Goal: Task Accomplishment & Management: Manage account settings

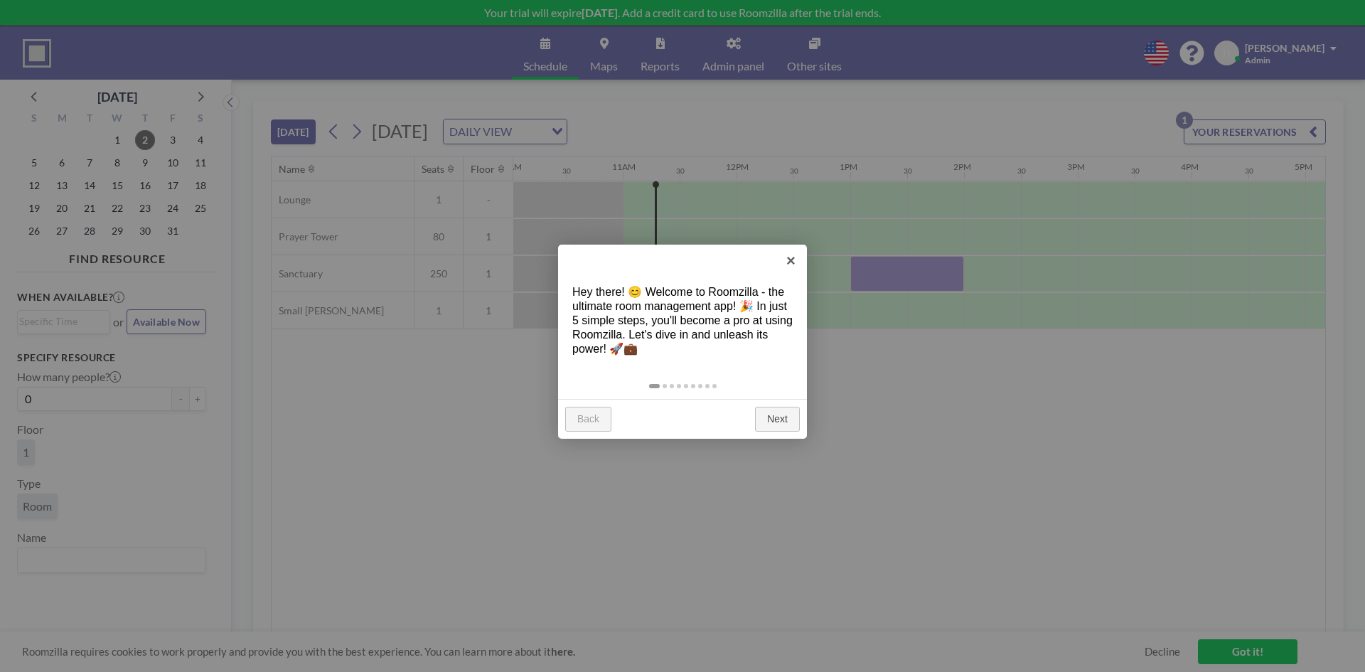
scroll to position [0, 1195]
click at [792, 259] on link "×" at bounding box center [791, 261] width 32 height 32
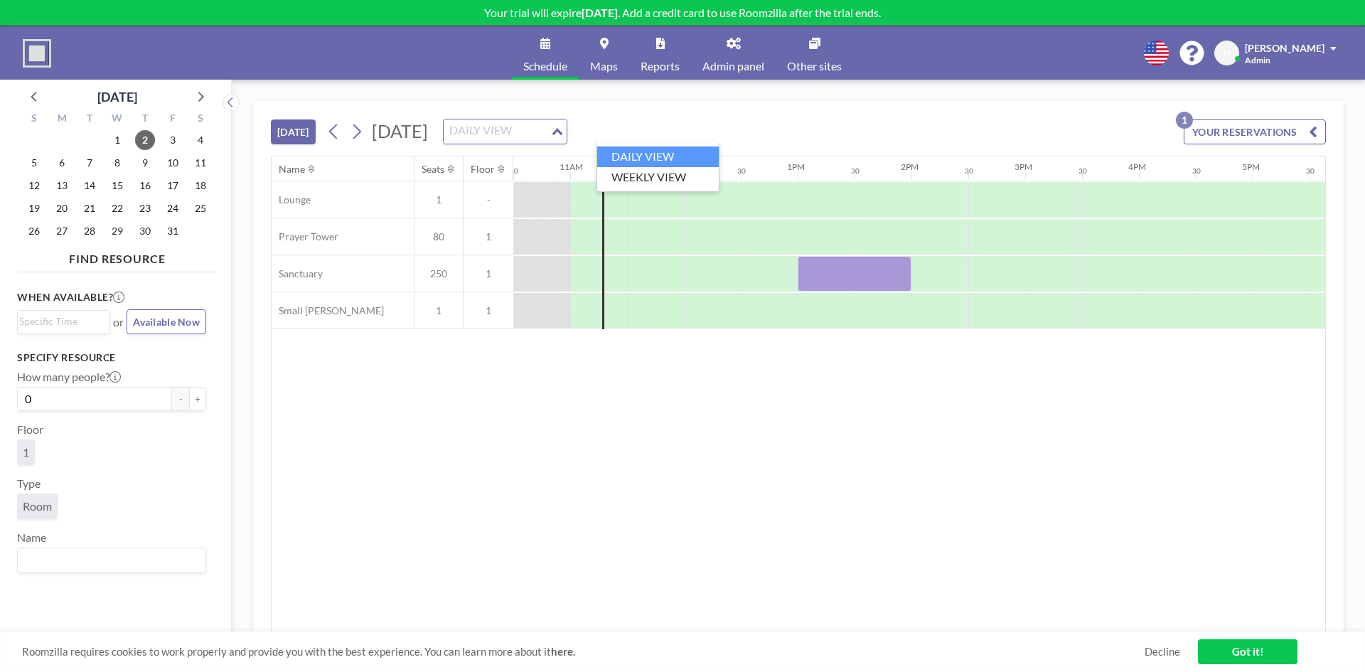
click at [550, 128] on div "DAILY VIEW" at bounding box center [497, 129] width 107 height 21
click at [651, 178] on li "WEEKLY VIEW" at bounding box center [658, 177] width 122 height 21
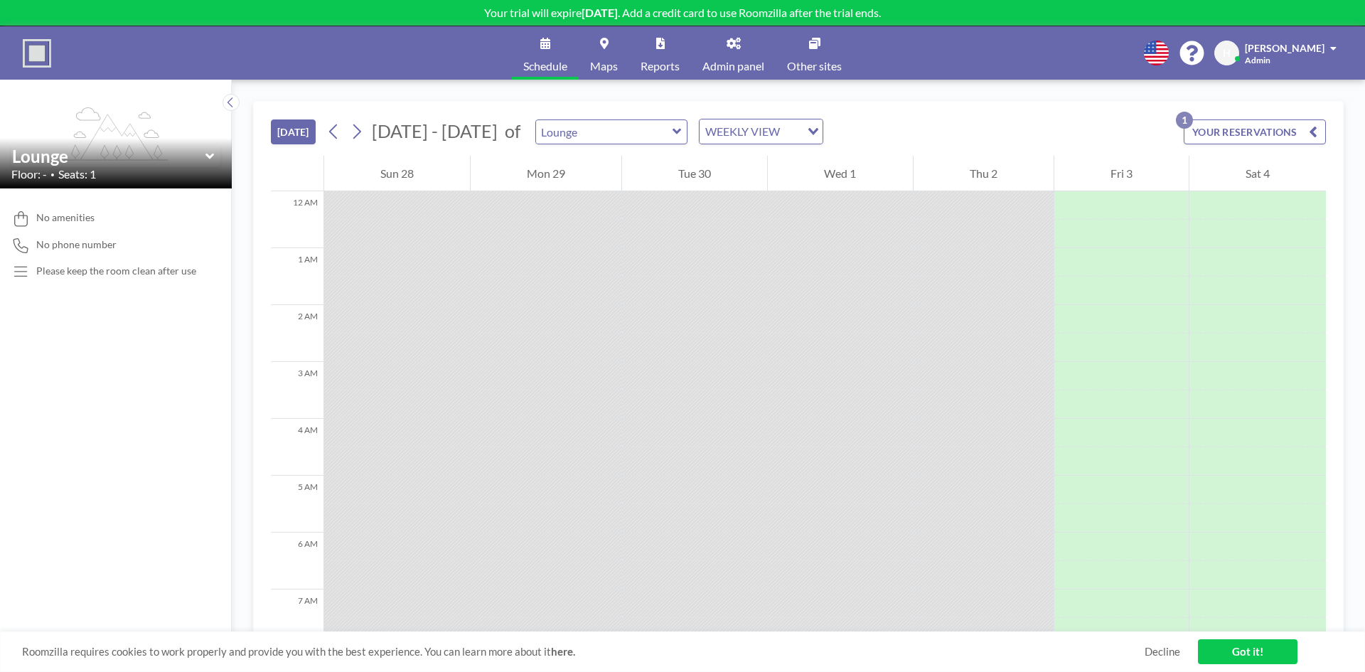
click at [720, 132] on div "WEEKLY VIEW" at bounding box center [750, 129] width 101 height 21
click at [720, 156] on li "DAILY VIEW" at bounding box center [750, 156] width 122 height 21
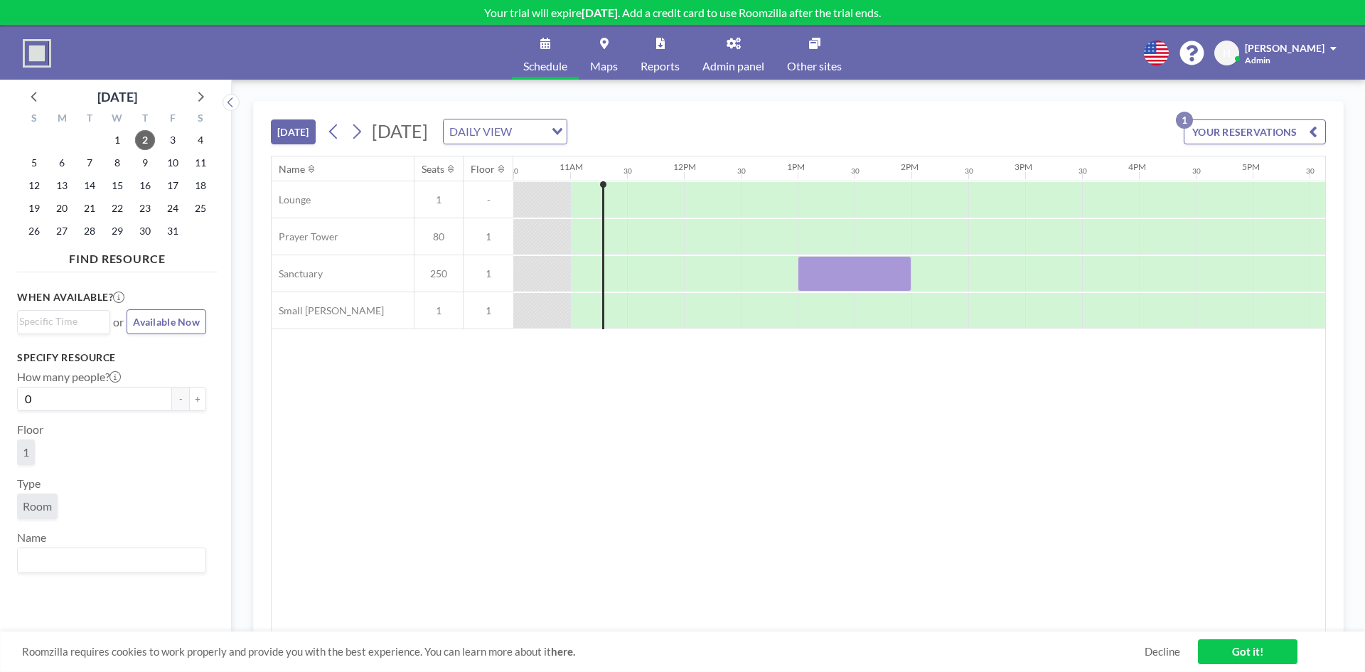
click at [428, 133] on span "[DATE]" at bounding box center [400, 130] width 56 height 21
click at [406, 129] on span "[DATE]" at bounding box center [400, 130] width 56 height 21
click at [428, 124] on span "[DATE]" at bounding box center [400, 130] width 56 height 21
click at [1236, 131] on button "YOUR RESERVATIONS 1" at bounding box center [1255, 131] width 142 height 25
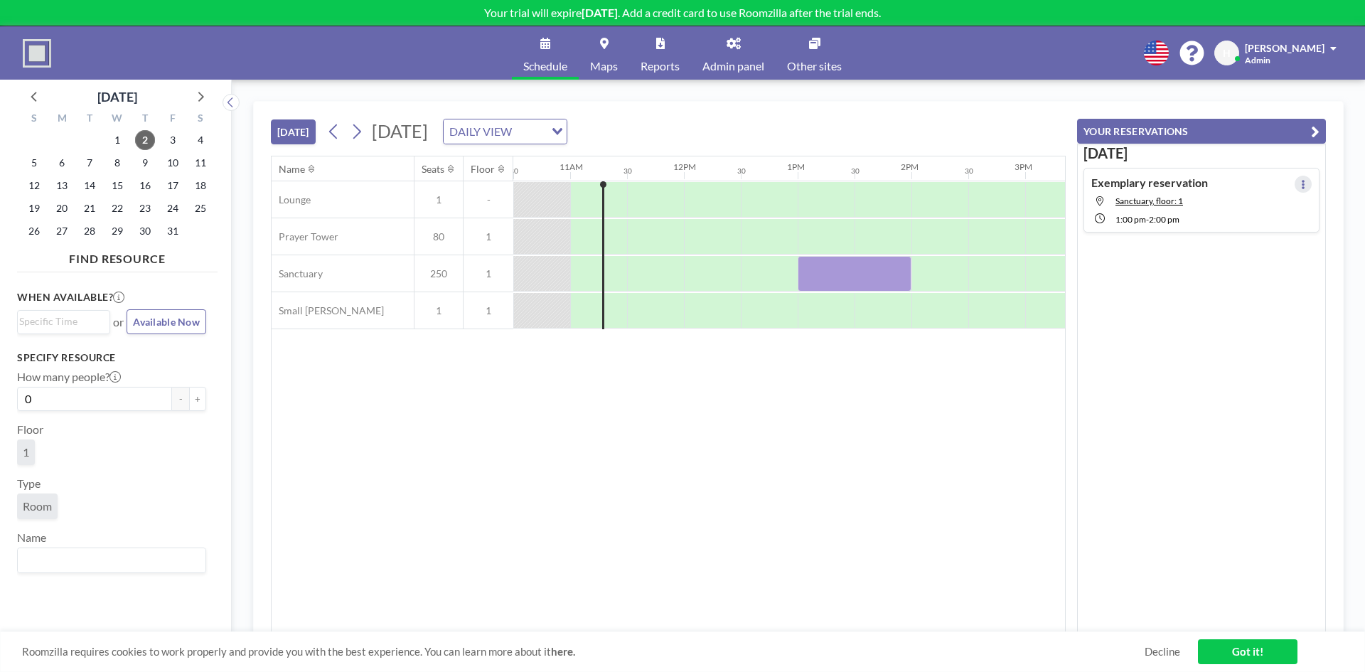
click at [1301, 184] on icon at bounding box center [1304, 184] width 6 height 9
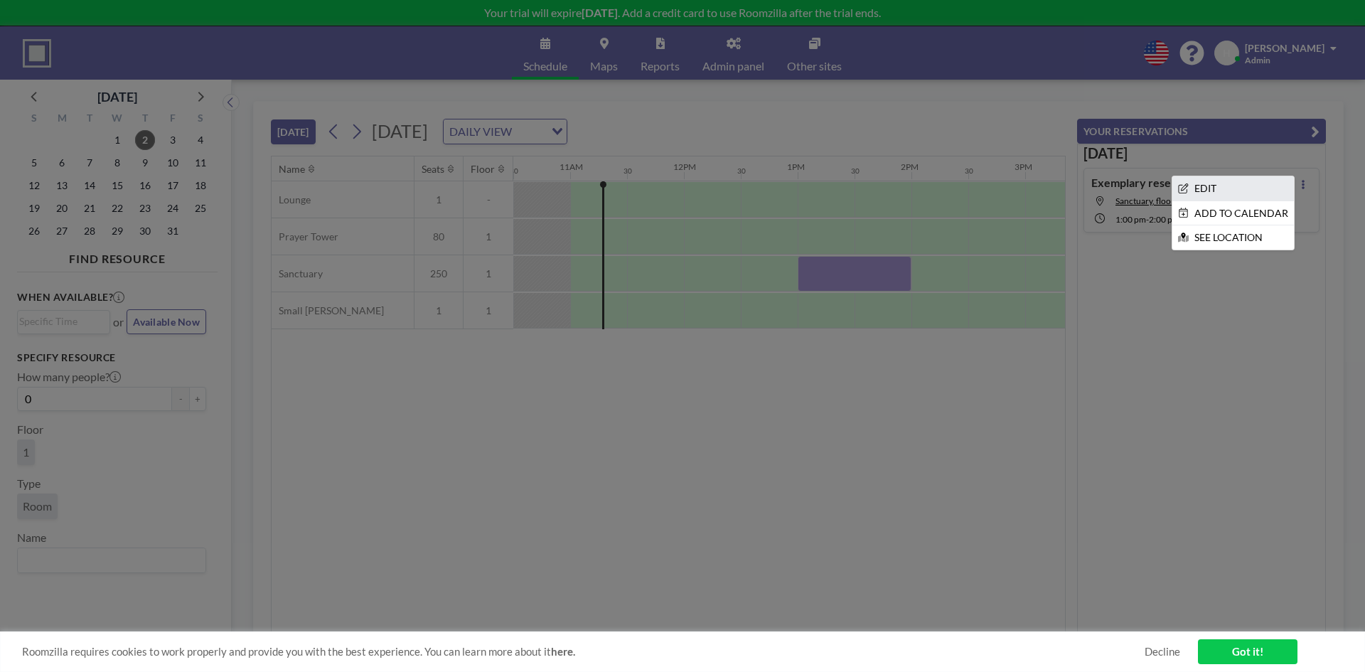
click at [1227, 183] on li "EDIT" at bounding box center [1234, 188] width 122 height 24
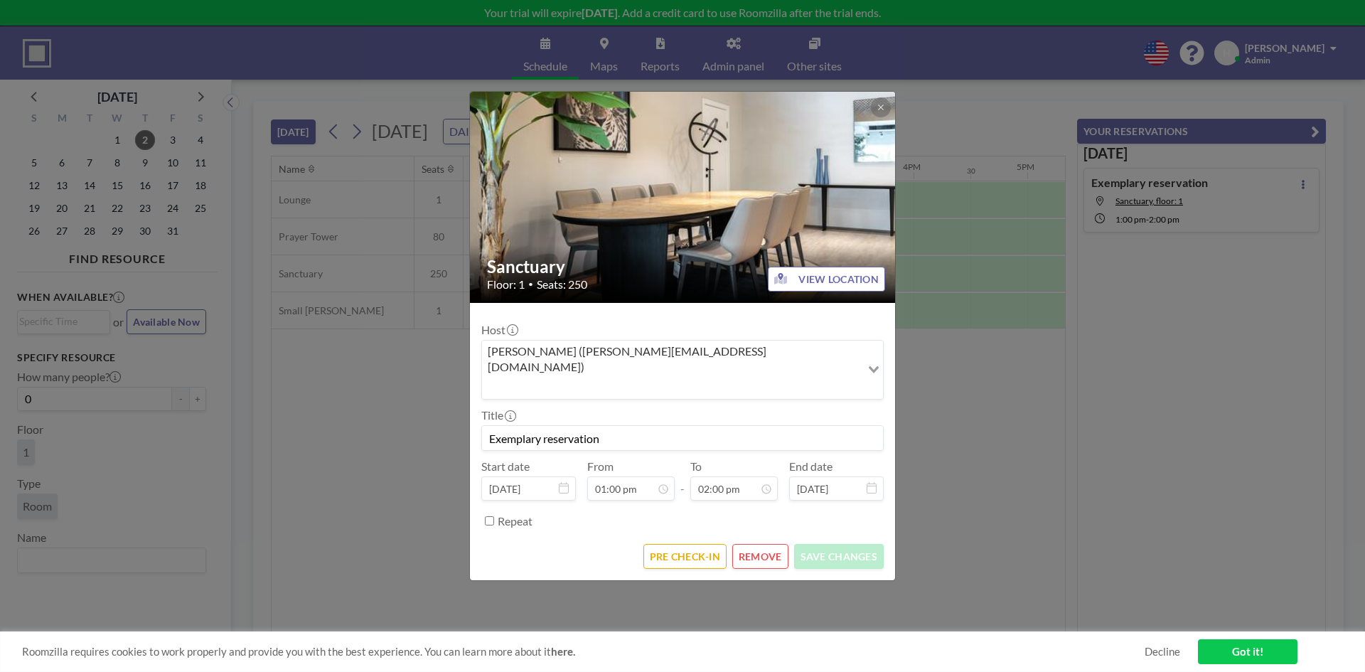
scroll to position [0, 1422]
drag, startPoint x: 614, startPoint y: 423, endPoint x: 445, endPoint y: 423, distance: 168.5
click at [445, 423] on div "Sanctuary Floor: 1 • Seats: 250 VIEW LOCATION Host [PERSON_NAME] ([PERSON_NAME]…" at bounding box center [682, 336] width 1365 height 672
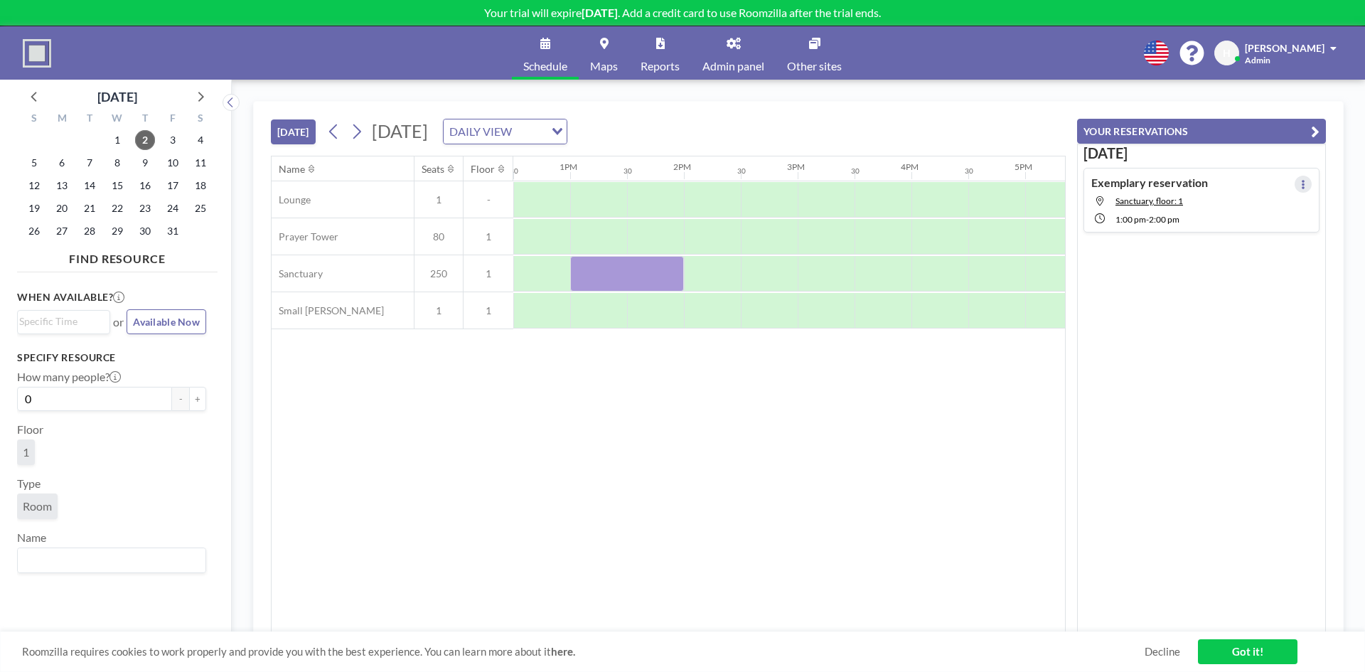
click at [1301, 185] on icon at bounding box center [1304, 184] width 6 height 9
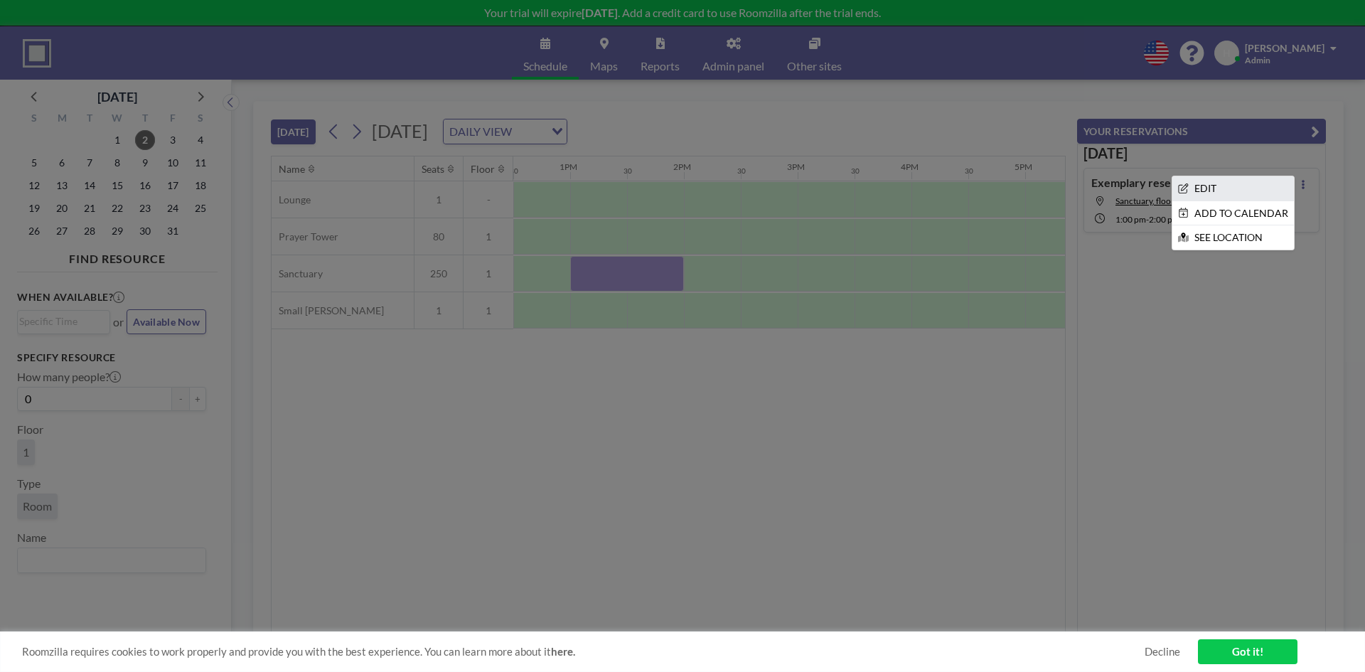
click at [1217, 184] on li "EDIT" at bounding box center [1234, 188] width 122 height 24
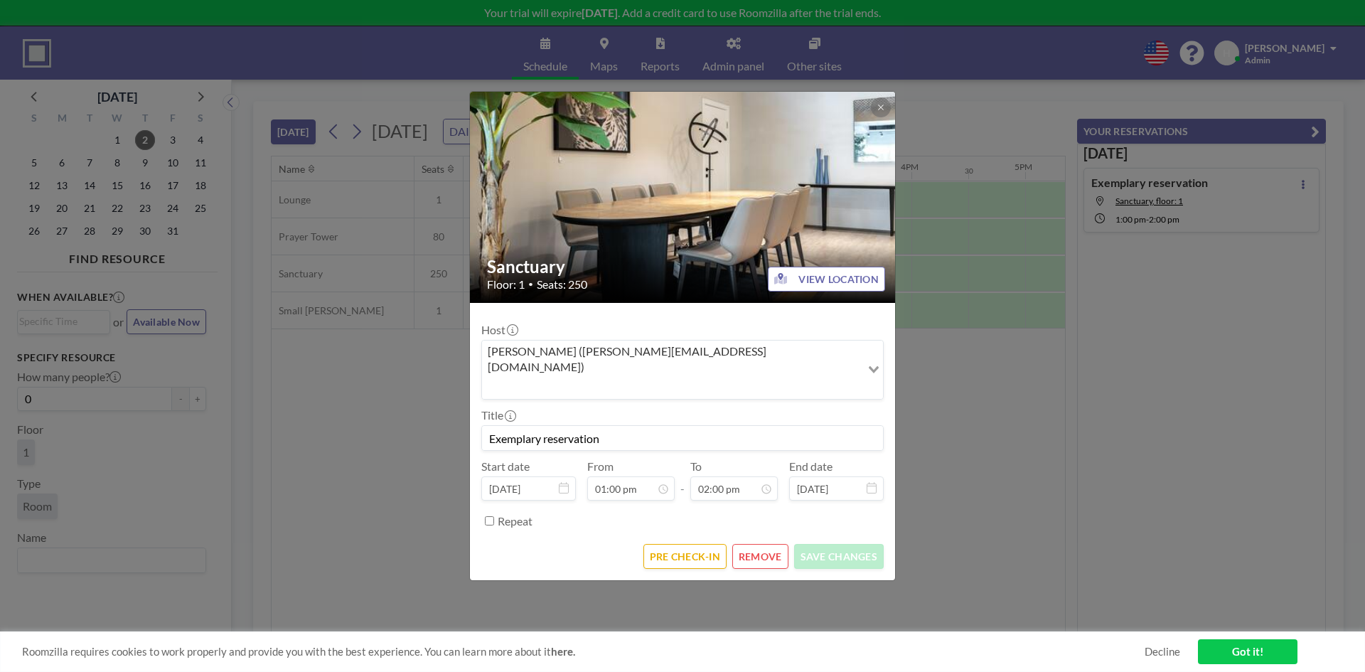
scroll to position [76, 0]
click at [642, 354] on span "4" at bounding box center [644, 364] width 20 height 20
type input "[DATE]"
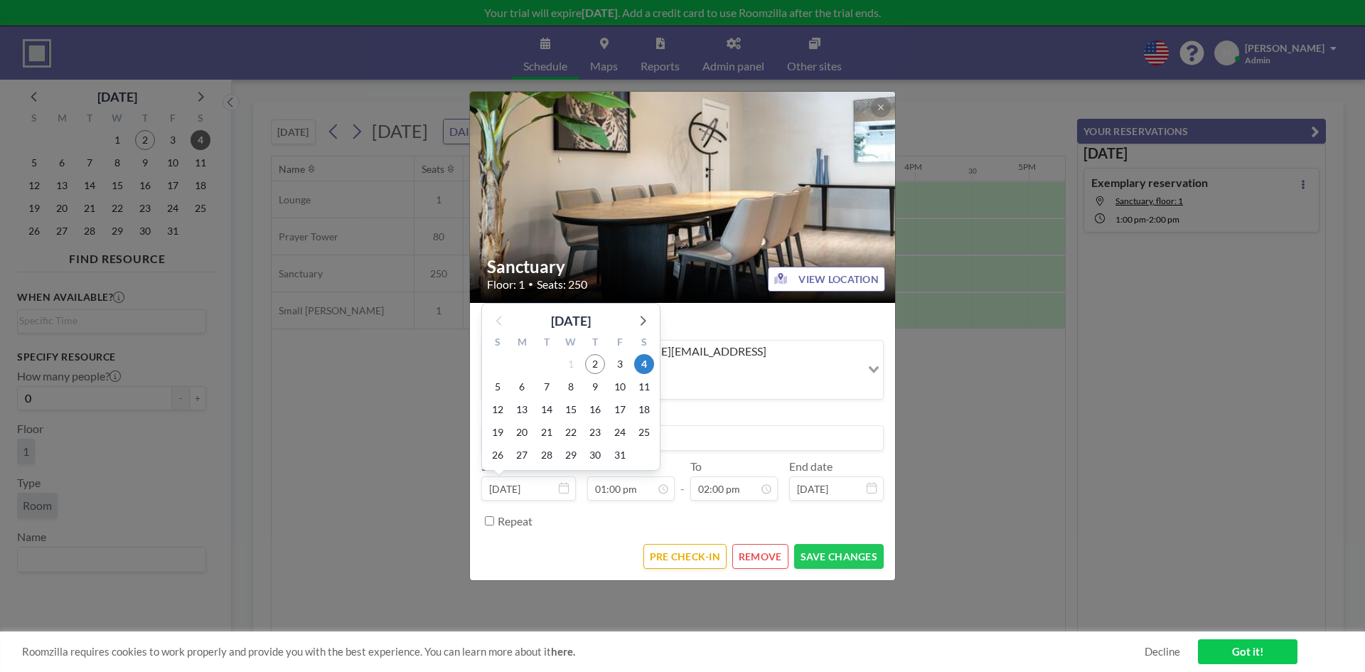
scroll to position [0, 1422]
click at [571, 476] on input "[DATE]" at bounding box center [528, 488] width 95 height 24
click at [496, 377] on span "5" at bounding box center [498, 387] width 20 height 20
type input "[DATE]"
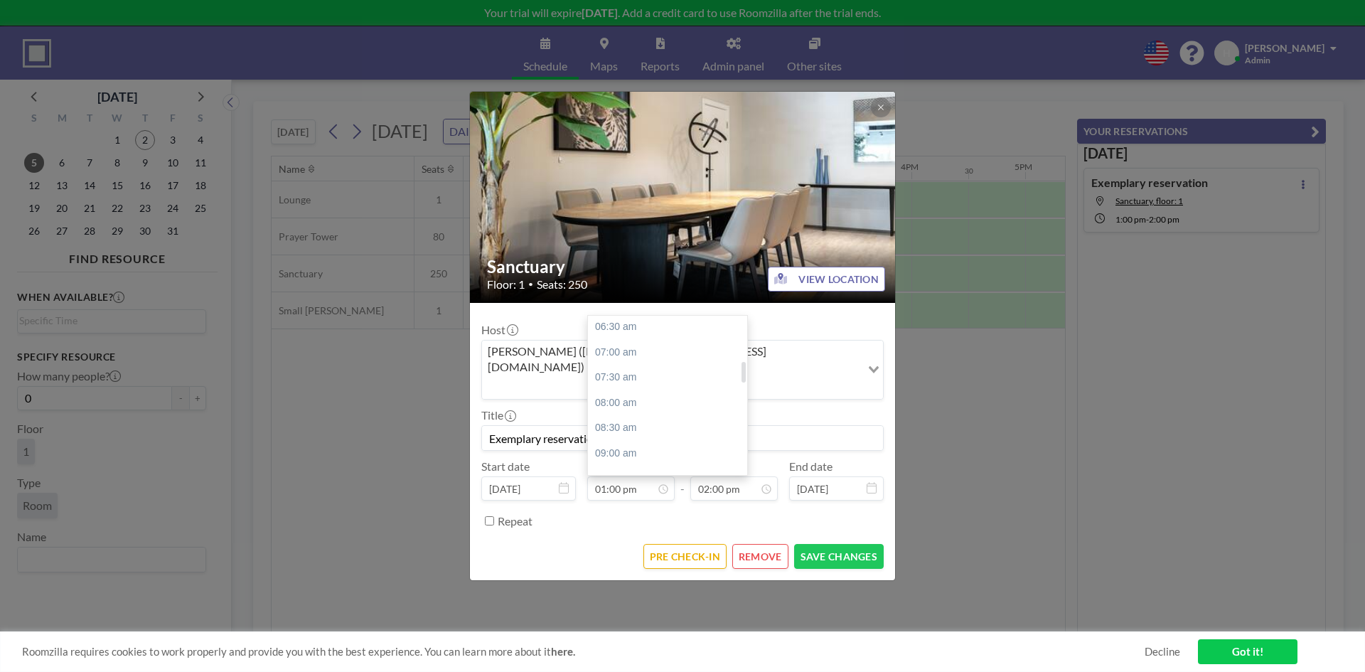
scroll to position [356, 0]
click at [639, 416] on div "09:00 am" at bounding box center [671, 429] width 166 height 26
type input "09:00 am"
click at [663, 357] on div "12:00 pm" at bounding box center [701, 370] width 166 height 26
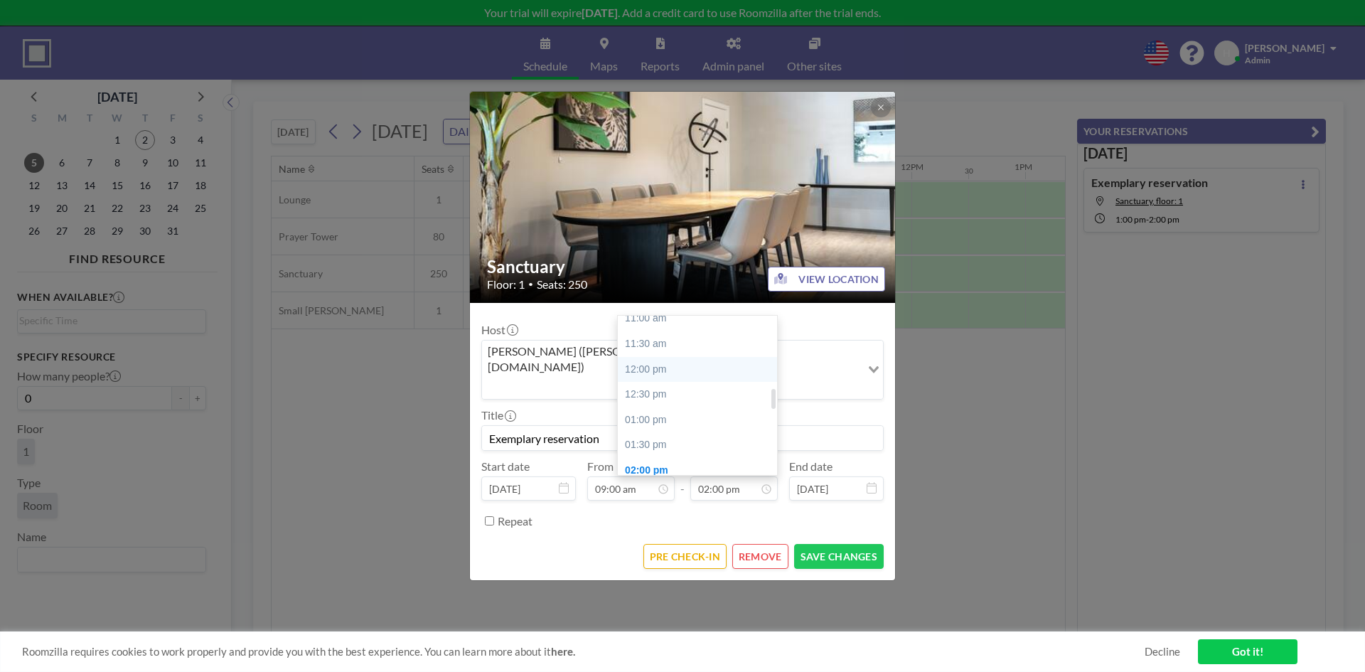
type input "12:00 pm"
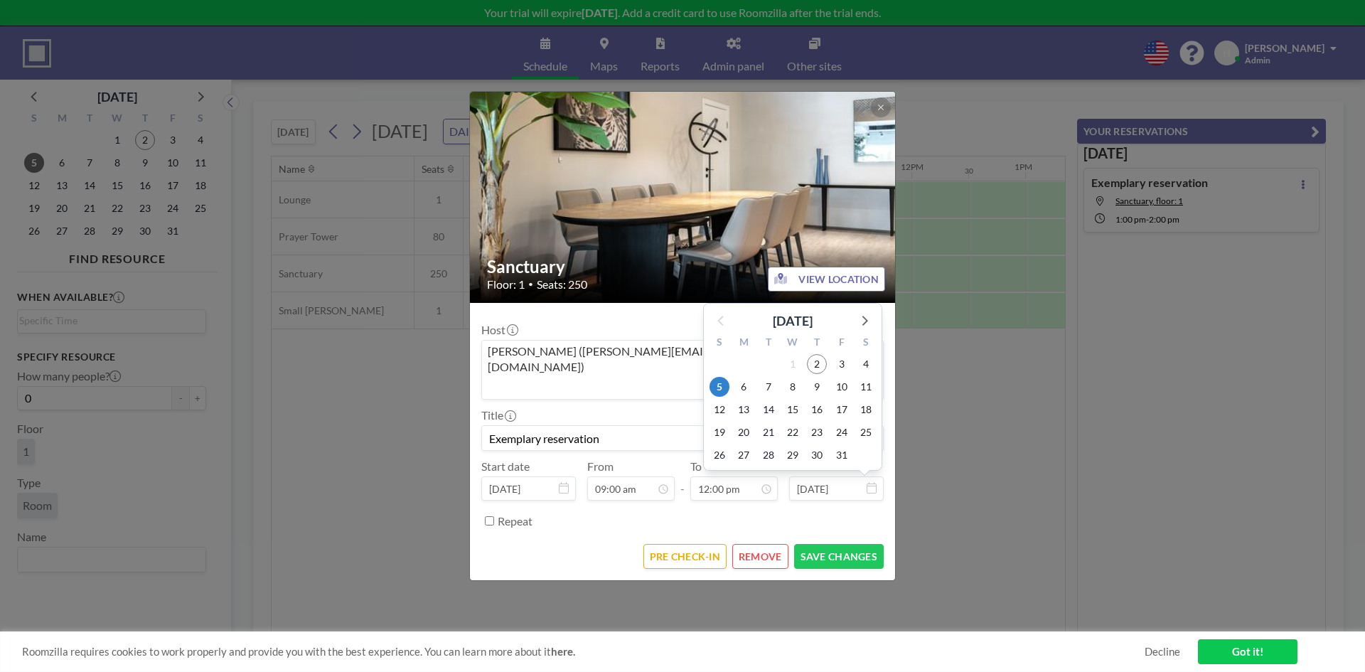
click at [865, 476] on input "[DATE]" at bounding box center [836, 488] width 95 height 24
click at [640, 311] on icon at bounding box center [642, 320] width 18 height 18
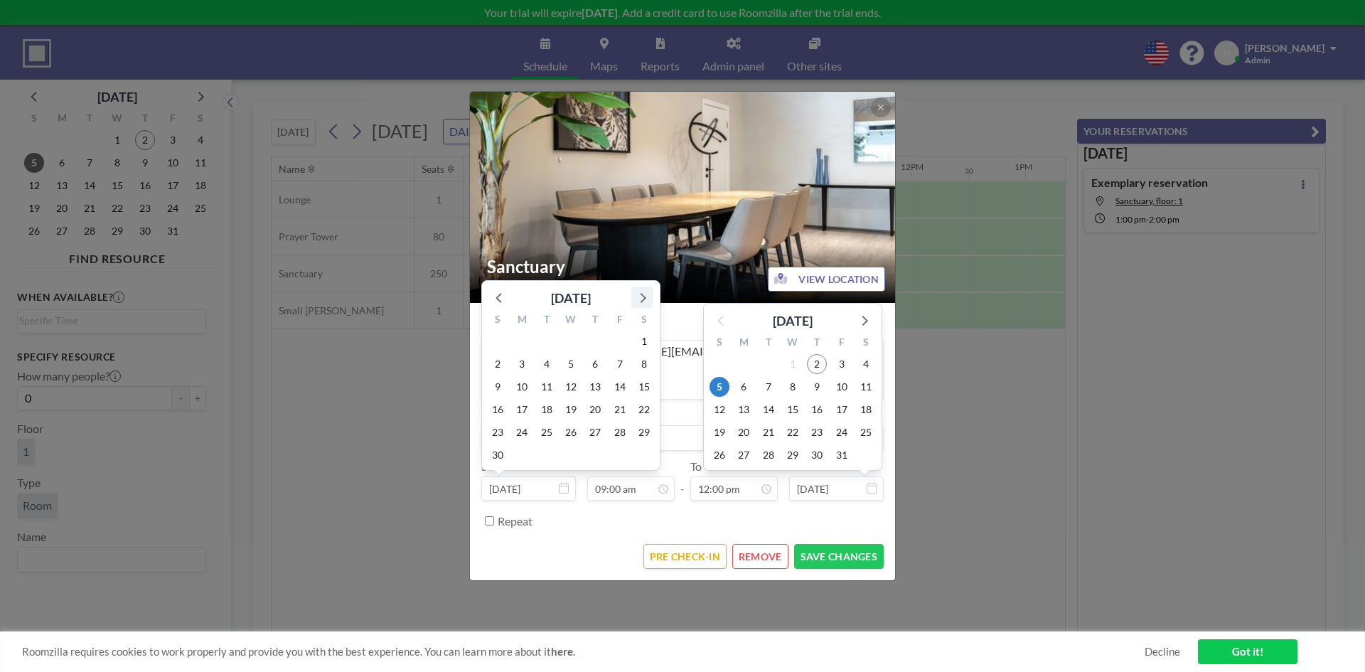
click at [640, 288] on icon at bounding box center [642, 297] width 18 height 18
click at [495, 377] on span "7" at bounding box center [498, 387] width 20 height 20
type input "[DATE]"
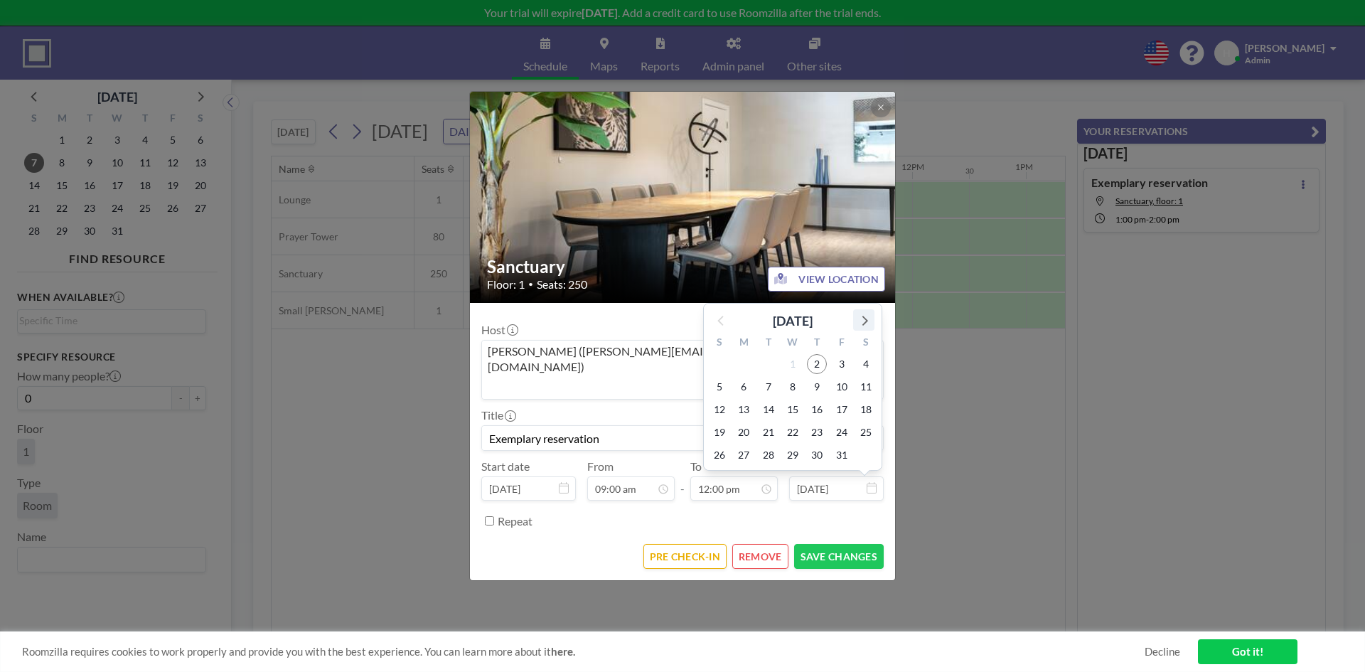
scroll to position [0, 967]
click at [864, 316] on icon at bounding box center [866, 321] width 6 height 10
click at [870, 288] on icon at bounding box center [864, 297] width 18 height 18
click at [870, 284] on button "VIEW LOCATION" at bounding box center [826, 279] width 117 height 25
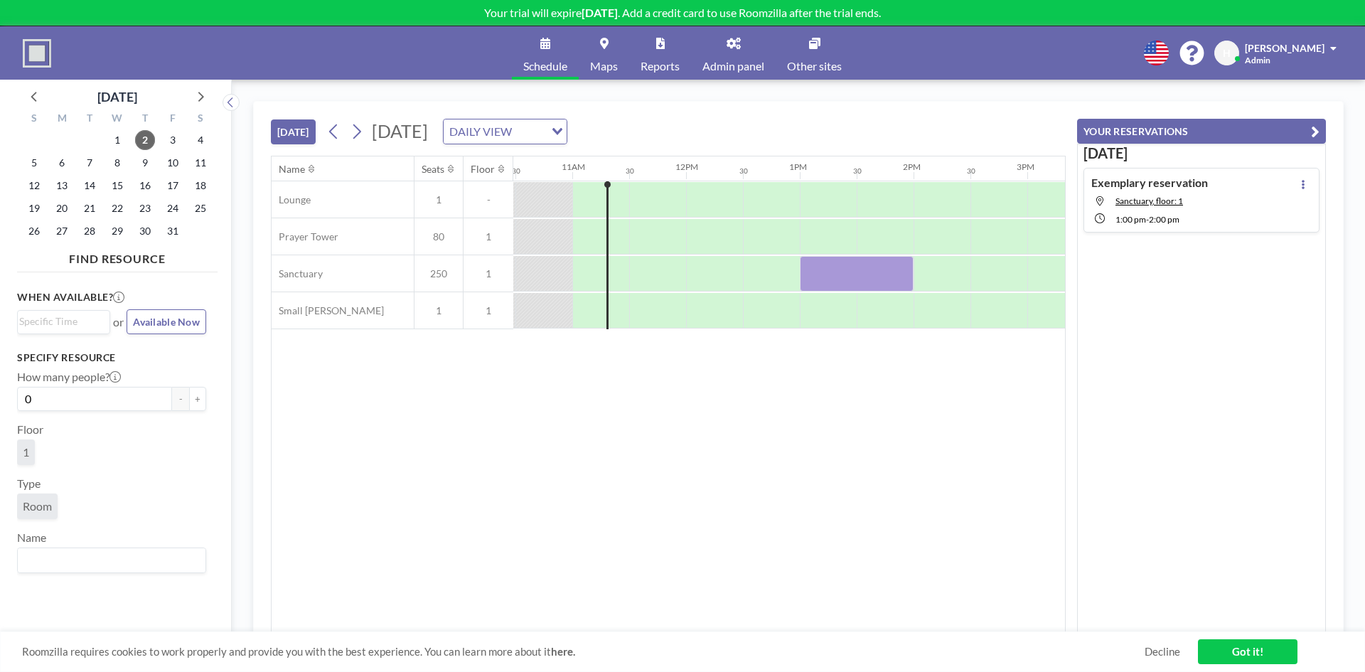
scroll to position [0, 1195]
click at [872, 260] on div at bounding box center [855, 274] width 114 height 36
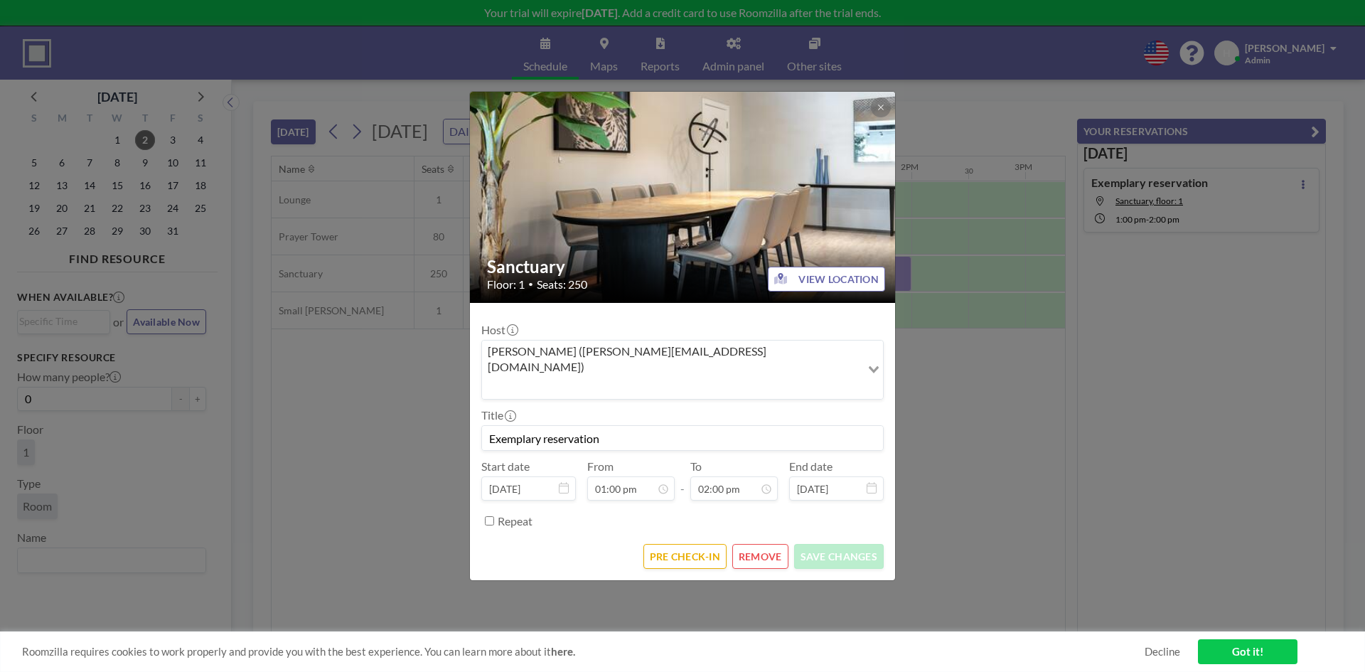
click at [740, 544] on button "REMOVE" at bounding box center [760, 556] width 56 height 25
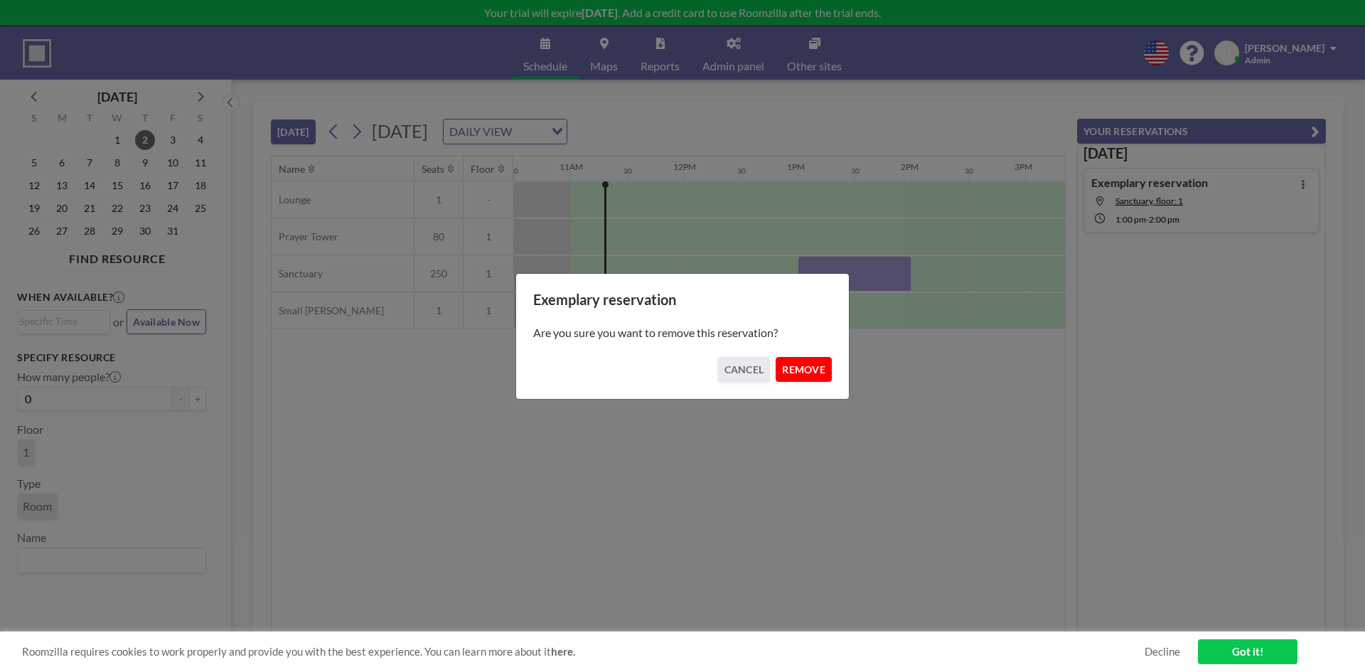
click at [801, 369] on button "REMOVE" at bounding box center [804, 369] width 56 height 25
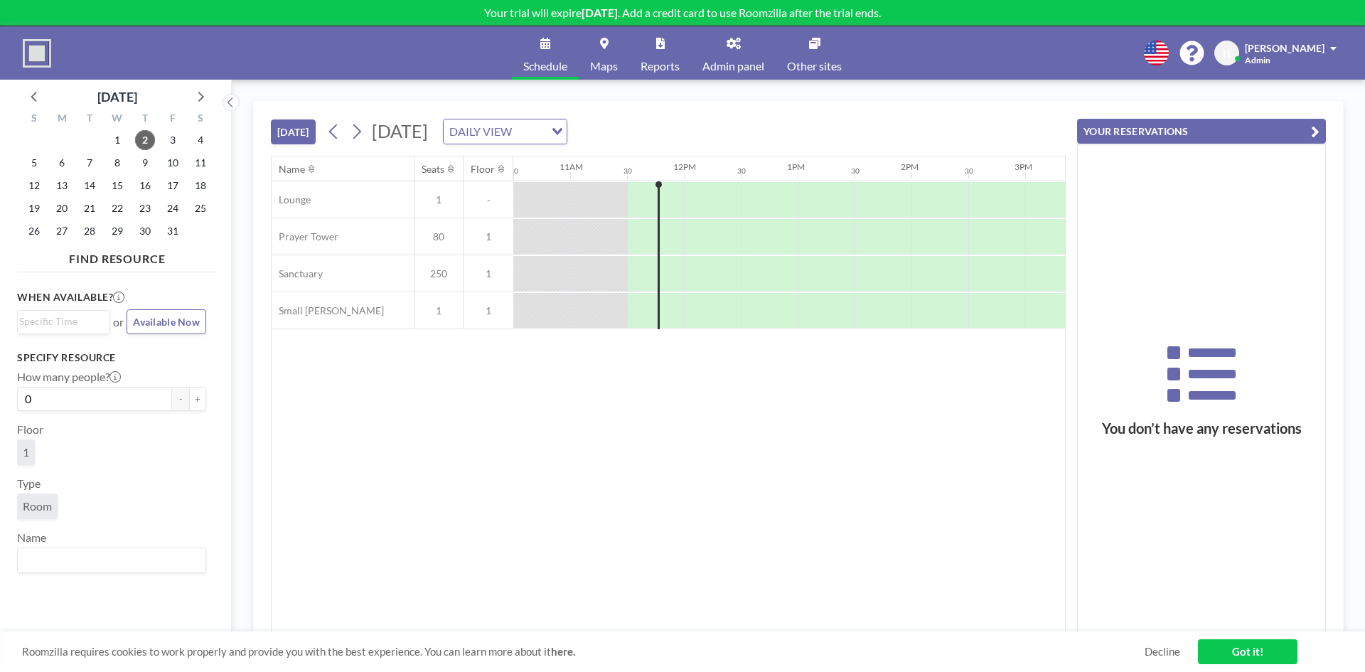
click at [543, 55] on link "Schedule" at bounding box center [545, 52] width 67 height 53
click at [1248, 654] on link "Got it!" at bounding box center [1248, 651] width 100 height 25
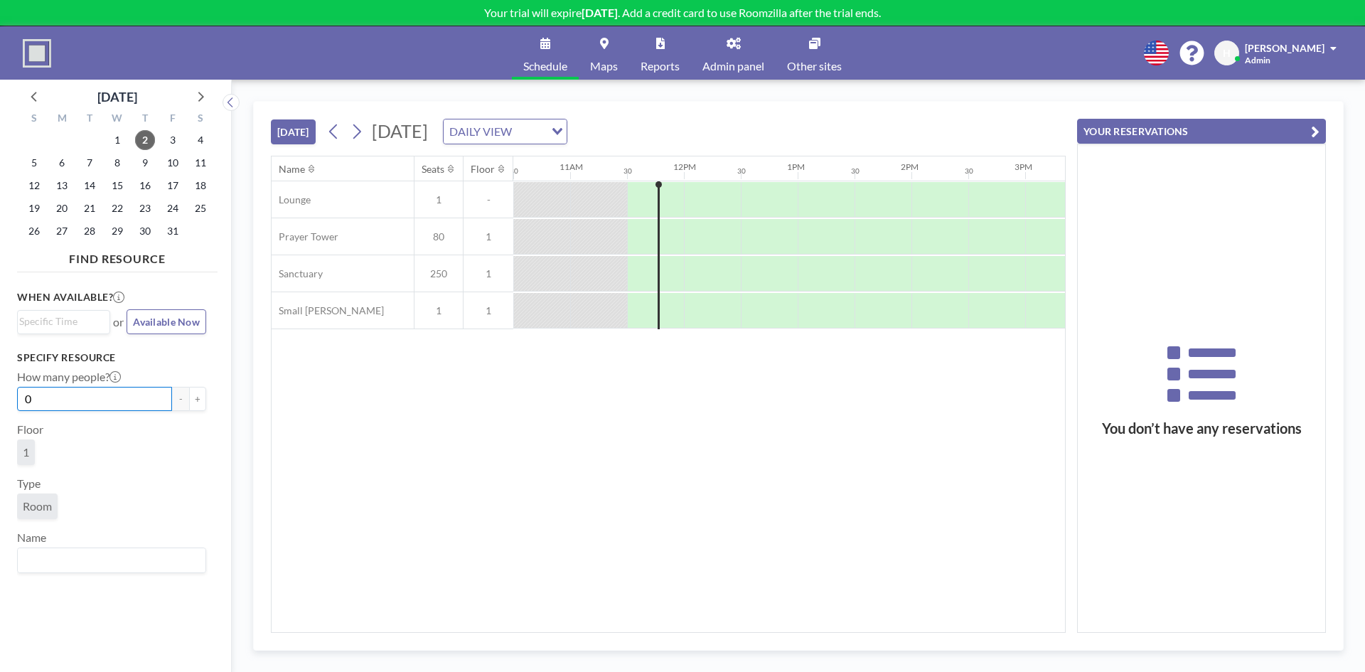
click at [122, 398] on input "0" at bounding box center [94, 399] width 155 height 24
click at [198, 94] on icon at bounding box center [200, 96] width 18 height 18
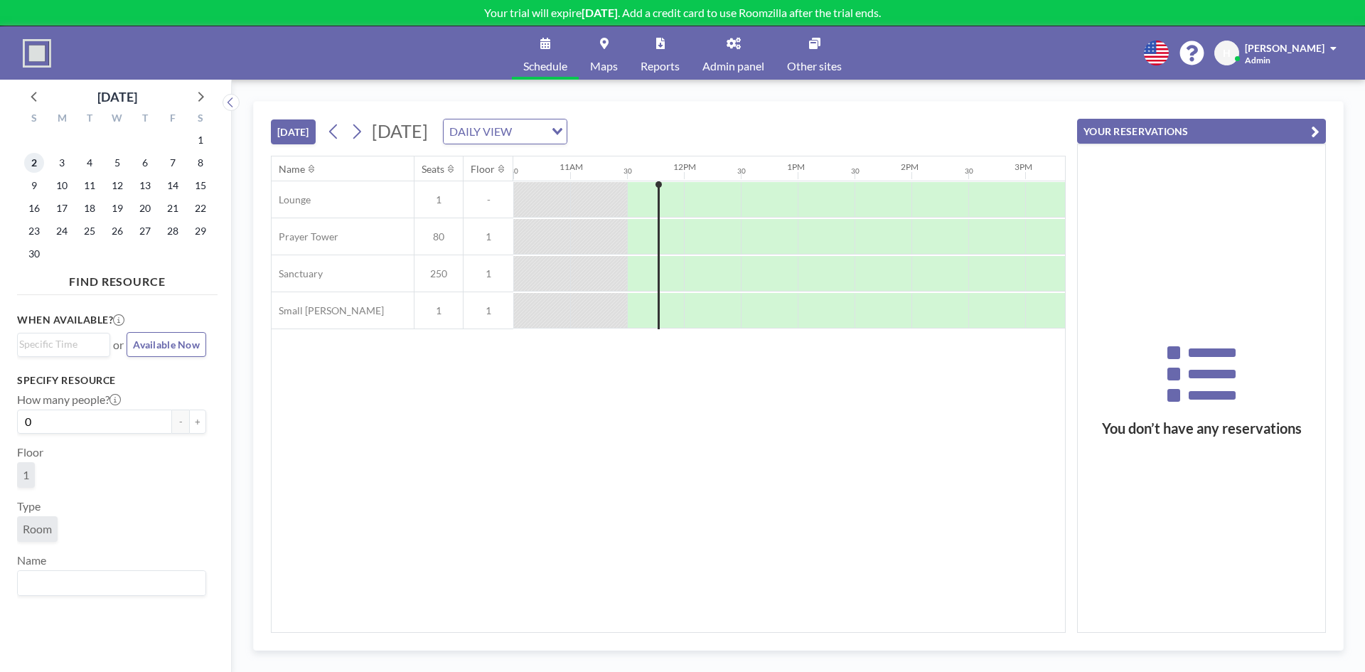
click at [36, 165] on span "2" at bounding box center [34, 163] width 20 height 20
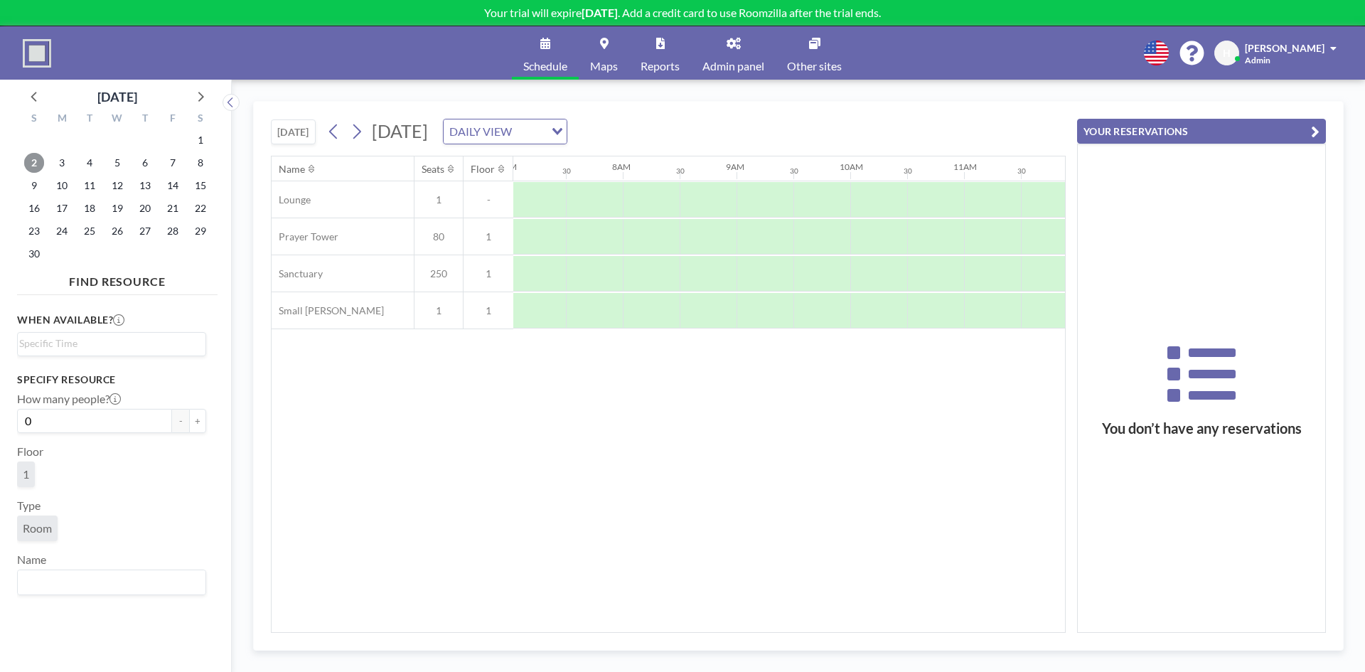
scroll to position [0, 853]
click at [41, 528] on span "Room" at bounding box center [37, 528] width 29 height 14
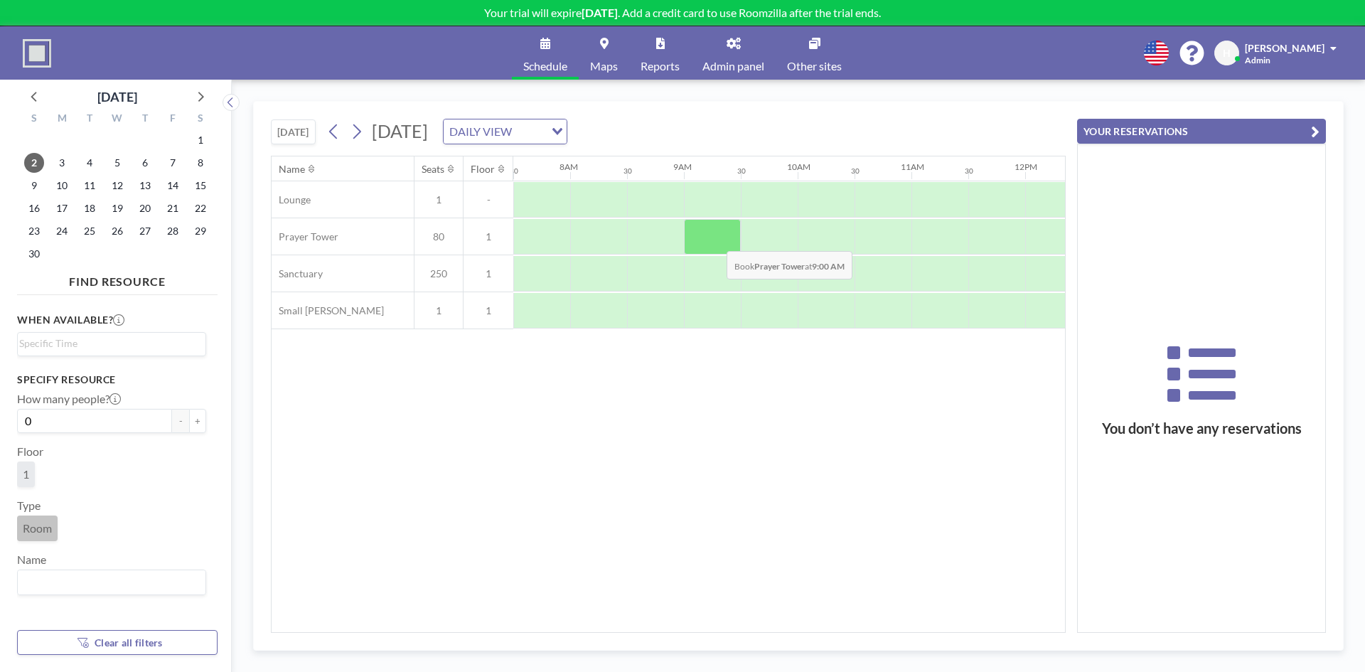
click at [715, 240] on div at bounding box center [712, 237] width 57 height 36
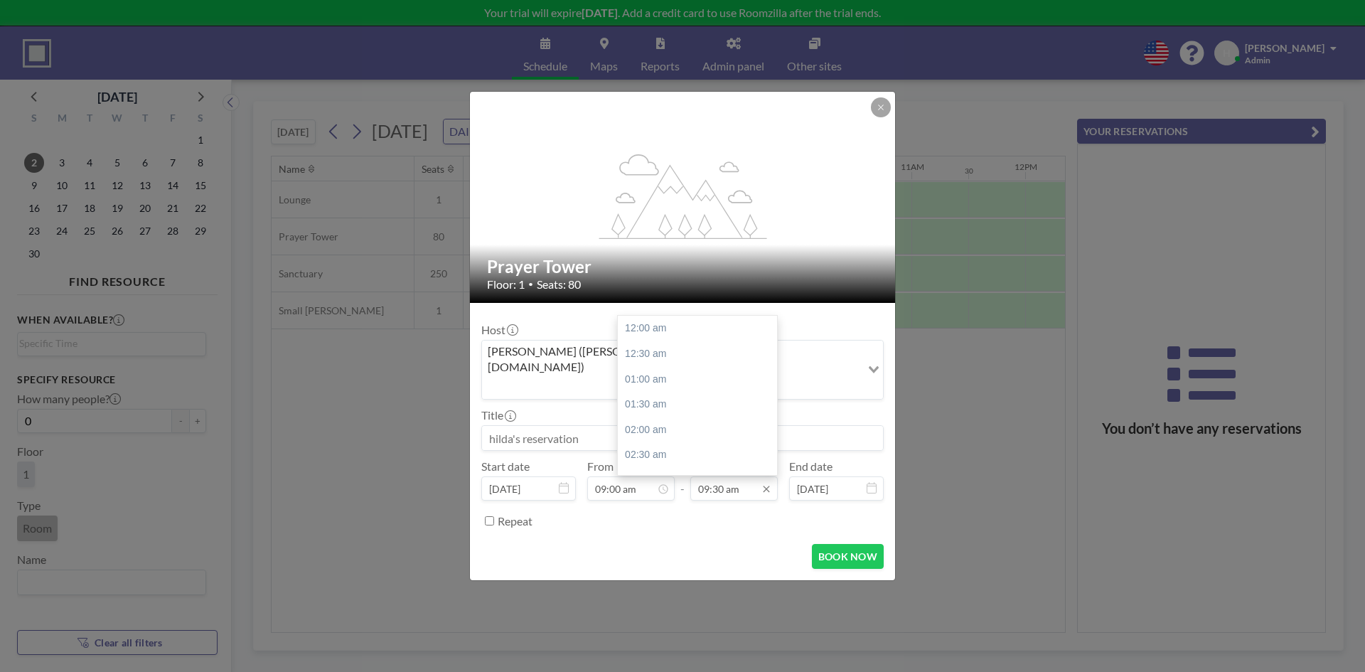
scroll to position [481, 0]
click at [660, 443] on div "12:00 pm" at bounding box center [701, 456] width 166 height 26
type input "12:00 pm"
click at [512, 514] on label "Repeat" at bounding box center [515, 521] width 35 height 14
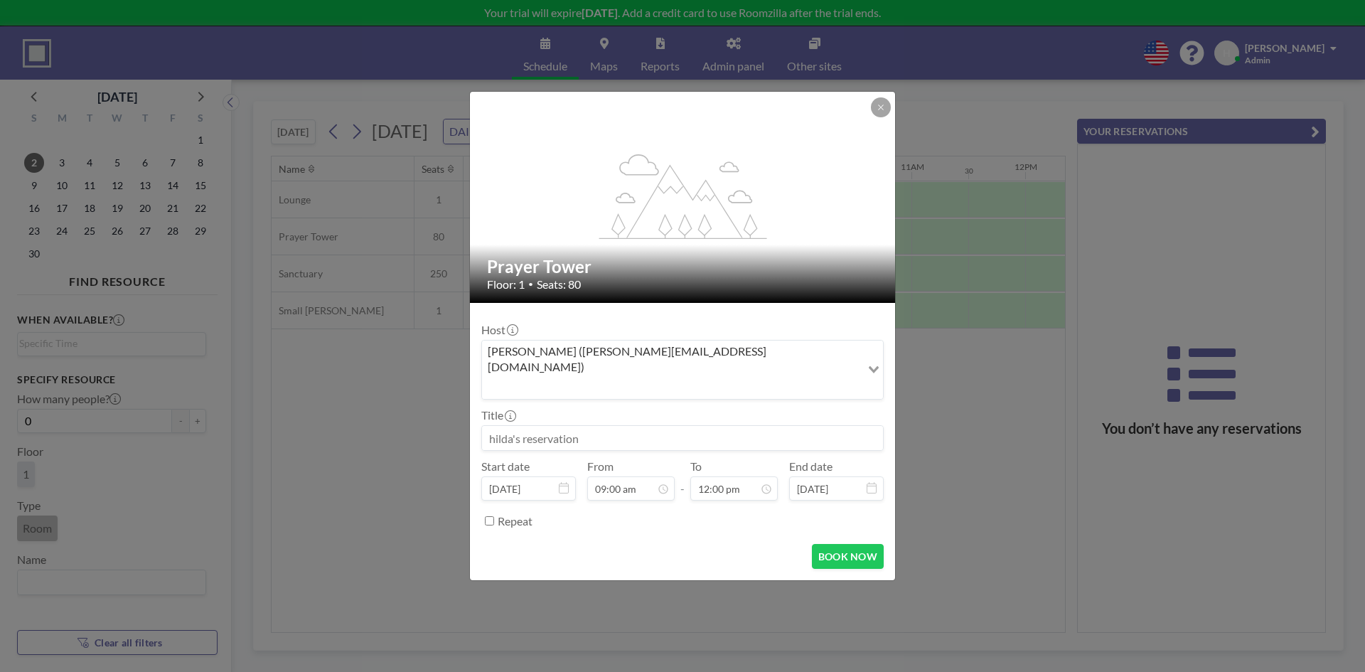
click at [494, 516] on input "Repeat" at bounding box center [489, 520] width 9 height 9
checkbox input "true"
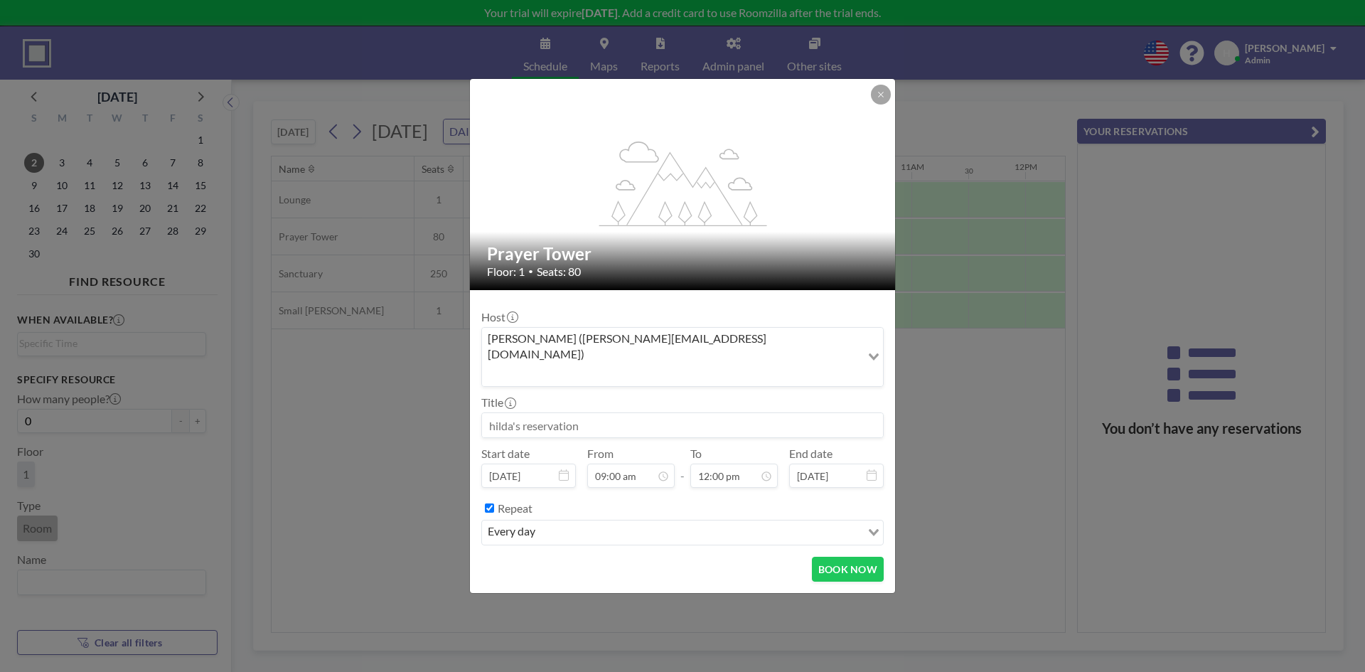
click at [876, 522] on div "Loading..." at bounding box center [872, 531] width 22 height 21
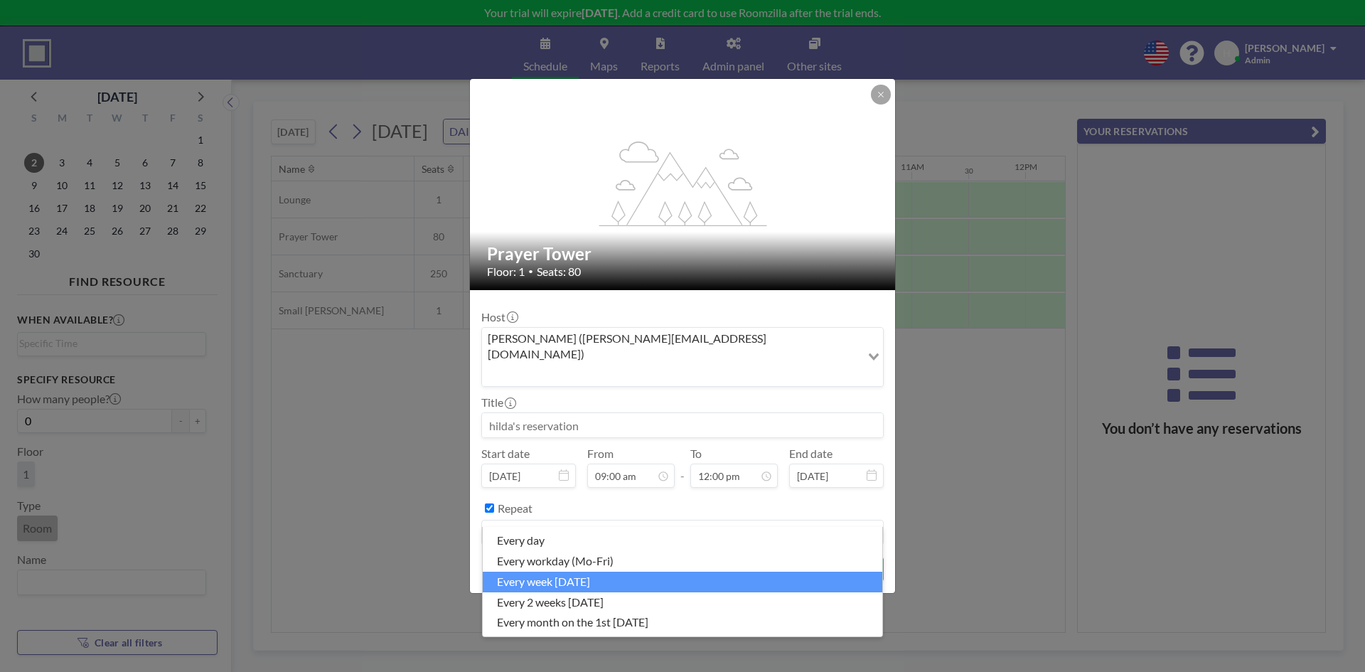
click at [615, 578] on li "every week on Sunday" at bounding box center [683, 582] width 400 height 21
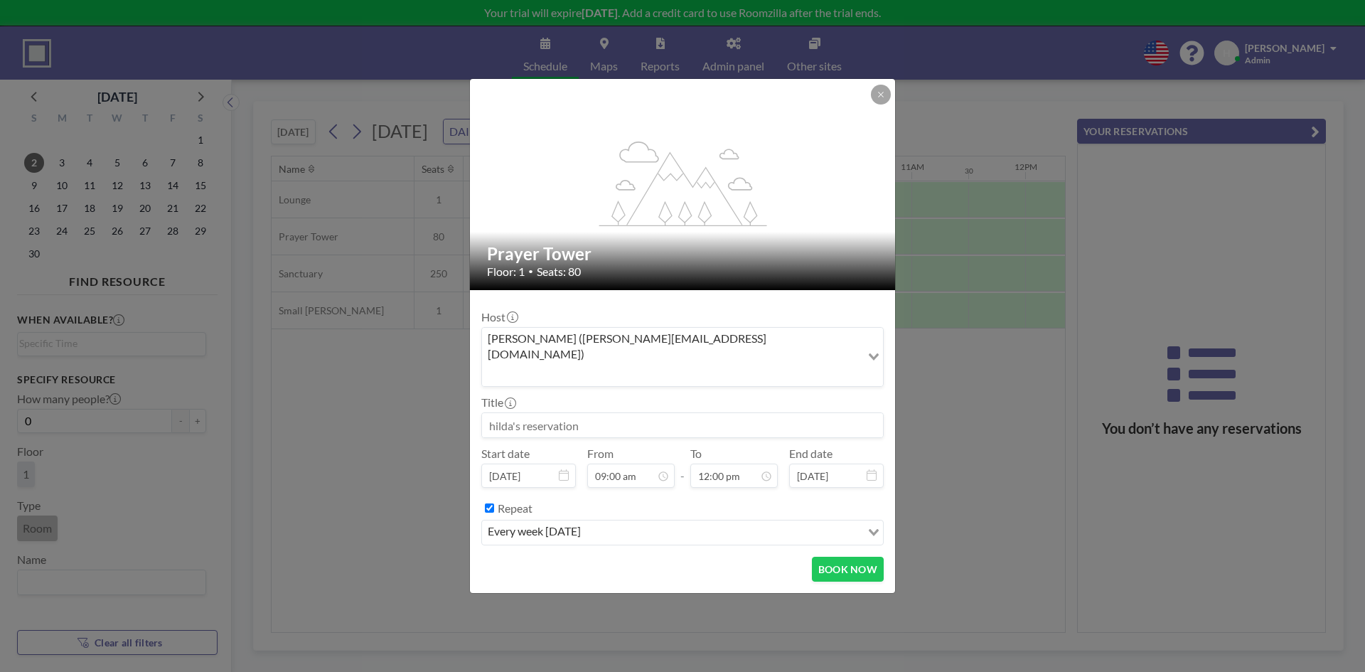
scroll to position [456, 0]
click at [593, 413] on input at bounding box center [682, 425] width 401 height 24
type input "Filipino Service"
click at [874, 557] on button "BOOK NOW" at bounding box center [848, 569] width 72 height 25
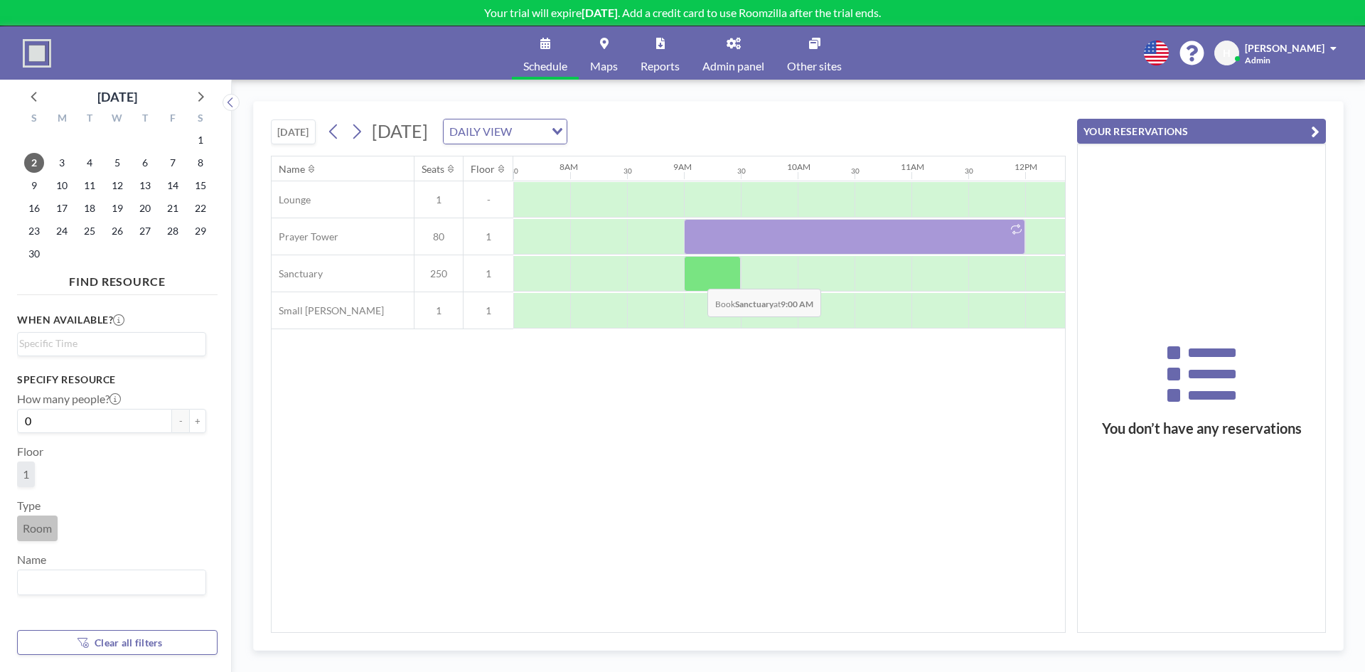
click at [696, 278] on div at bounding box center [712, 274] width 57 height 36
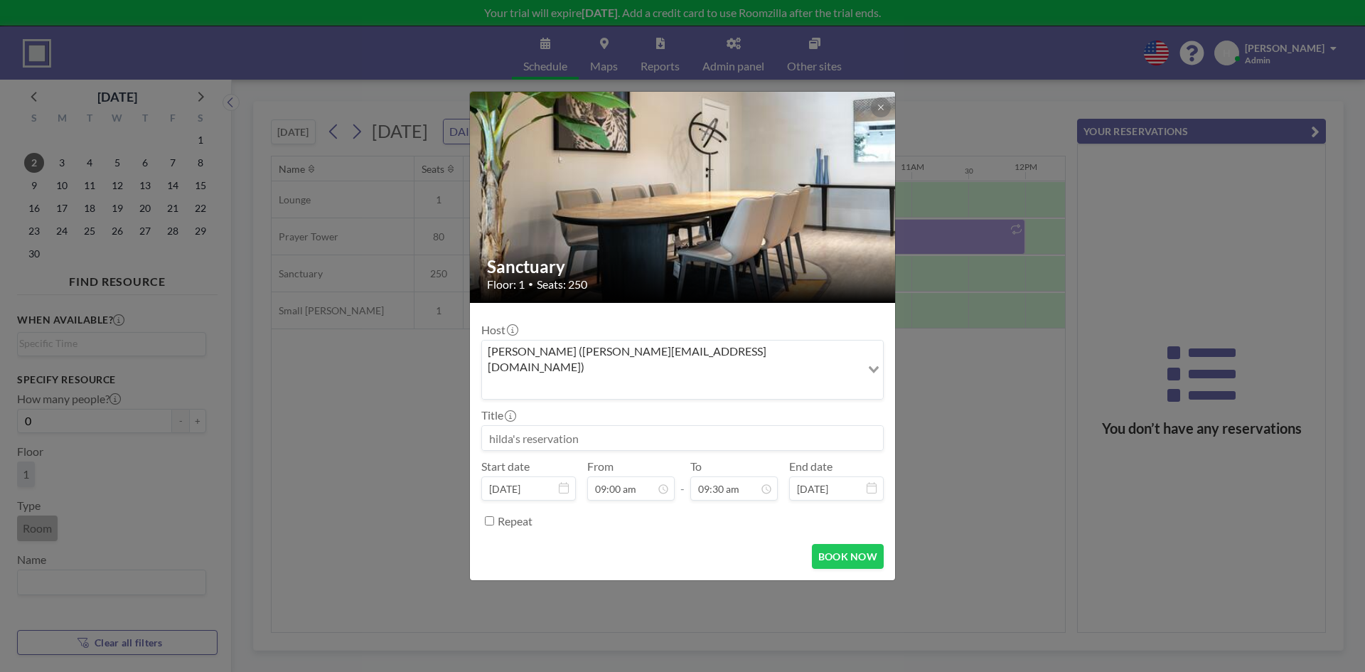
click at [555, 426] on input at bounding box center [682, 438] width 401 height 24
type input "English Service"
click at [757, 476] on input "09:30 am" at bounding box center [734, 488] width 87 height 24
click at [689, 443] on div "12:00 pm" at bounding box center [701, 456] width 166 height 26
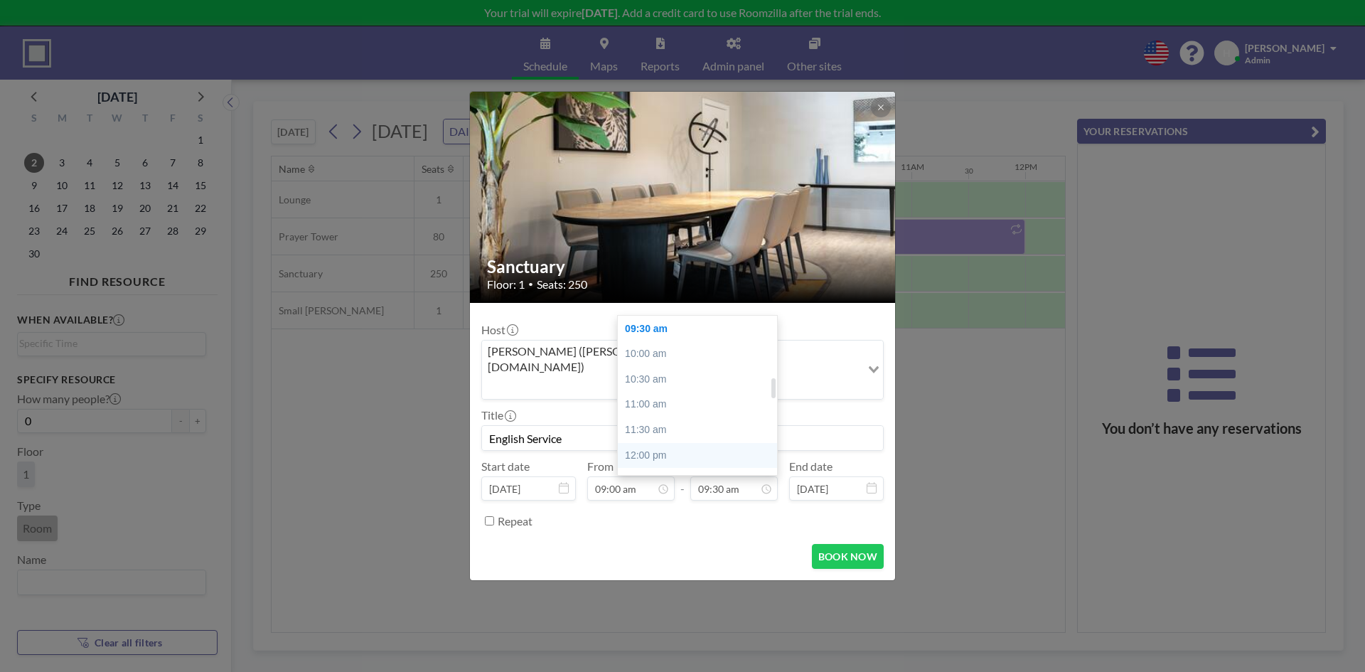
type input "12:00 pm"
click at [479, 501] on form "Host hilda (hilda@bcs.org.sg) Loading... Title English Service Start date Nov 2…" at bounding box center [682, 442] width 425 height 278
click at [489, 516] on input "Repeat" at bounding box center [489, 520] width 9 height 9
checkbox input "true"
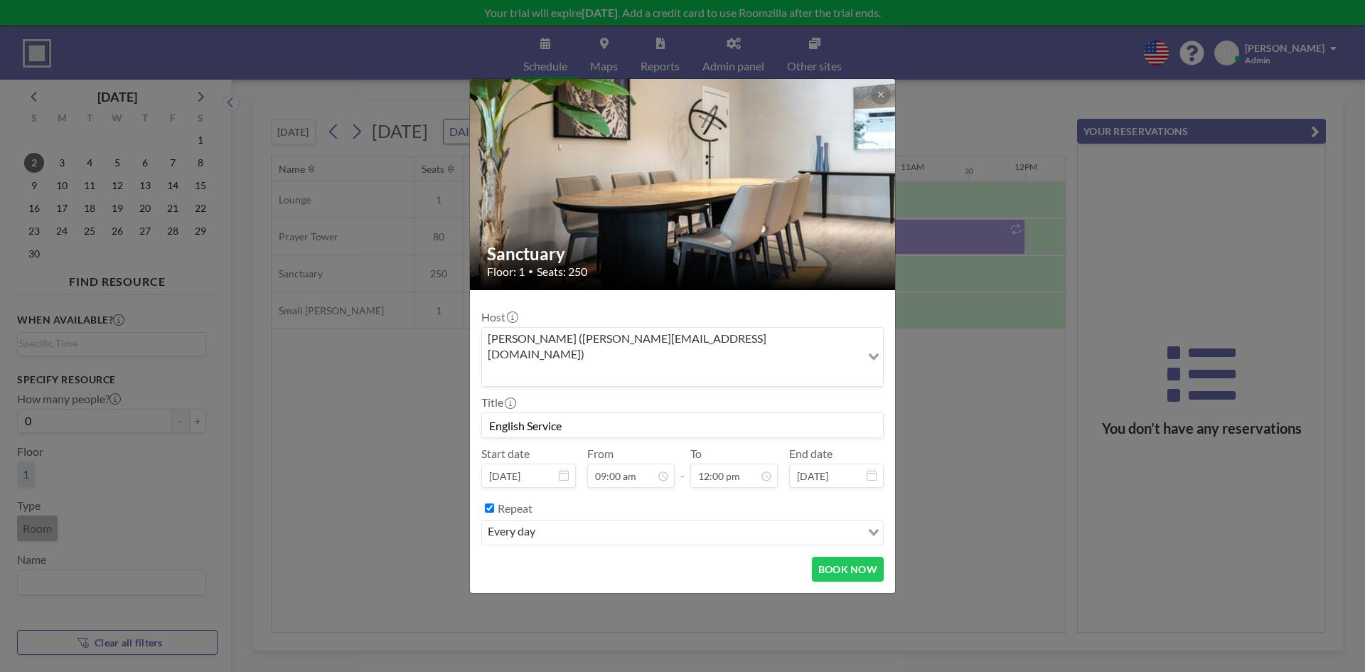
click at [540, 521] on div "every day" at bounding box center [671, 531] width 379 height 21
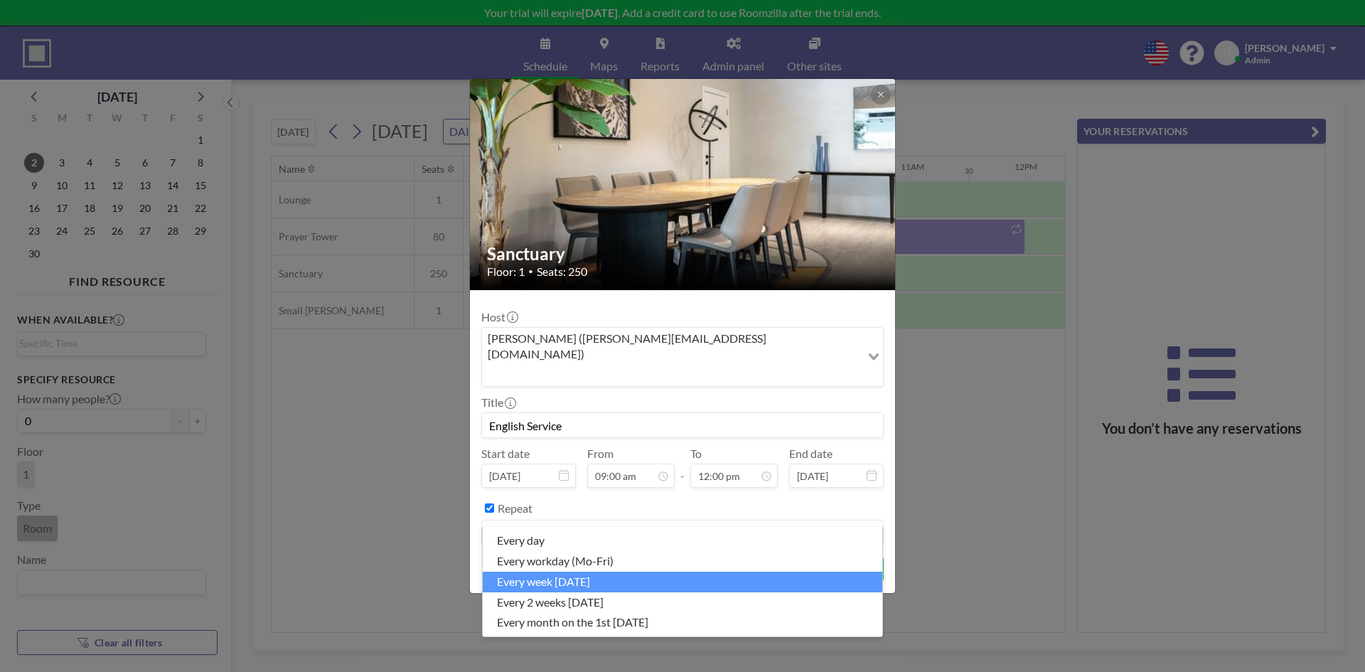
click at [565, 585] on li "every week on Sunday" at bounding box center [683, 582] width 400 height 21
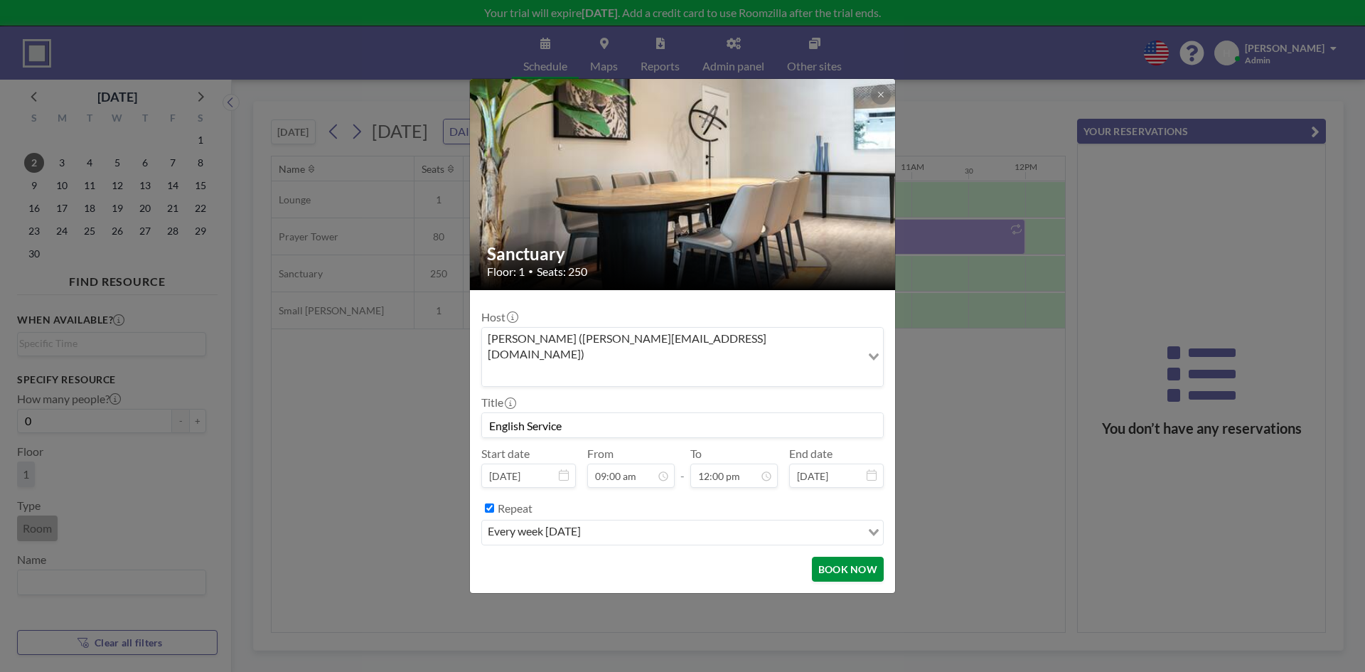
click at [843, 561] on button "BOOK NOW" at bounding box center [848, 569] width 72 height 25
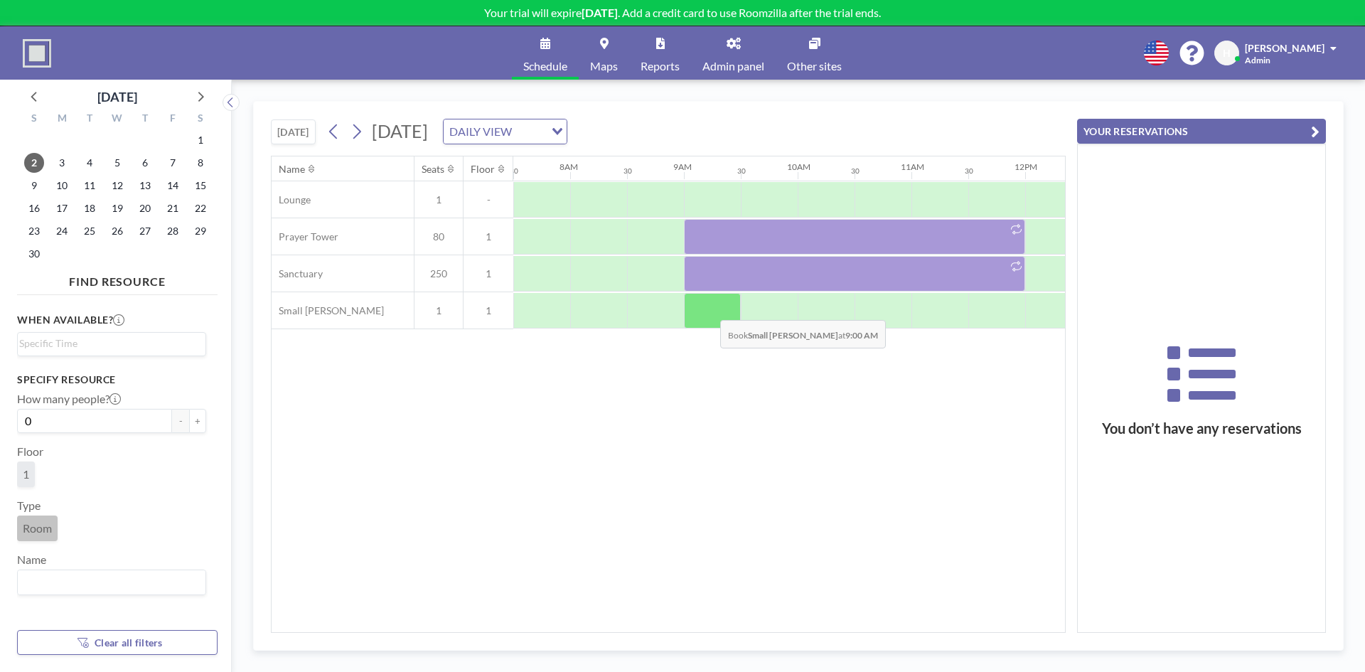
click at [709, 309] on div at bounding box center [712, 311] width 57 height 36
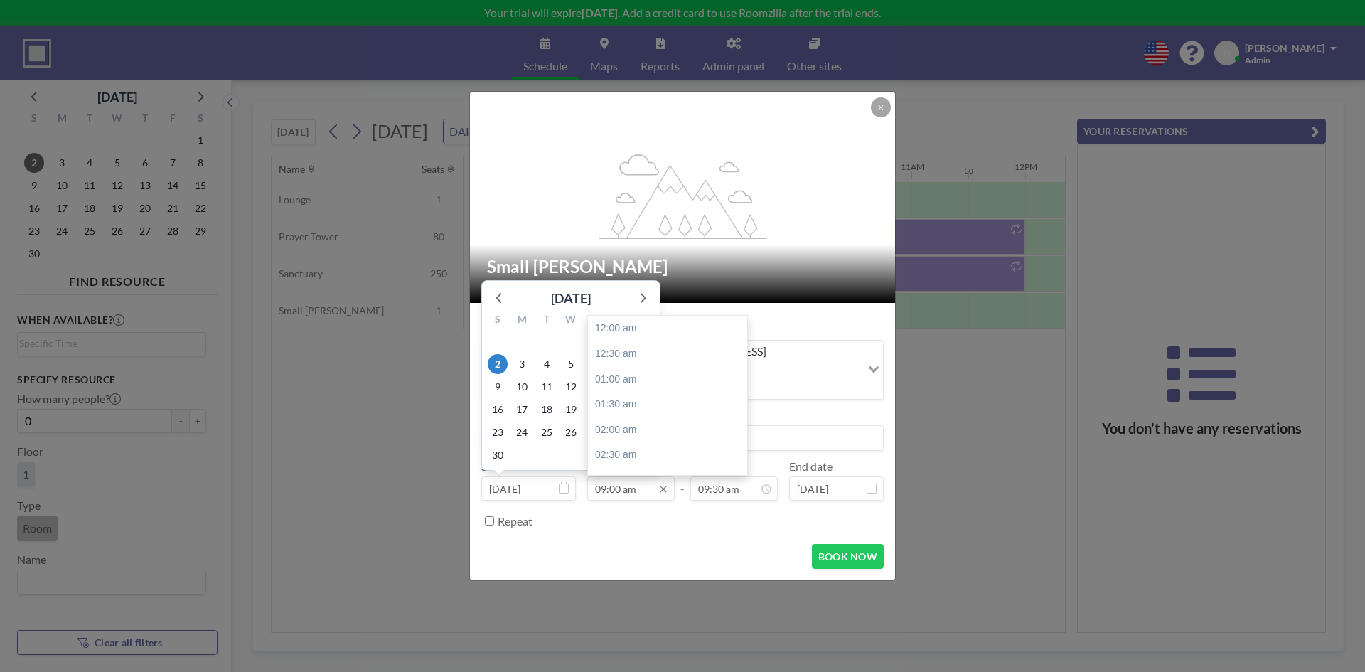
scroll to position [456, 0]
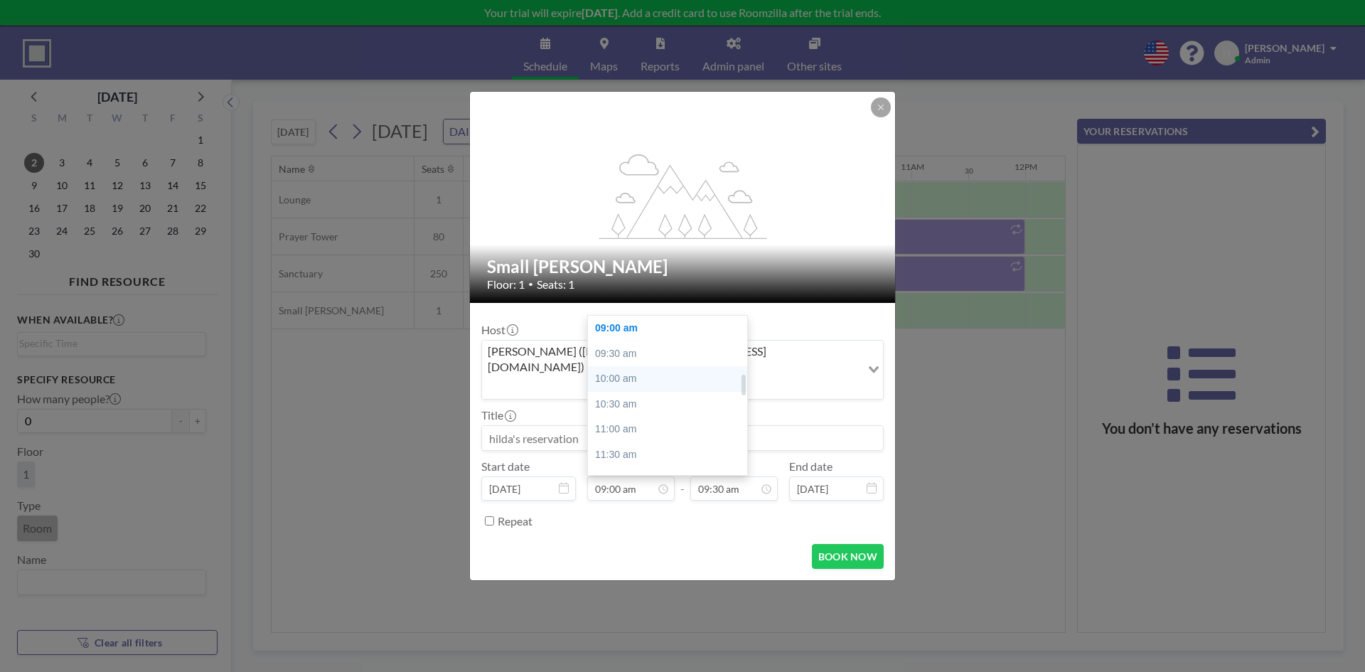
click at [652, 366] on div "10:00 am" at bounding box center [671, 379] width 166 height 26
type input "10:00 am"
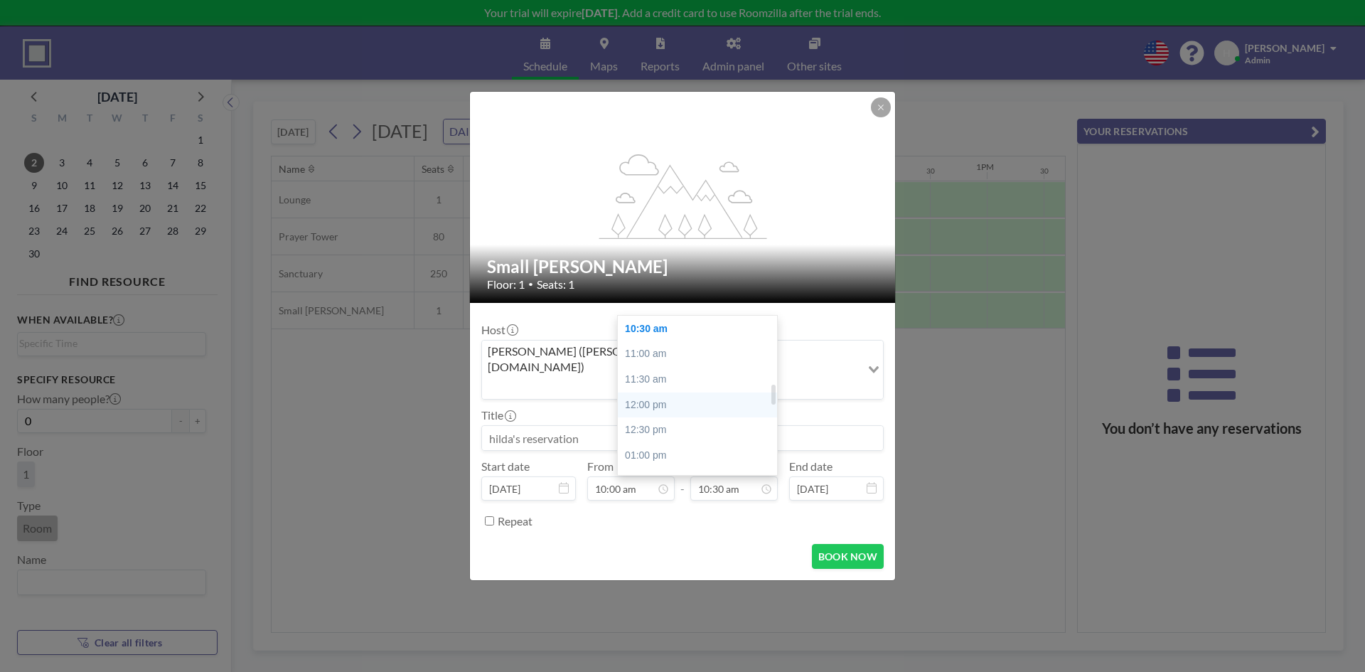
scroll to position [0, 1081]
click at [672, 443] on div "01:00 pm" at bounding box center [701, 456] width 166 height 26
type input "01:00 pm"
click at [489, 516] on input "Repeat" at bounding box center [489, 520] width 9 height 9
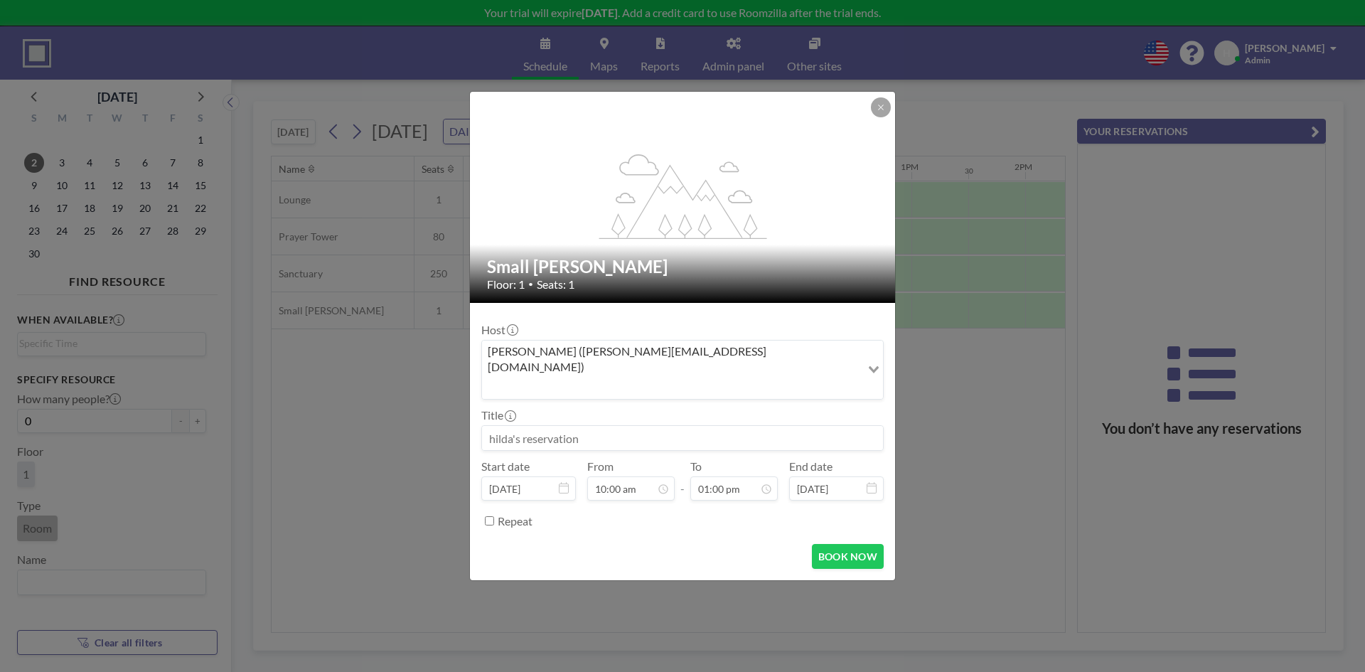
checkbox input "true"
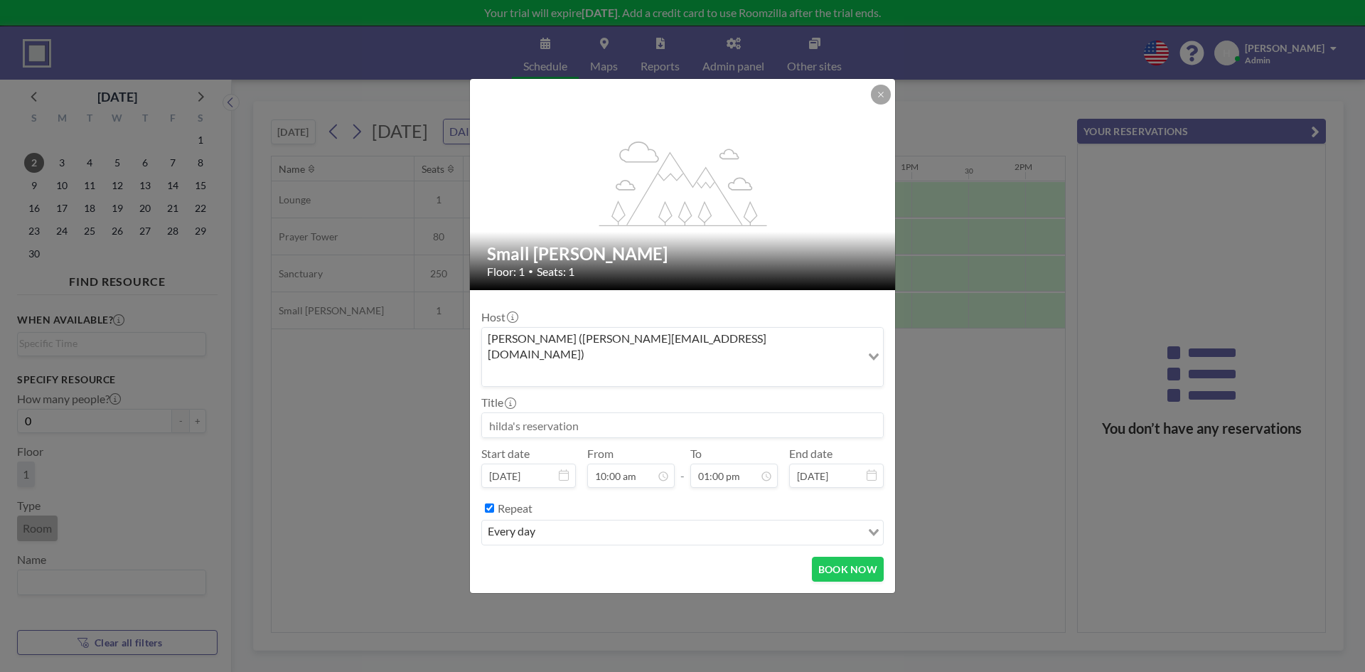
click at [511, 522] on div "every day" at bounding box center [671, 531] width 379 height 21
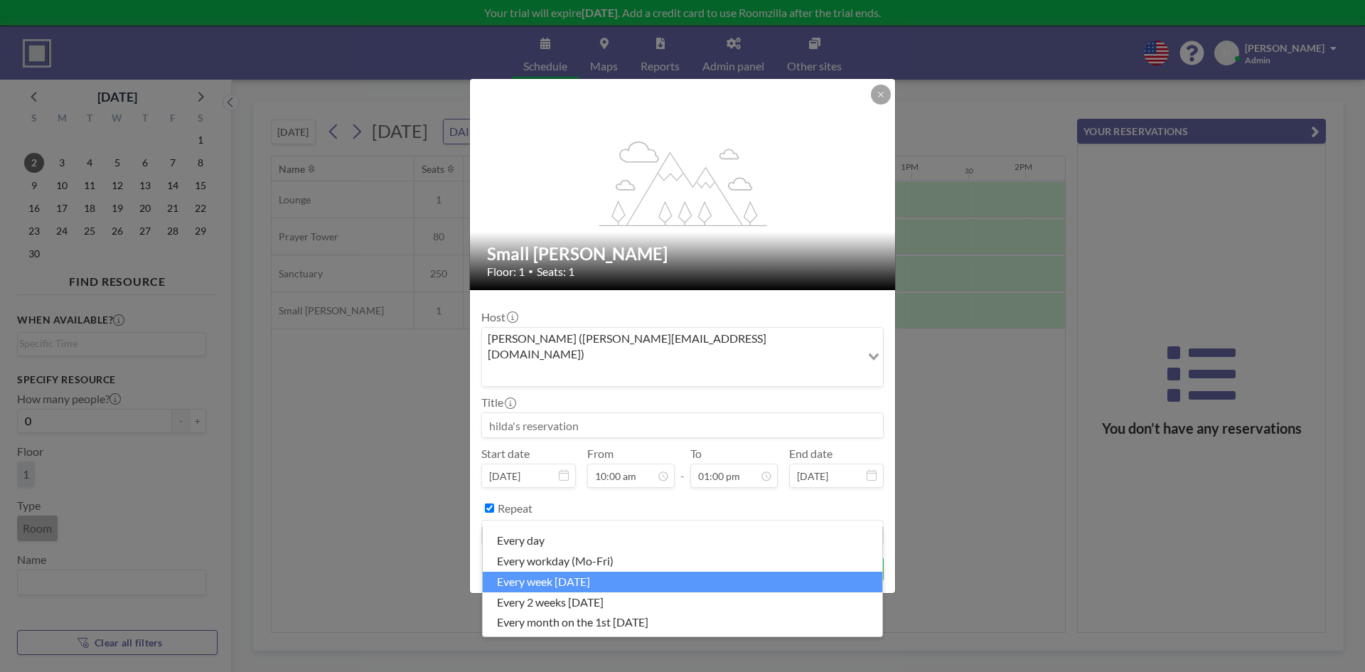
click at [535, 589] on li "every week on Sunday" at bounding box center [683, 582] width 400 height 21
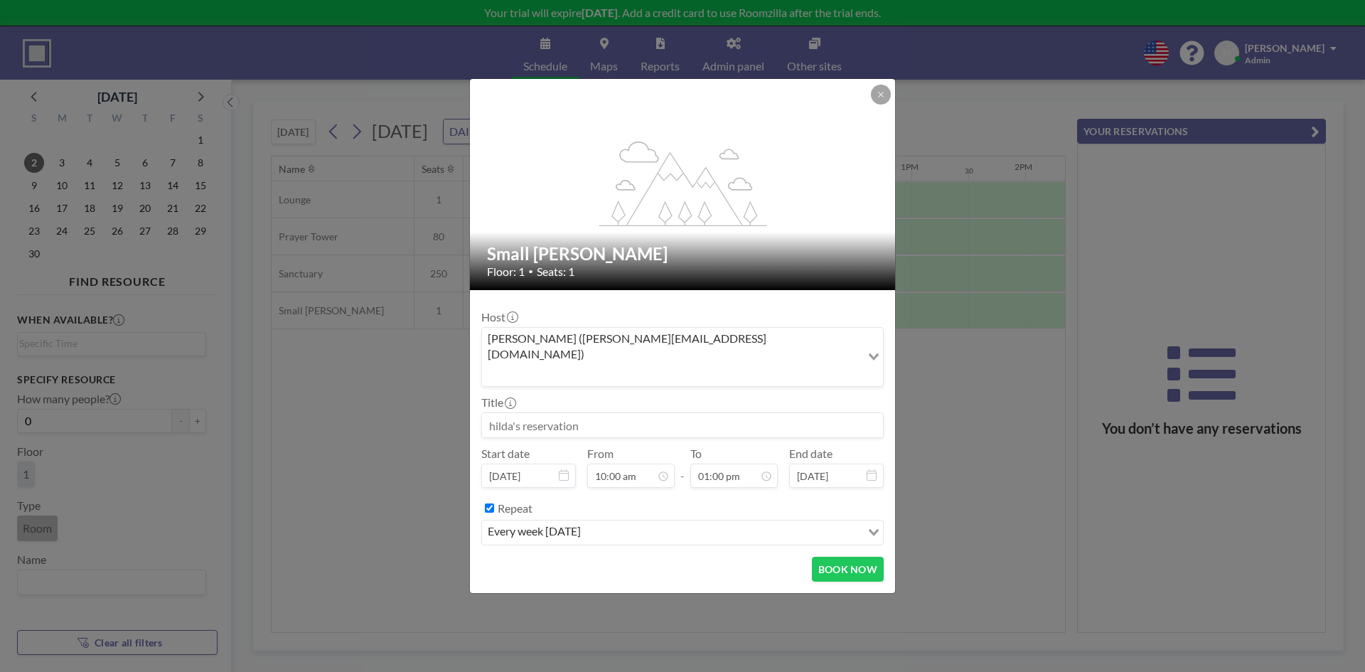
click at [569, 415] on input at bounding box center [682, 425] width 401 height 24
drag, startPoint x: 600, startPoint y: 412, endPoint x: 420, endPoint y: 412, distance: 179.9
click at [420, 412] on div "flex-grow: 1.2; Small Chappel Floor: 1 • Seats: 1 Host hilda (hilda@bcs.org.sg)…" at bounding box center [682, 336] width 1365 height 672
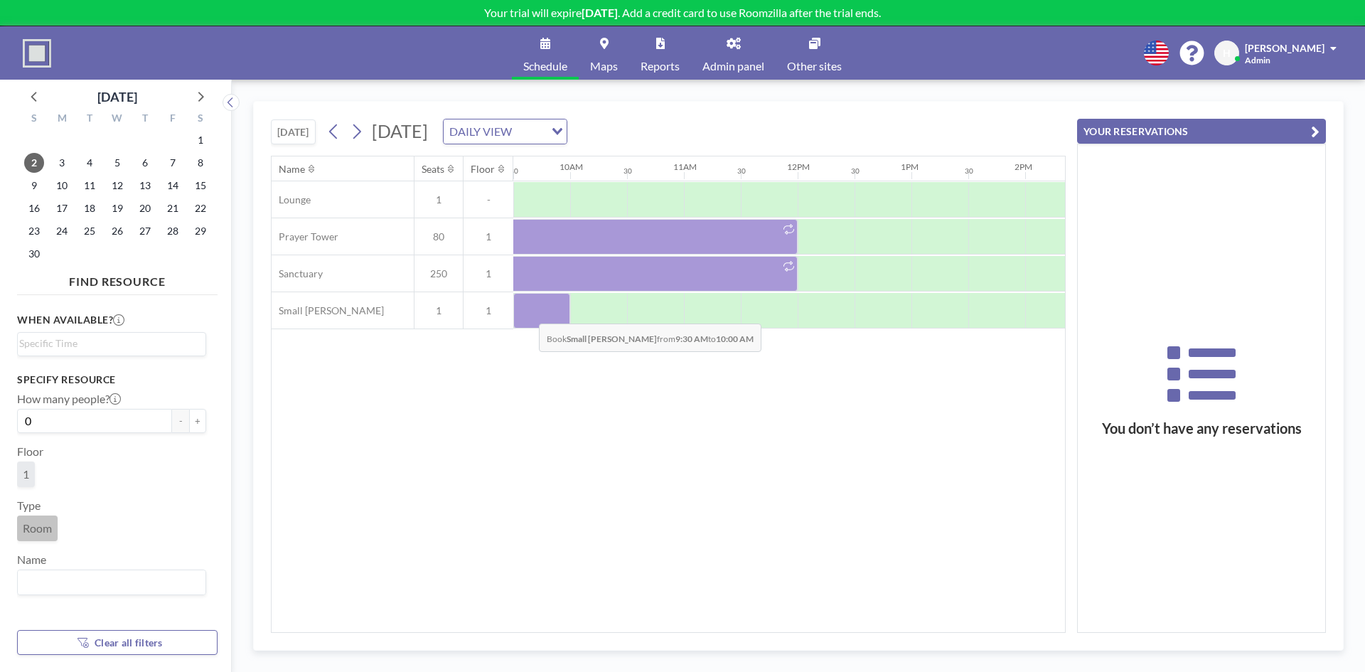
click at [528, 313] on div at bounding box center [541, 311] width 57 height 36
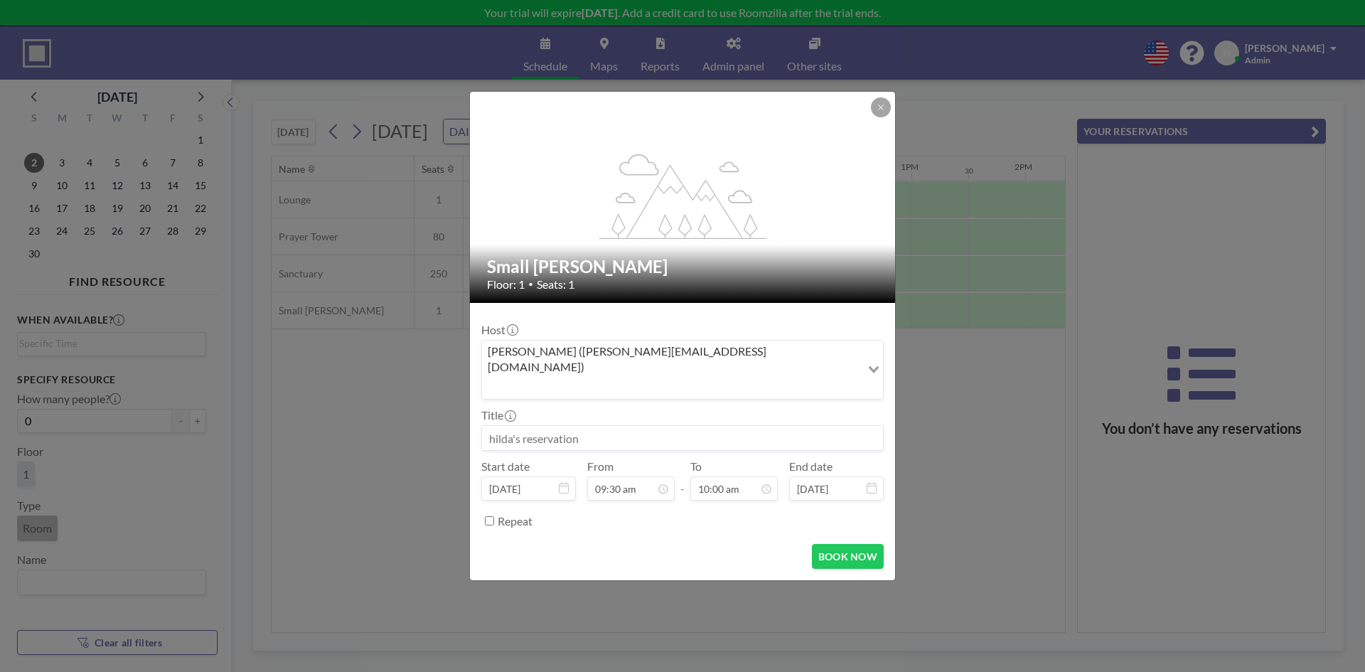
click at [579, 426] on input at bounding box center [682, 438] width 401 height 24
drag, startPoint x: 593, startPoint y: 418, endPoint x: 559, endPoint y: 421, distance: 34.3
click at [559, 426] on input "Prayer Tower TKISS" at bounding box center [682, 438] width 401 height 24
click at [486, 426] on input "Prayer Tower" at bounding box center [682, 438] width 401 height 24
paste input "TKISS"
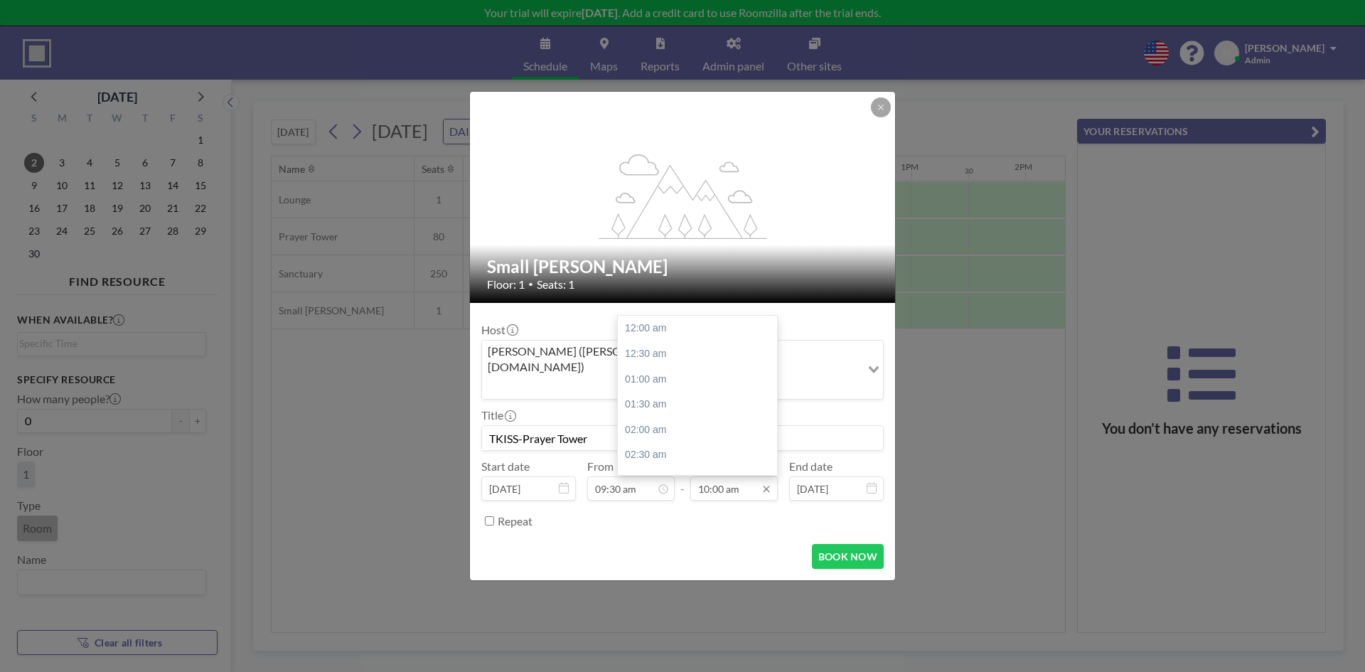
scroll to position [506, 0]
type input "TKISS-Prayer Tower"
click at [729, 476] on input "10:00 am" at bounding box center [734, 488] width 87 height 24
click at [658, 397] on div "01:00 pm" at bounding box center [701, 410] width 166 height 26
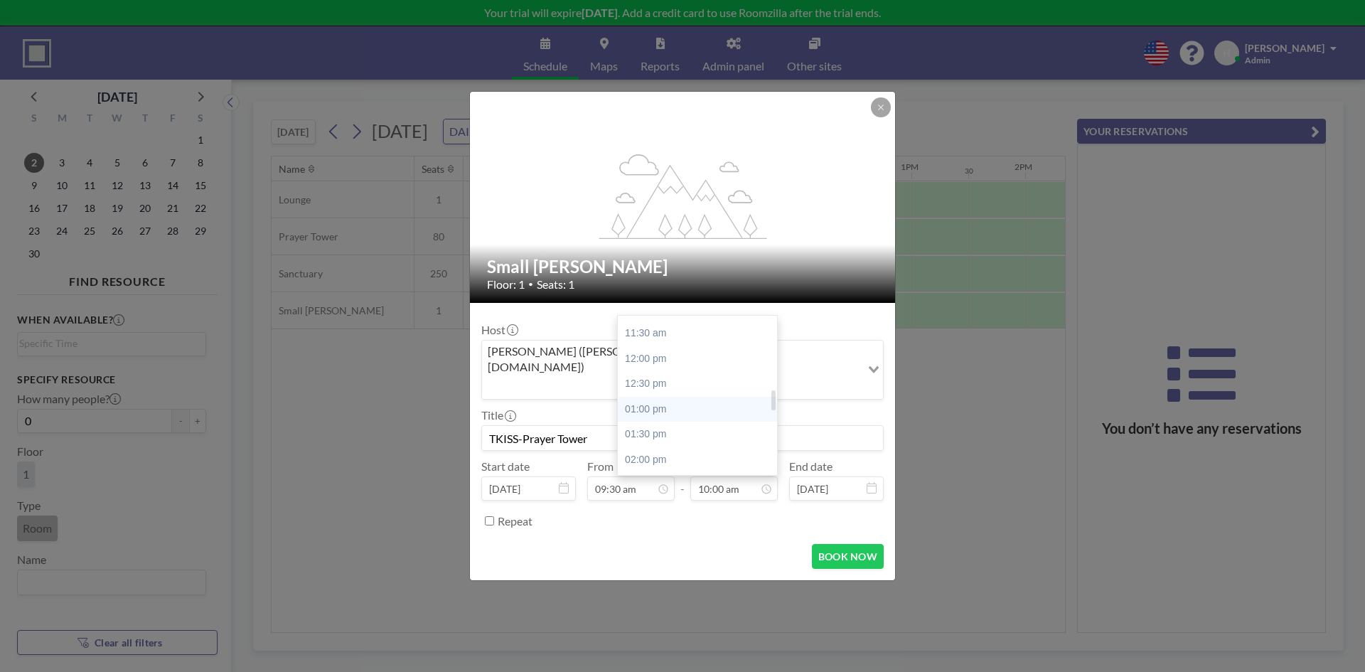
type input "01:00 pm"
click at [492, 516] on input "Repeat" at bounding box center [489, 520] width 9 height 9
checkbox input "true"
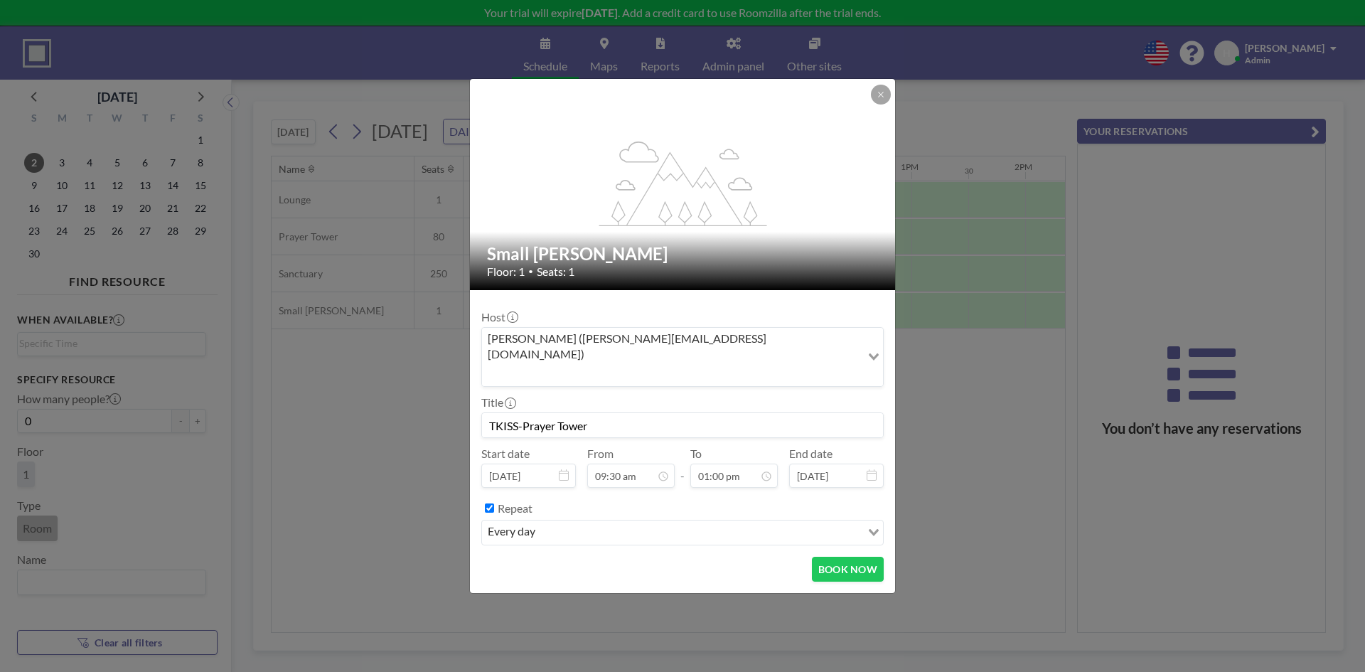
click at [710, 521] on div "every day" at bounding box center [671, 531] width 379 height 21
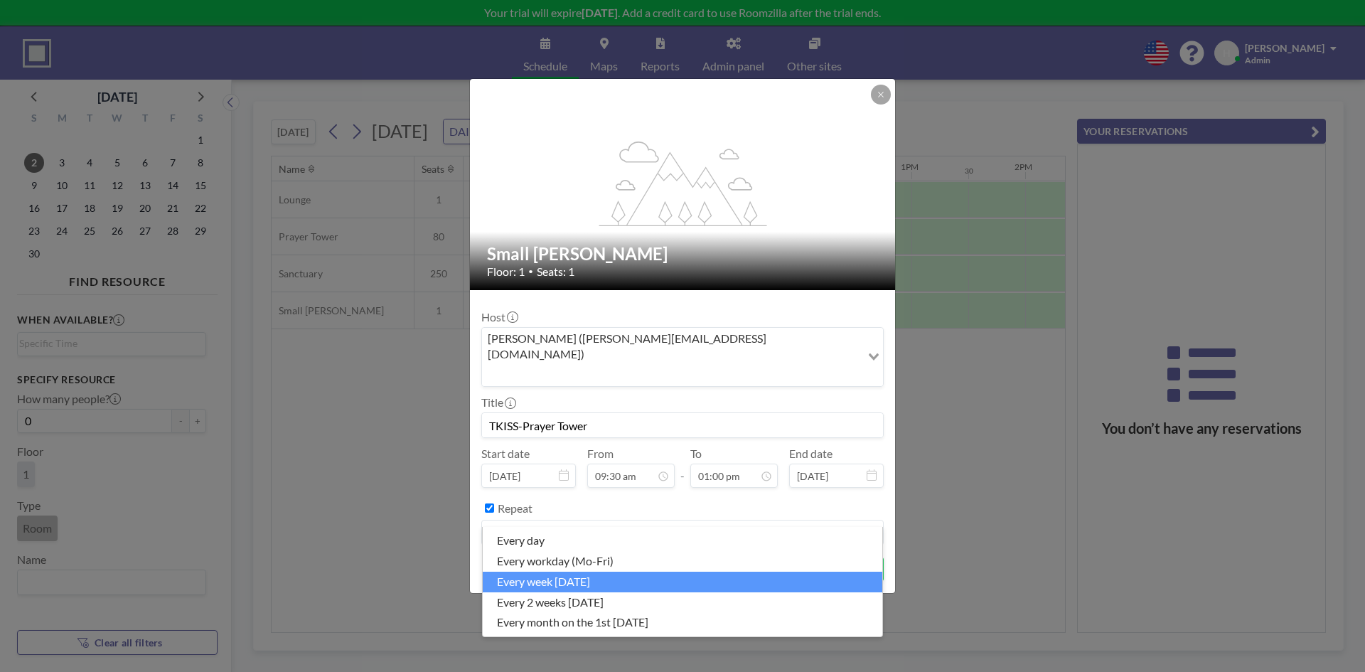
click at [607, 578] on li "every week on Sunday" at bounding box center [683, 582] width 400 height 21
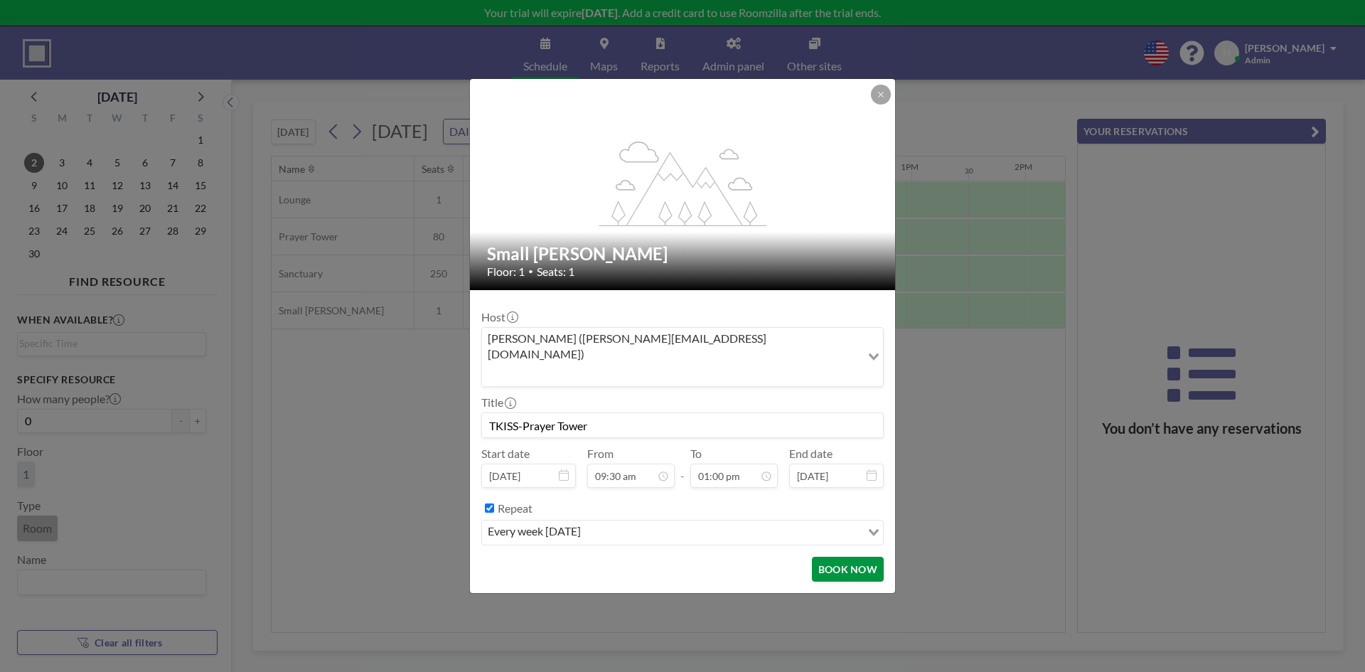
click at [836, 557] on button "BOOK NOW" at bounding box center [848, 569] width 72 height 25
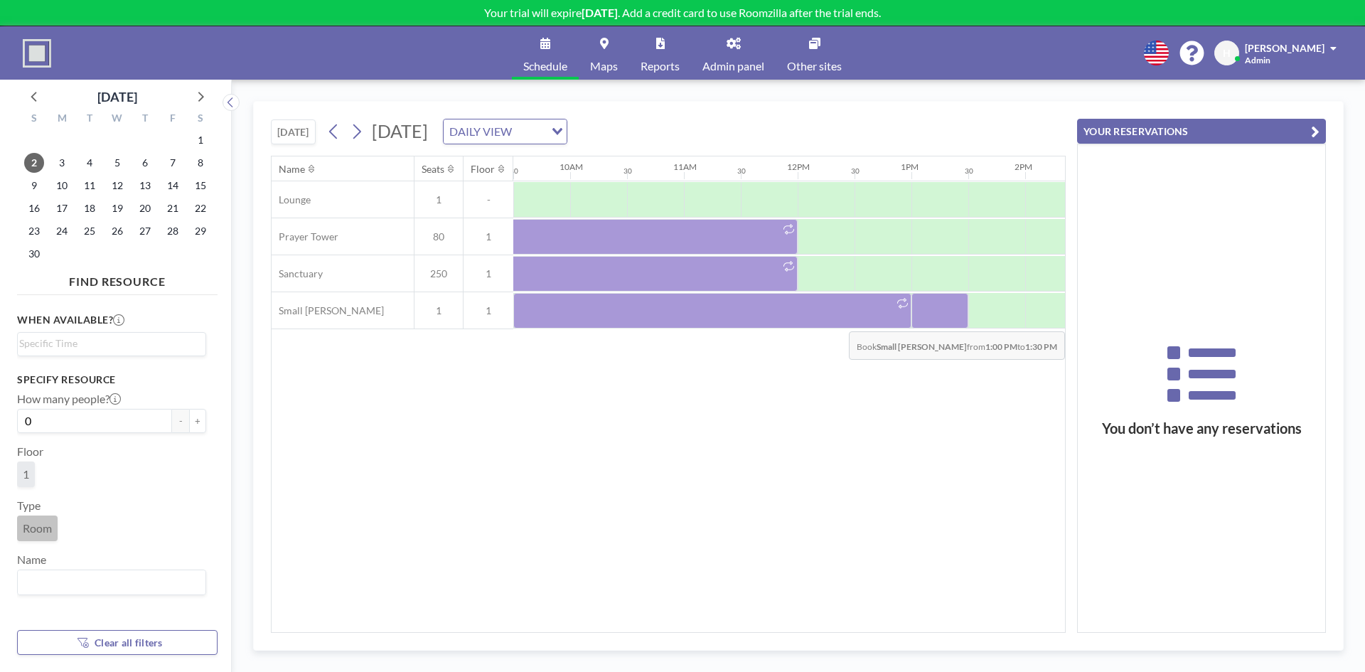
click at [954, 321] on div at bounding box center [940, 311] width 57 height 36
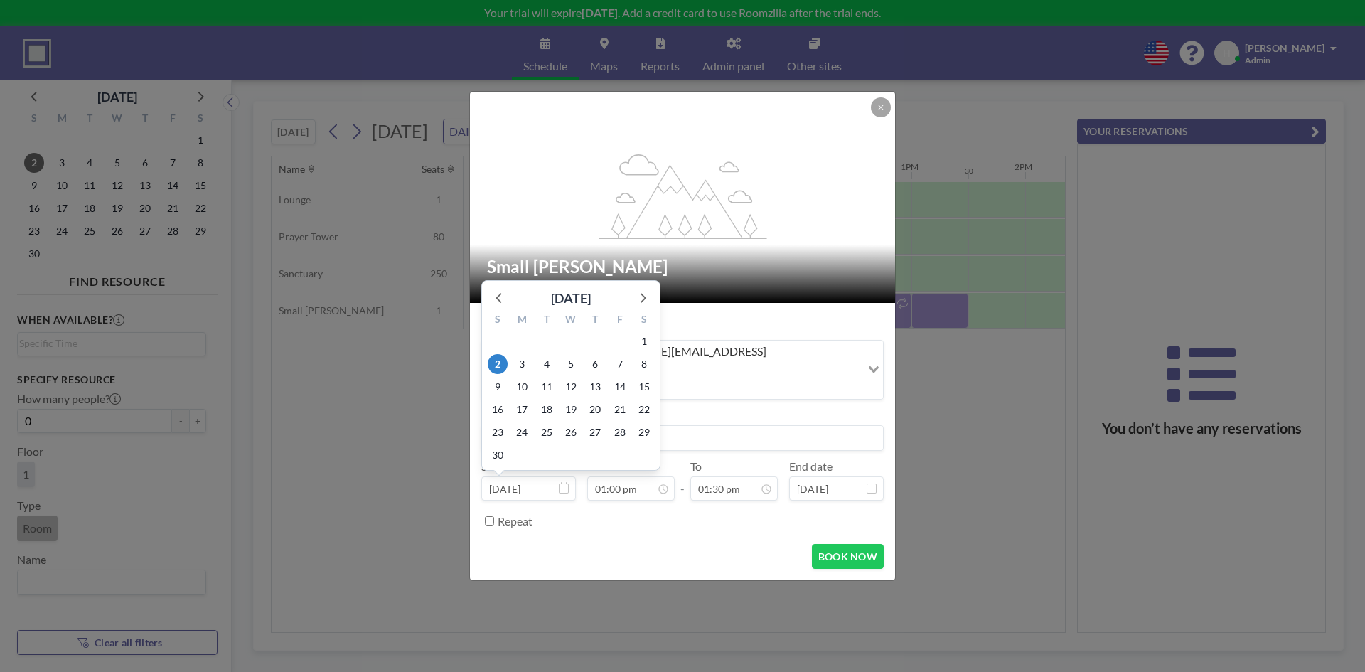
scroll to position [658, 0]
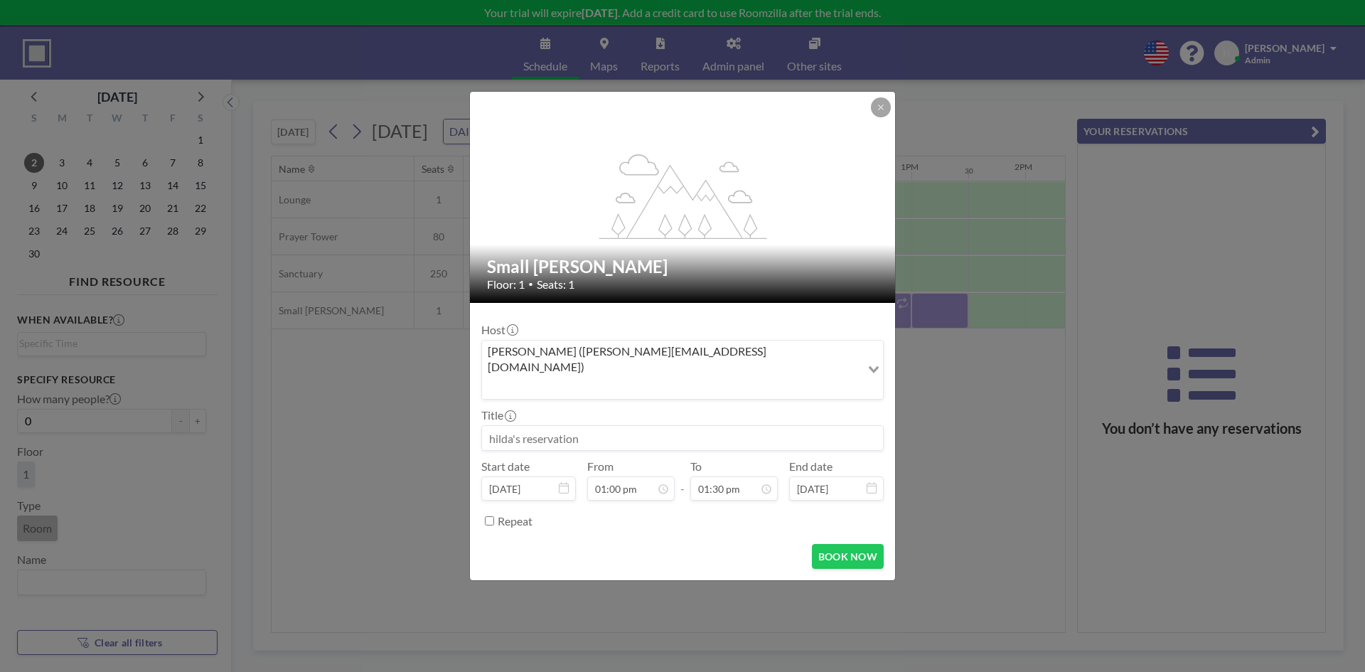
click at [698, 426] on input at bounding box center [682, 438] width 401 height 24
type input "C"
type input "Classes -Mission Aljuneid"
click at [710, 476] on input "01:30 pm" at bounding box center [734, 488] width 87 height 24
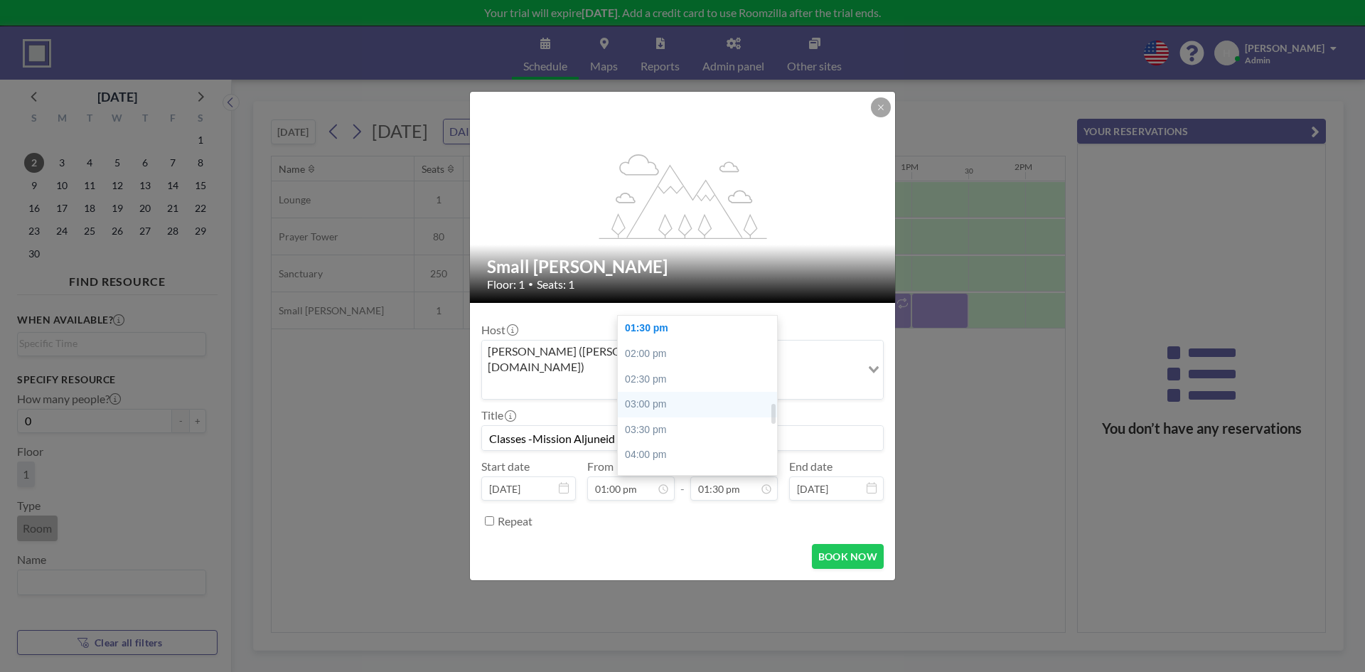
click at [698, 392] on div "03:00 pm" at bounding box center [701, 405] width 166 height 26
type input "03:00 pm"
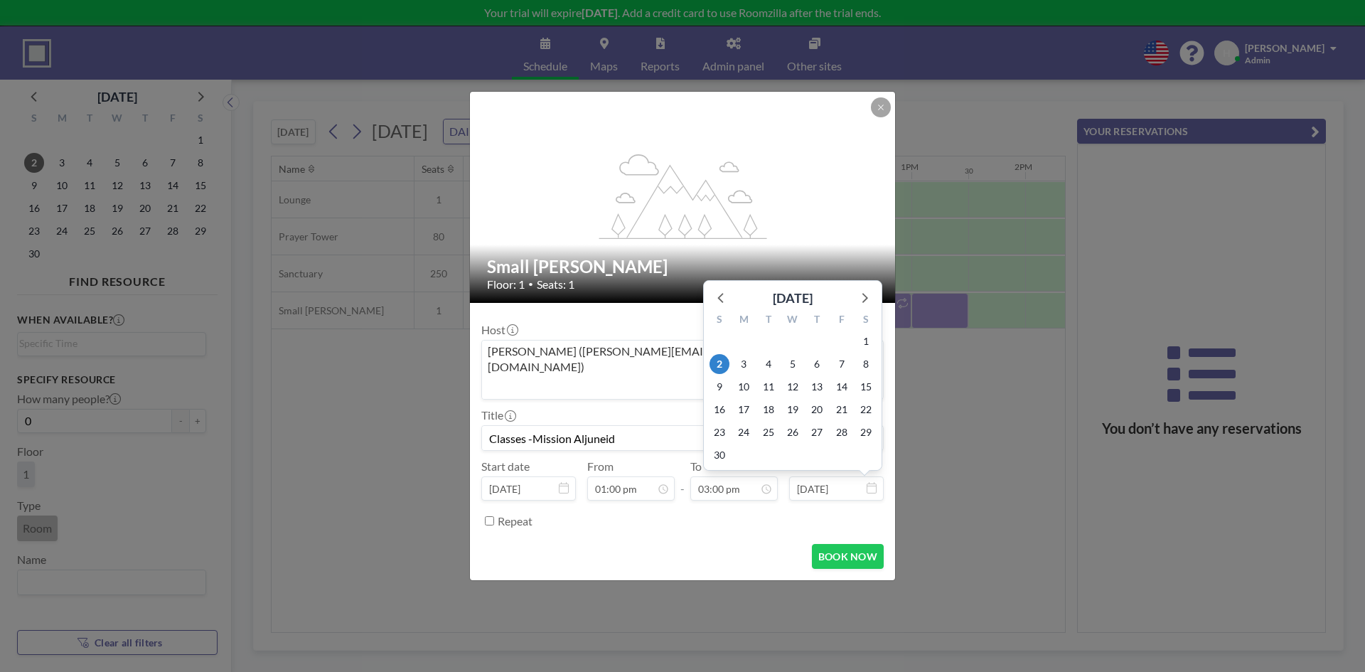
scroll to position [759, 0]
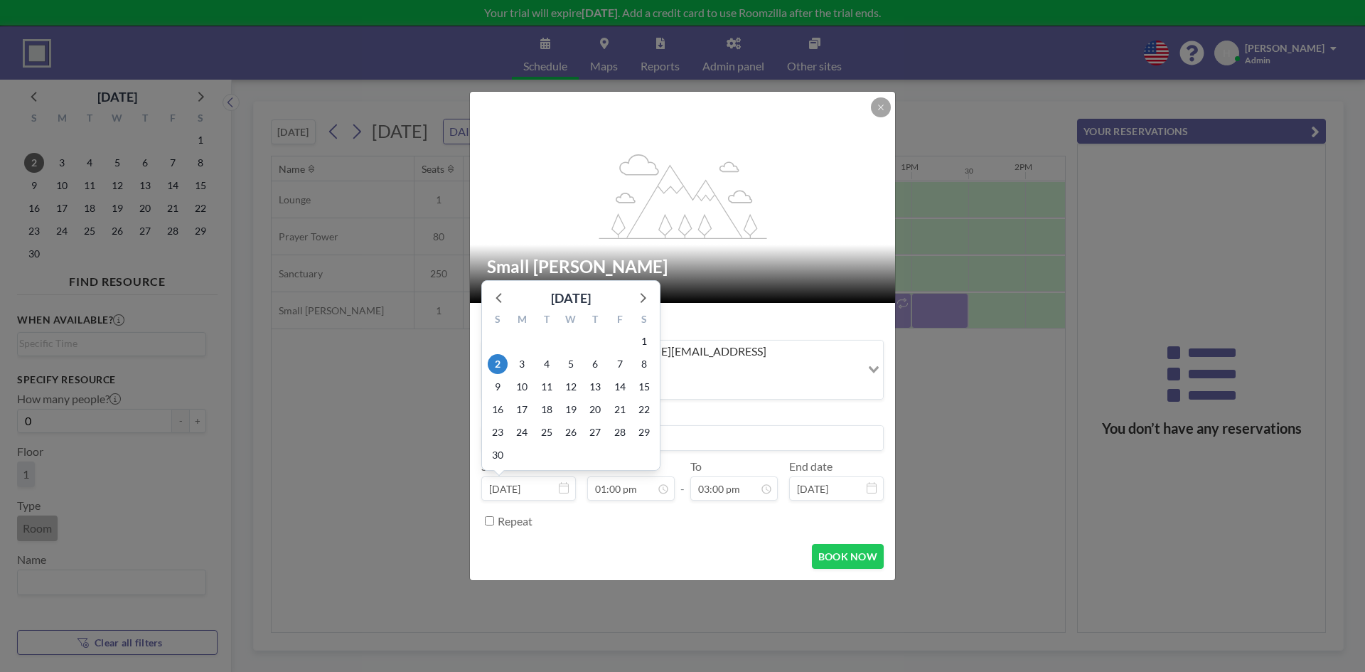
click at [535, 476] on input "Nov 2, 2025" at bounding box center [528, 488] width 95 height 24
click at [644, 288] on icon at bounding box center [642, 297] width 18 height 18
click at [500, 311] on icon at bounding box center [500, 320] width 18 height 18
click at [501, 354] on span "2" at bounding box center [498, 364] width 20 height 20
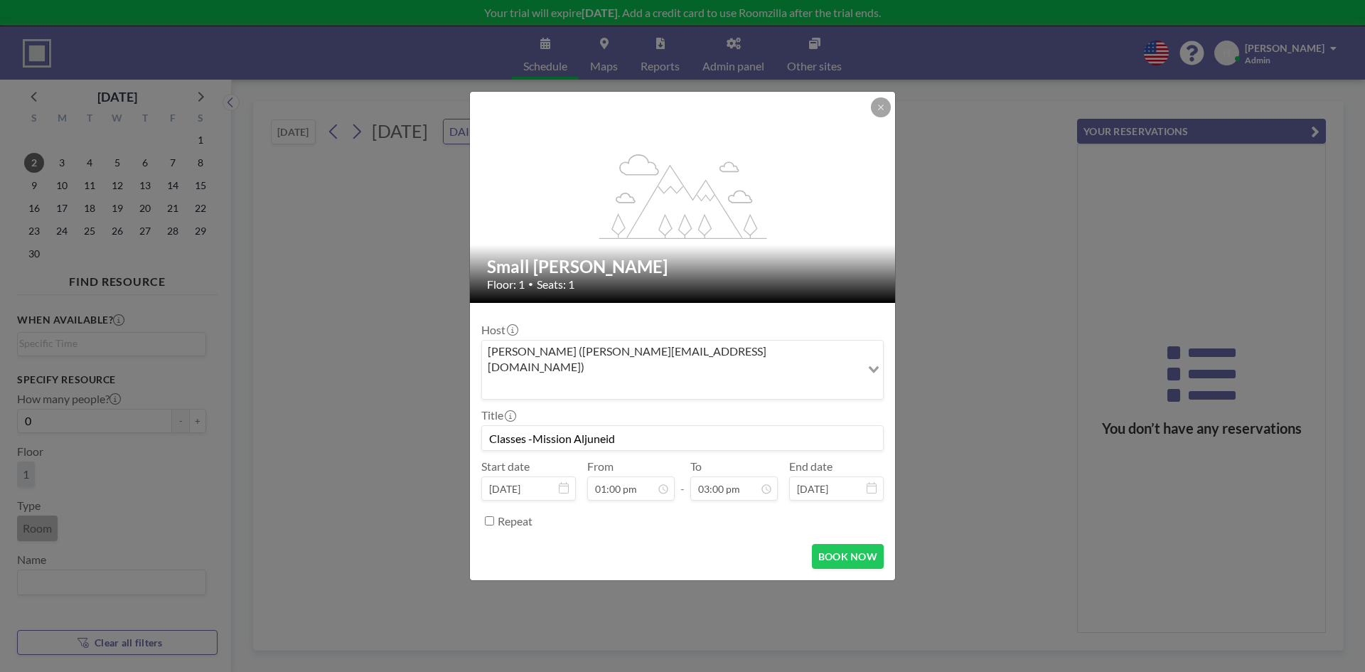
scroll to position [658, 0]
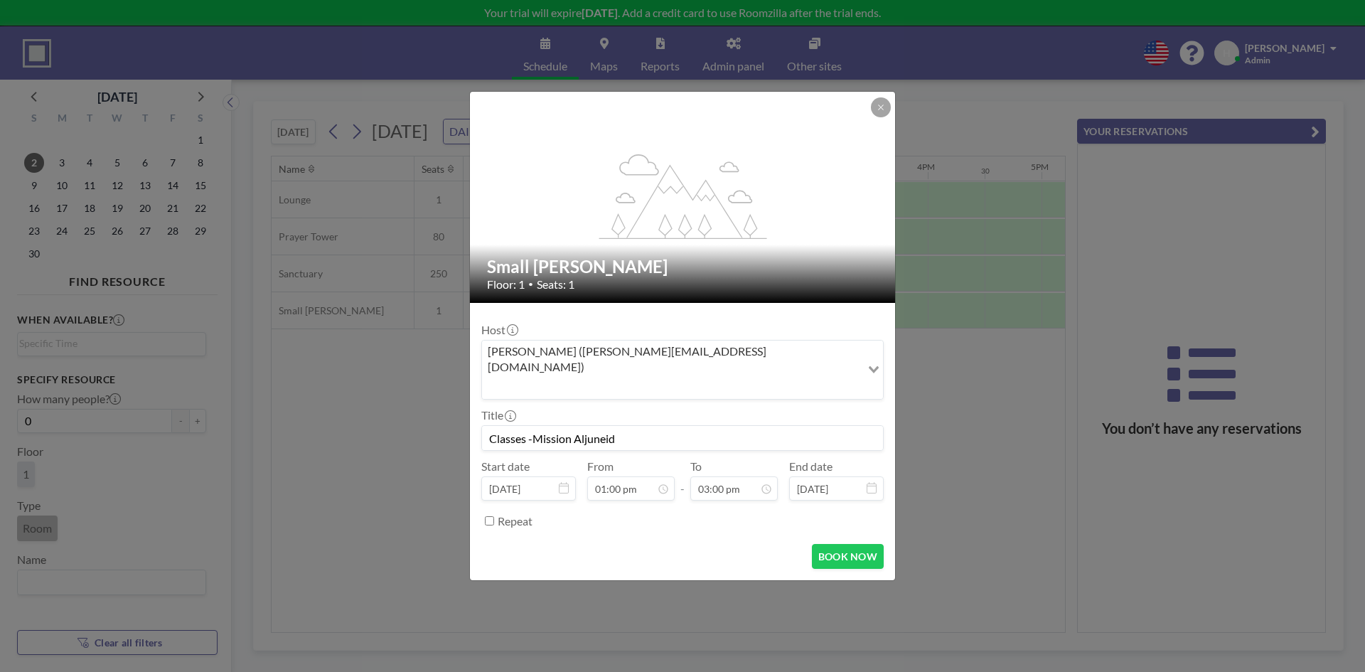
click at [484, 509] on div "Repeat" at bounding box center [682, 520] width 402 height 23
click at [490, 516] on input "Repeat" at bounding box center [489, 520] width 9 height 9
checkbox input "true"
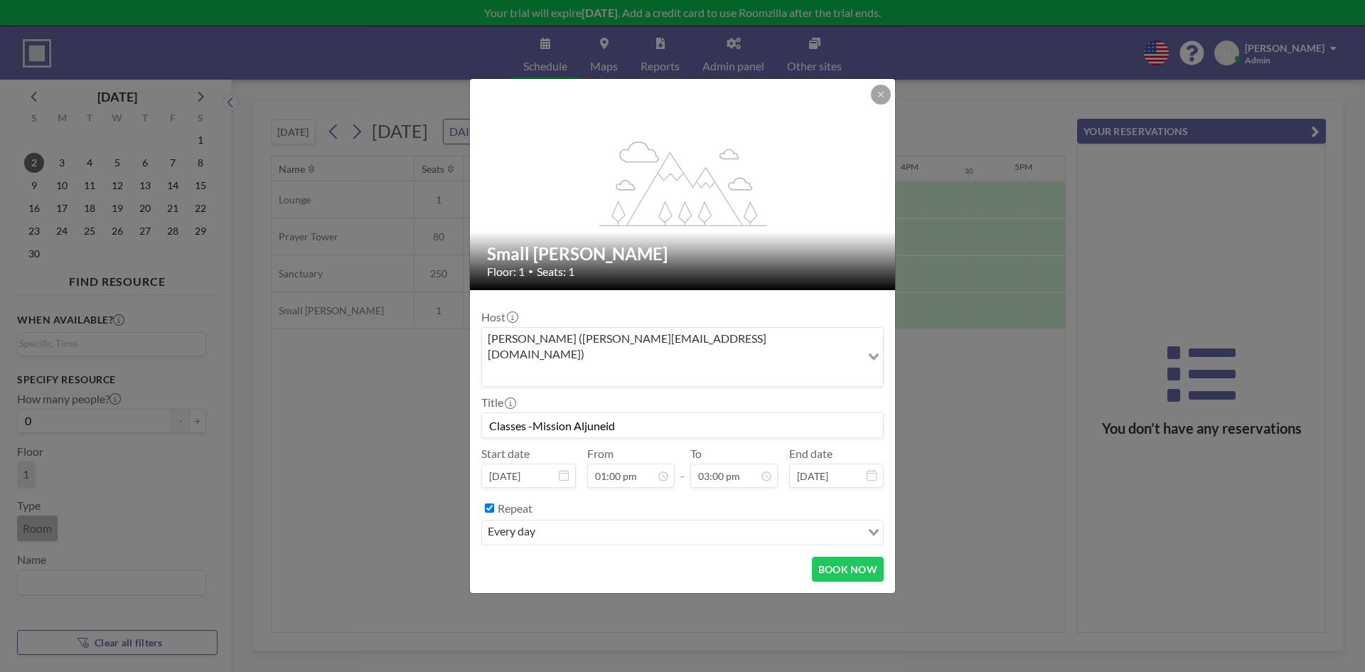
click at [499, 521] on div "every day" at bounding box center [671, 531] width 379 height 21
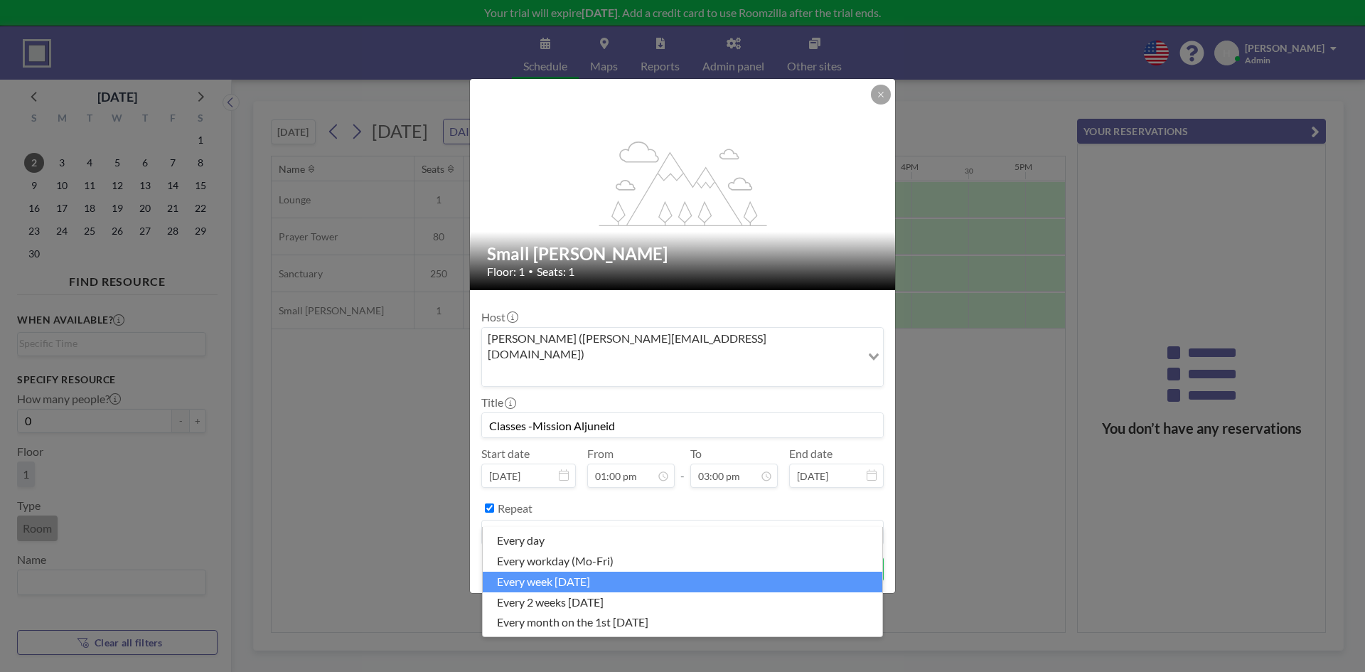
click at [519, 574] on li "every week on Sunday" at bounding box center [683, 582] width 400 height 21
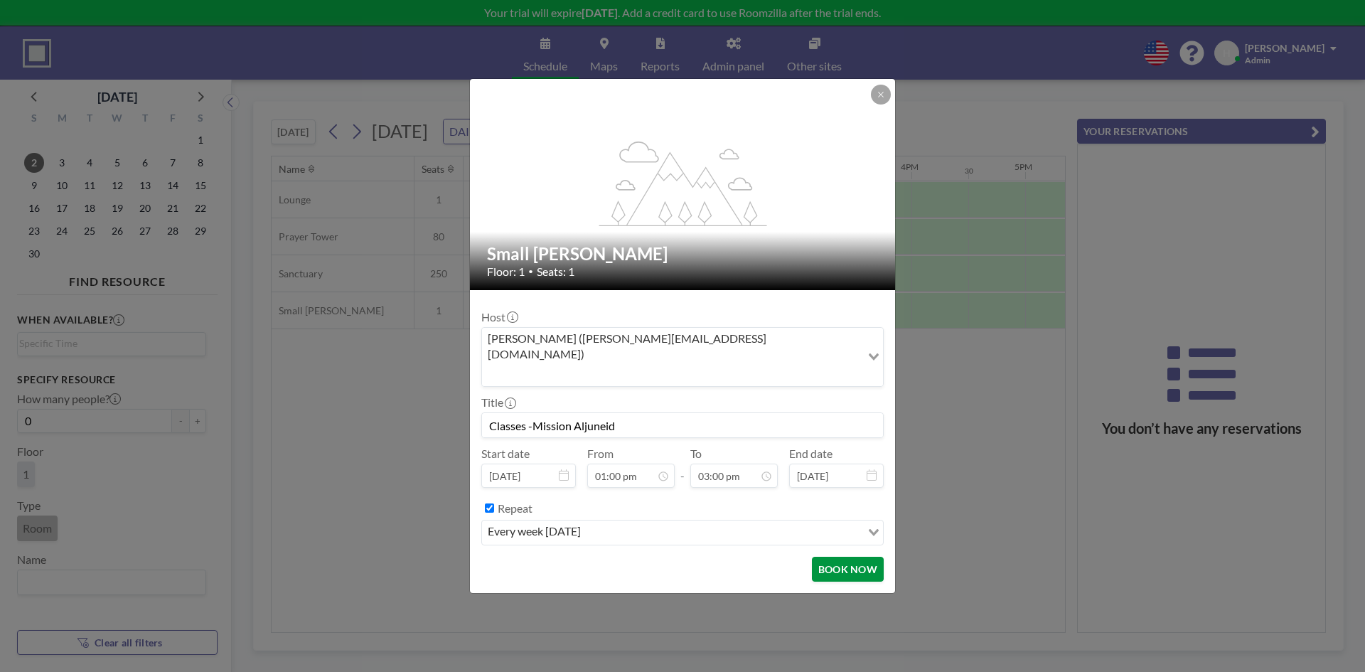
click at [853, 557] on button "BOOK NOW" at bounding box center [848, 569] width 72 height 25
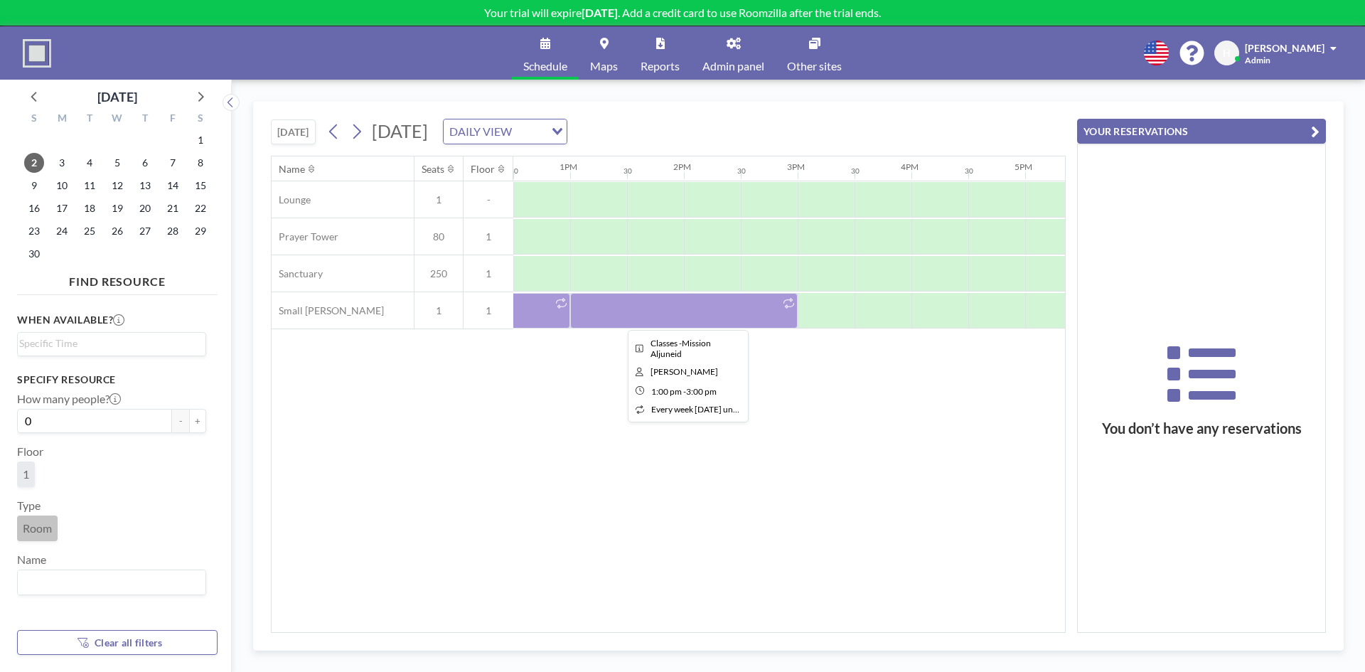
click at [747, 309] on div at bounding box center [684, 311] width 228 height 36
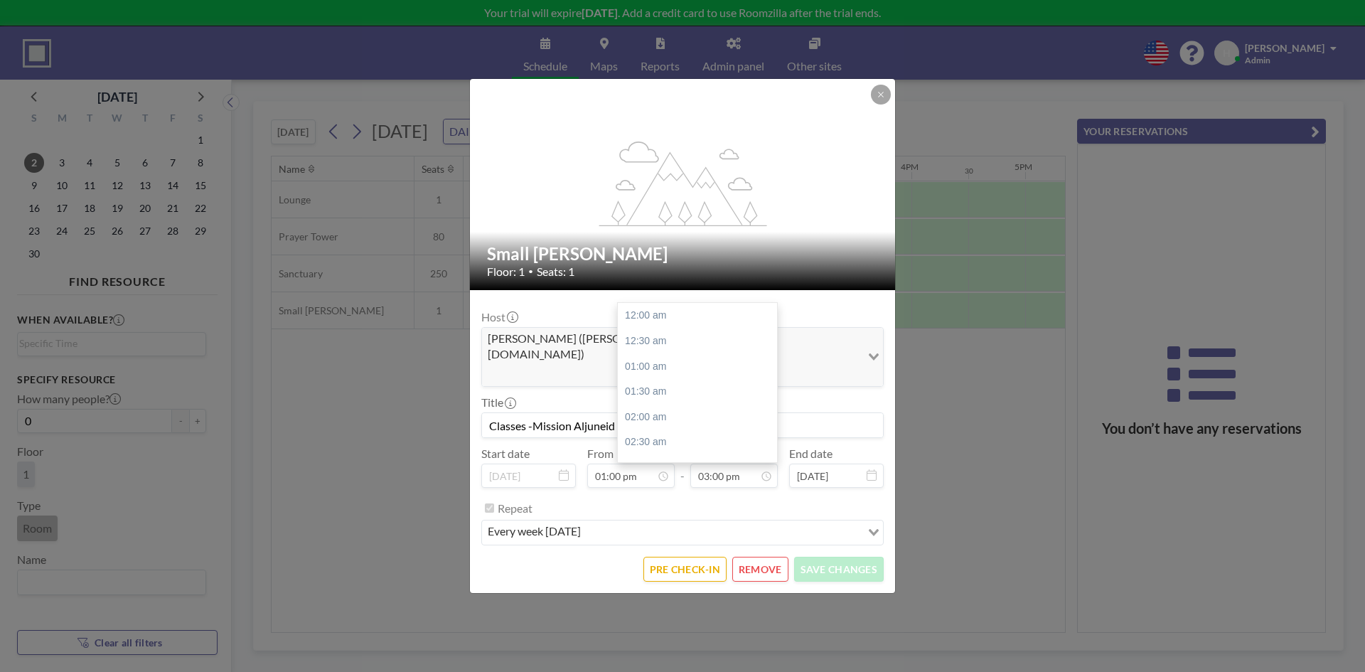
scroll to position [759, 0]
click at [716, 464] on input "03:00 pm" at bounding box center [734, 476] width 87 height 24
click at [673, 356] on div "04:00 pm" at bounding box center [701, 366] width 166 height 26
type input "04:00 pm"
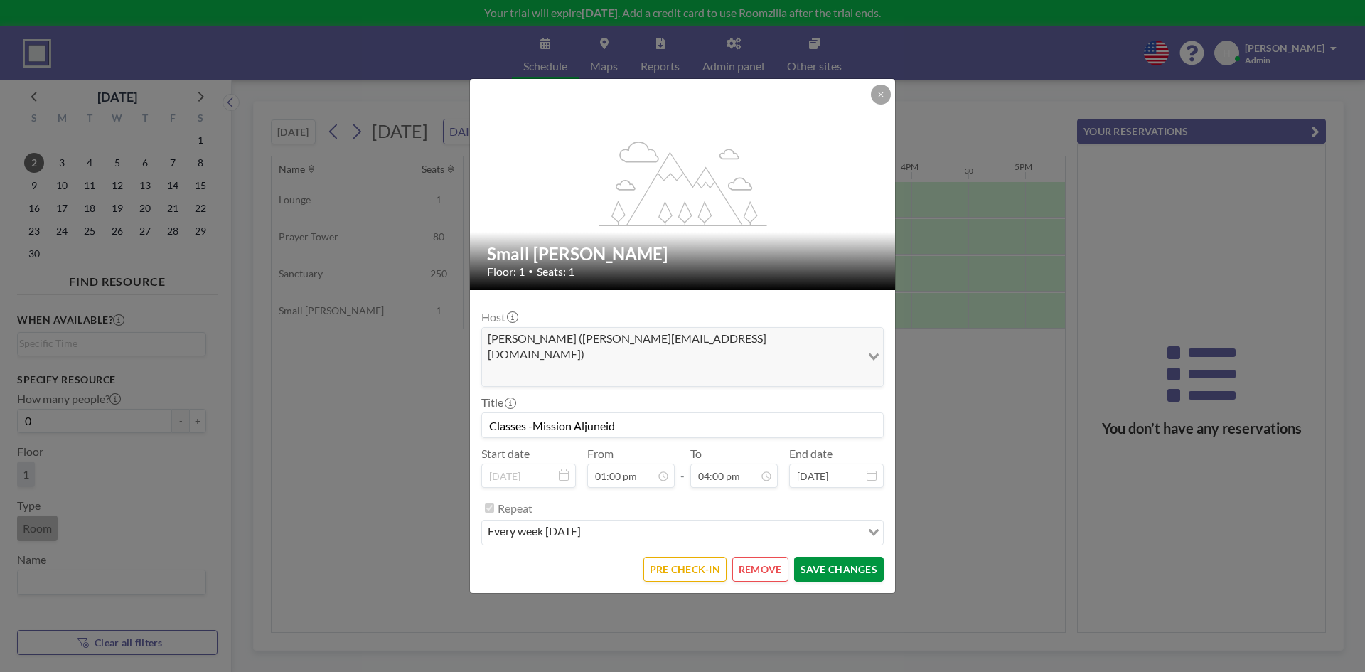
click at [808, 557] on button "SAVE CHANGES" at bounding box center [839, 569] width 90 height 25
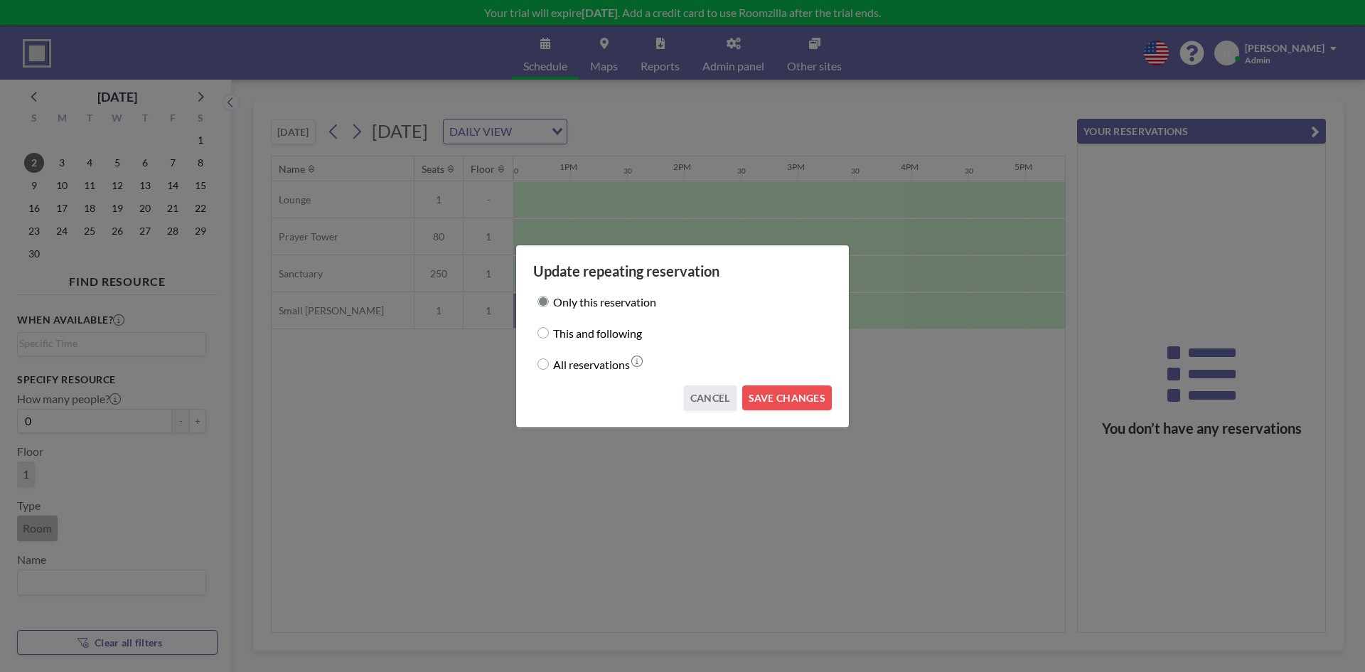
click at [542, 366] on input "All reservations" at bounding box center [543, 363] width 11 height 11
radio input "true"
click at [547, 334] on input "This and following" at bounding box center [543, 332] width 11 height 11
radio input "true"
click at [789, 403] on button "SAVE CHANGES" at bounding box center [787, 397] width 90 height 25
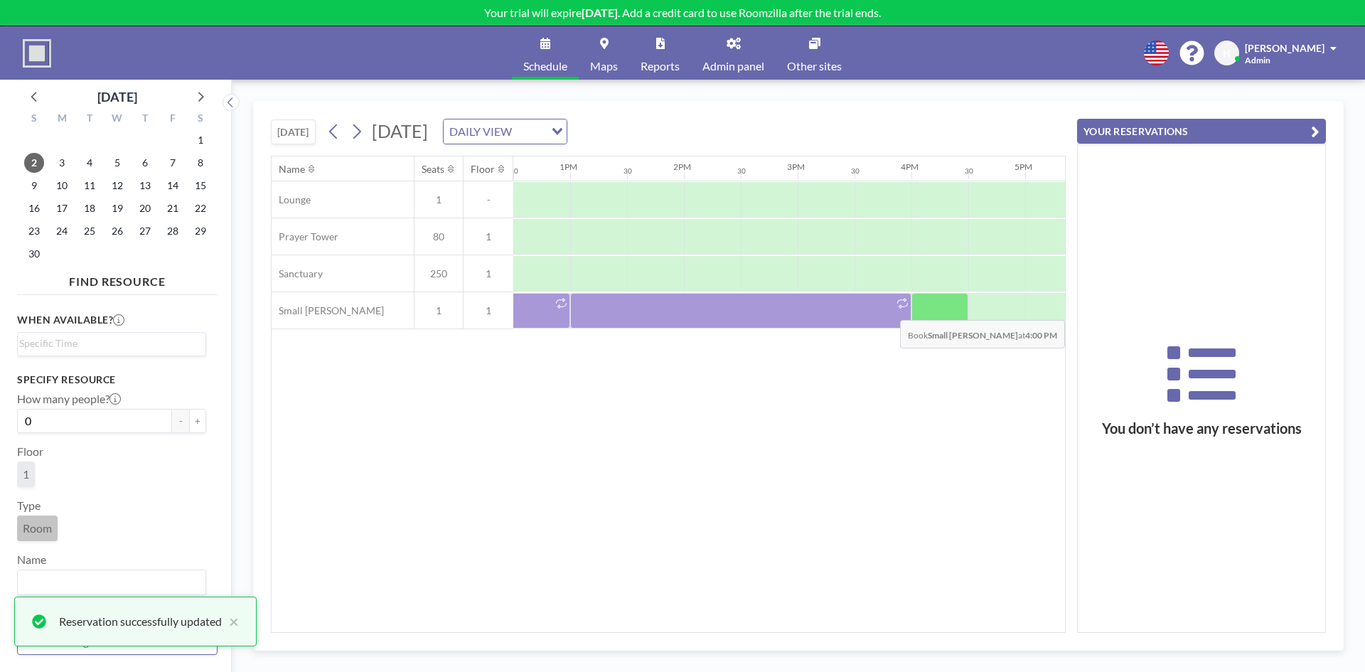
click at [932, 309] on div at bounding box center [940, 311] width 57 height 36
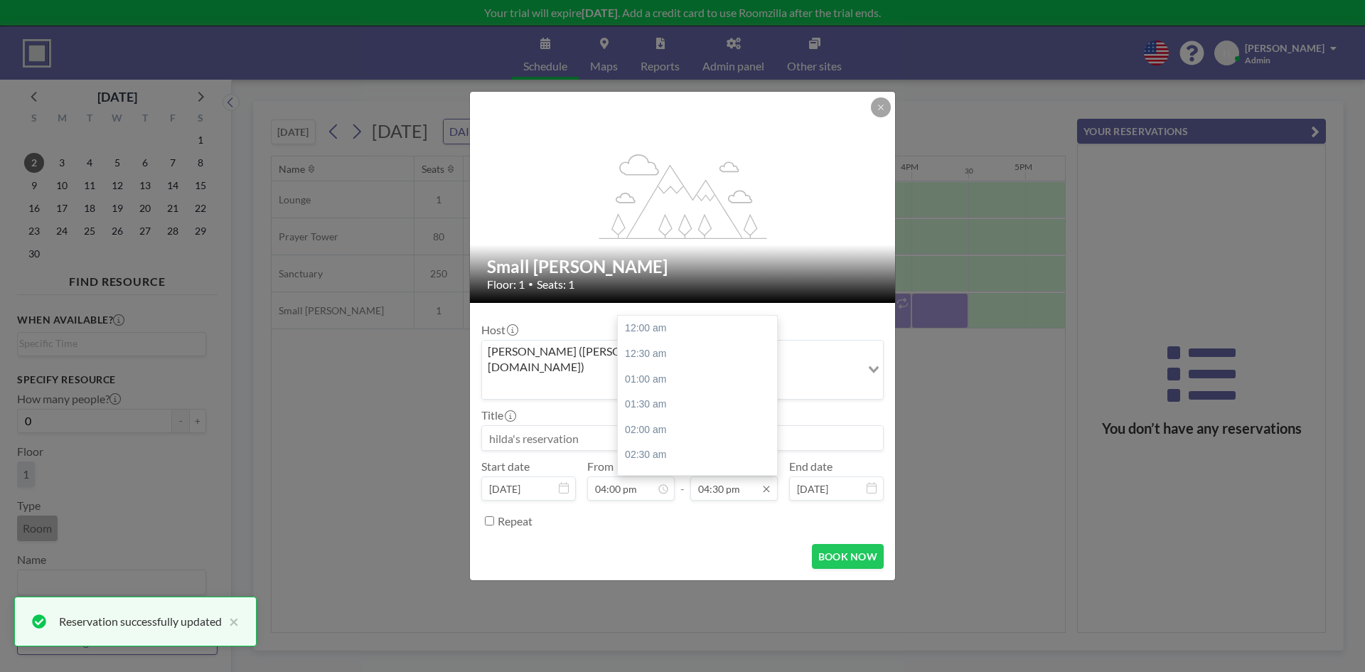
scroll to position [836, 0]
click at [721, 476] on input "04:30 pm" at bounding box center [734, 488] width 87 height 24
click at [669, 392] on div "06:00 pm" at bounding box center [701, 405] width 166 height 26
type input "06:00 pm"
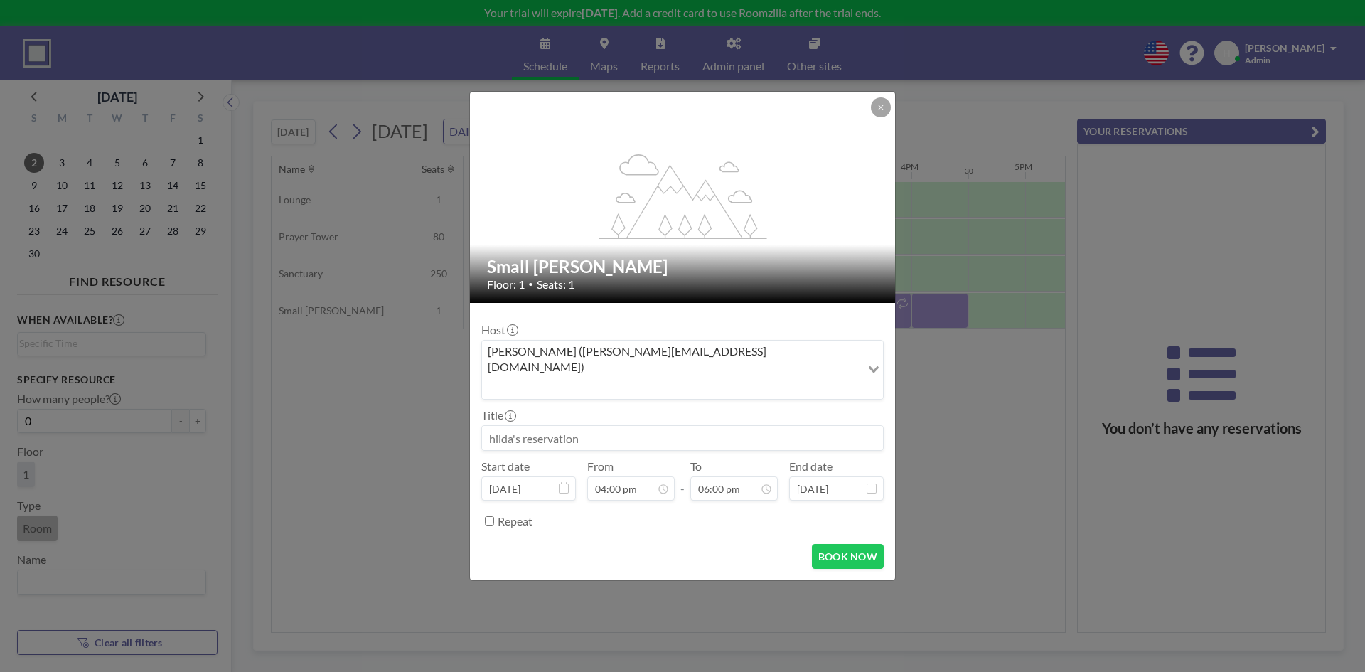
click at [679, 426] on input at bounding box center [682, 438] width 401 height 24
type input "COOL TKISS"
click at [494, 509] on div "Repeat" at bounding box center [682, 520] width 402 height 23
click at [491, 516] on input "Repeat" at bounding box center [489, 520] width 9 height 9
checkbox input "true"
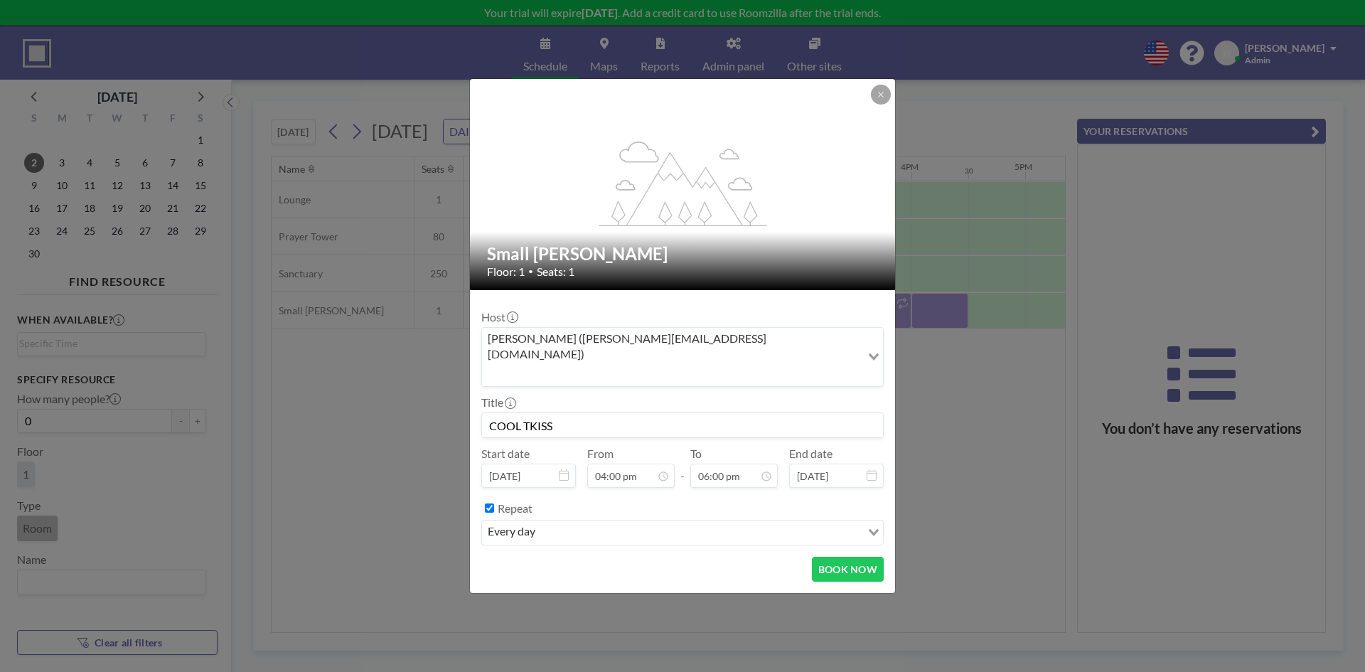
click at [502, 521] on div "every day" at bounding box center [671, 531] width 379 height 21
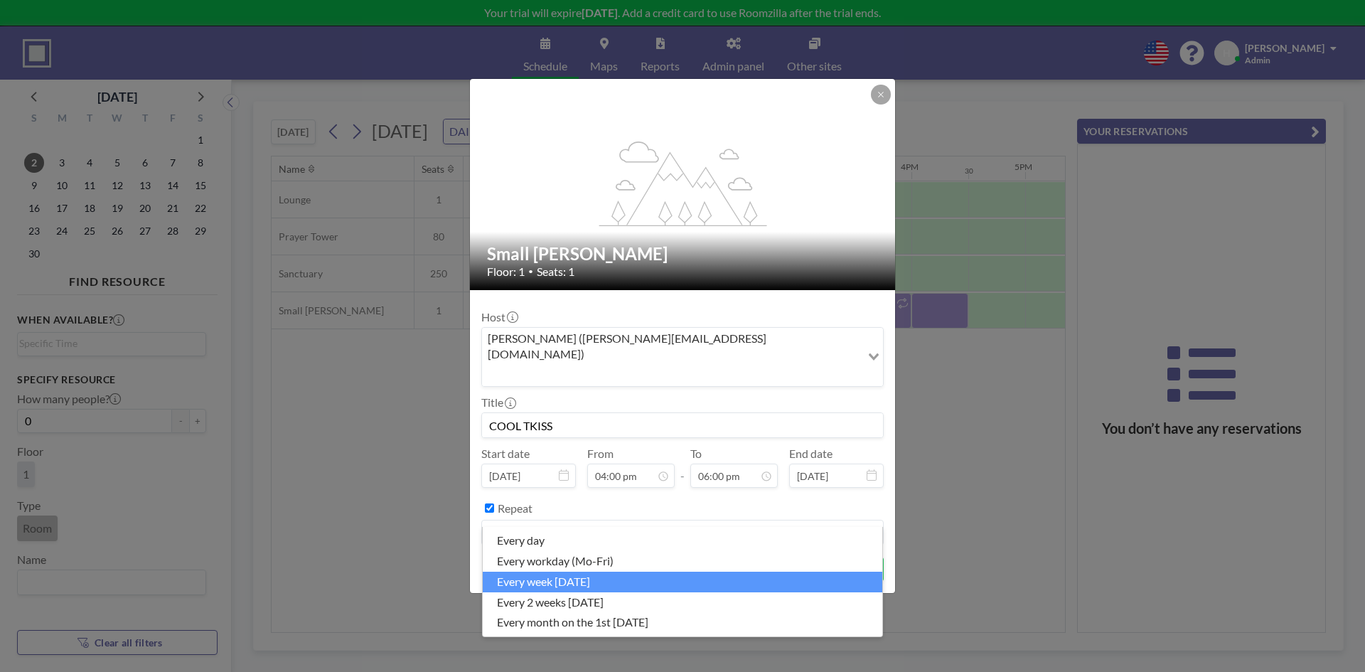
click at [520, 573] on li "every week on Sunday" at bounding box center [683, 582] width 400 height 21
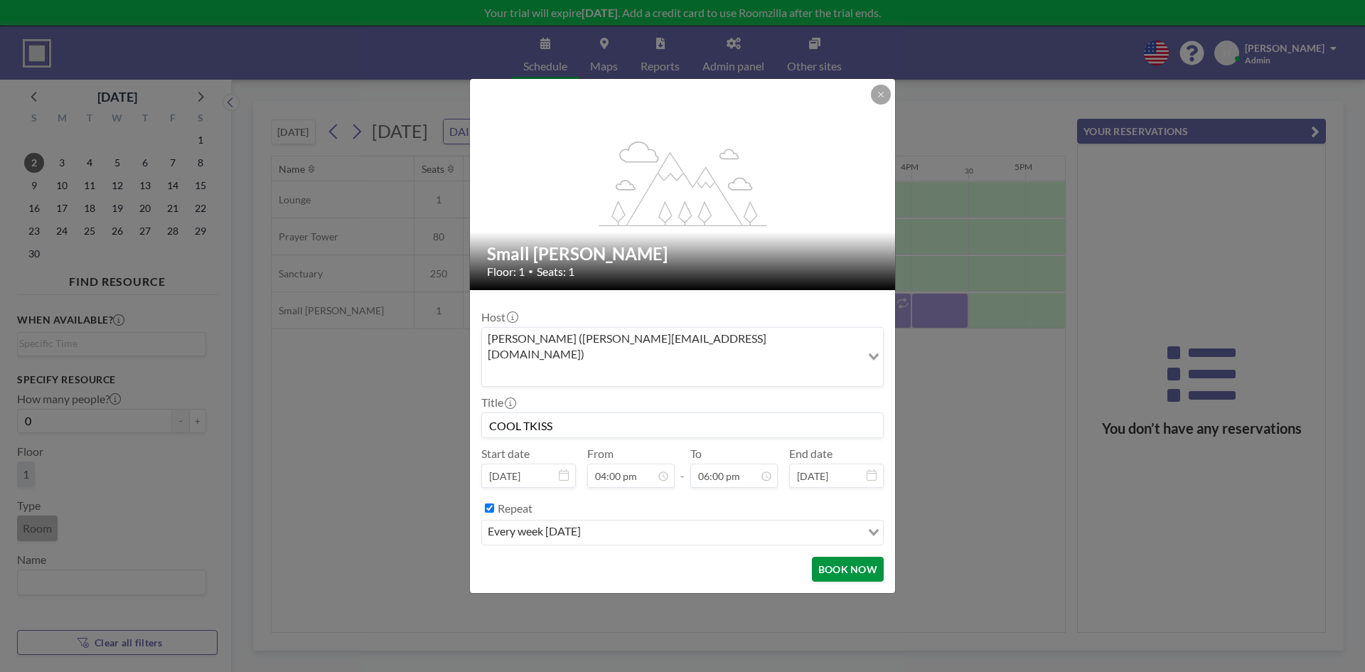
click at [848, 558] on button "BOOK NOW" at bounding box center [848, 569] width 72 height 25
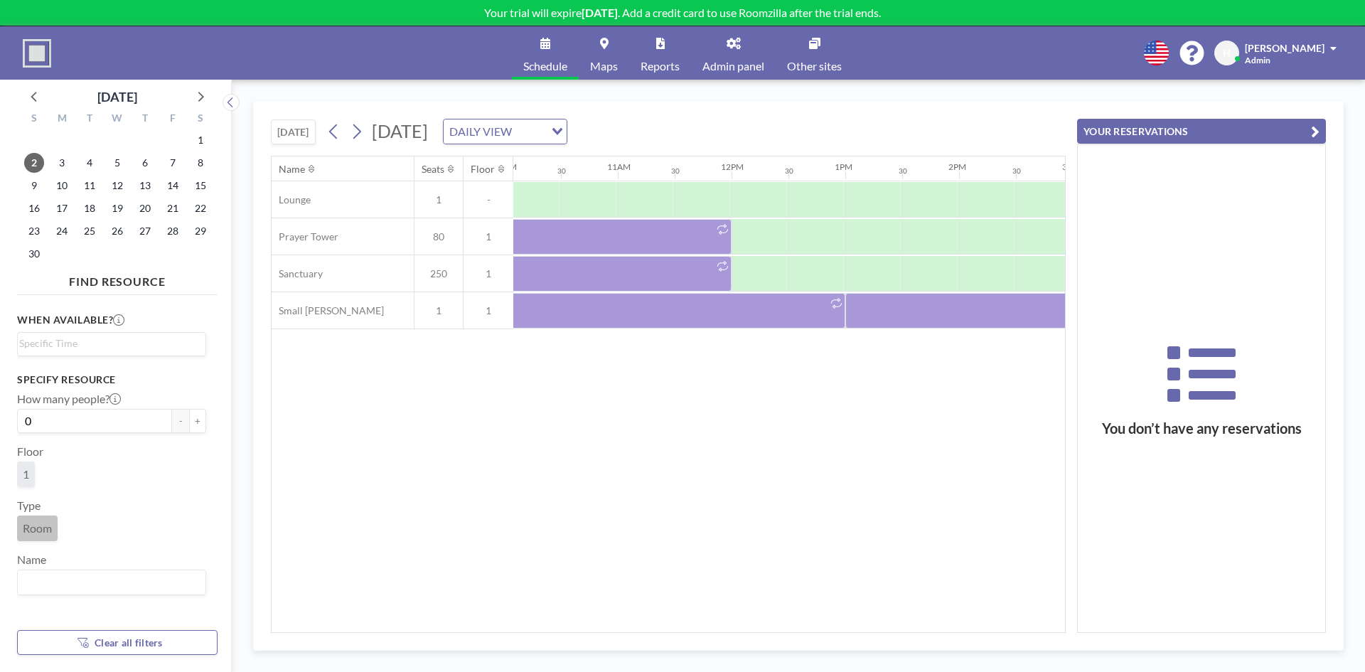
scroll to position [0, 1150]
click at [764, 271] on div at bounding box center [757, 274] width 57 height 36
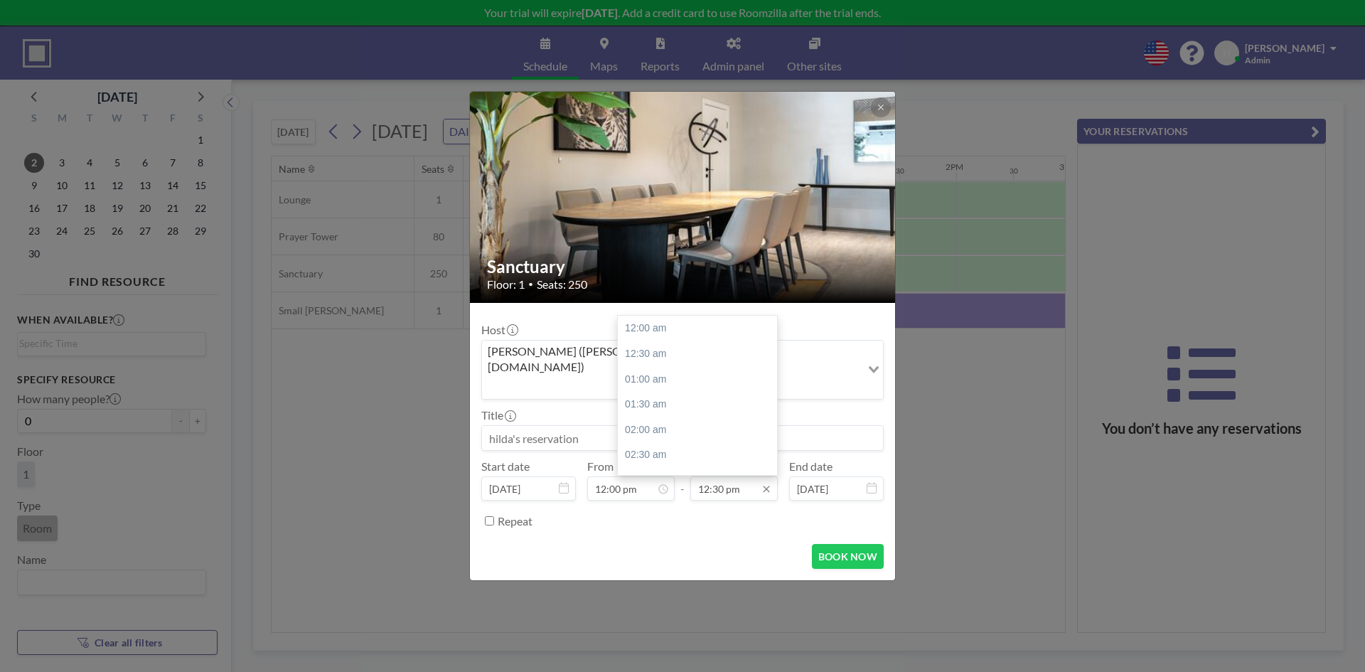
scroll to position [633, 0]
click at [735, 476] on input "12:30 pm" at bounding box center [734, 488] width 87 height 24
click at [658, 452] on div "06:00 pm" at bounding box center [701, 465] width 166 height 26
type input "06:00 pm"
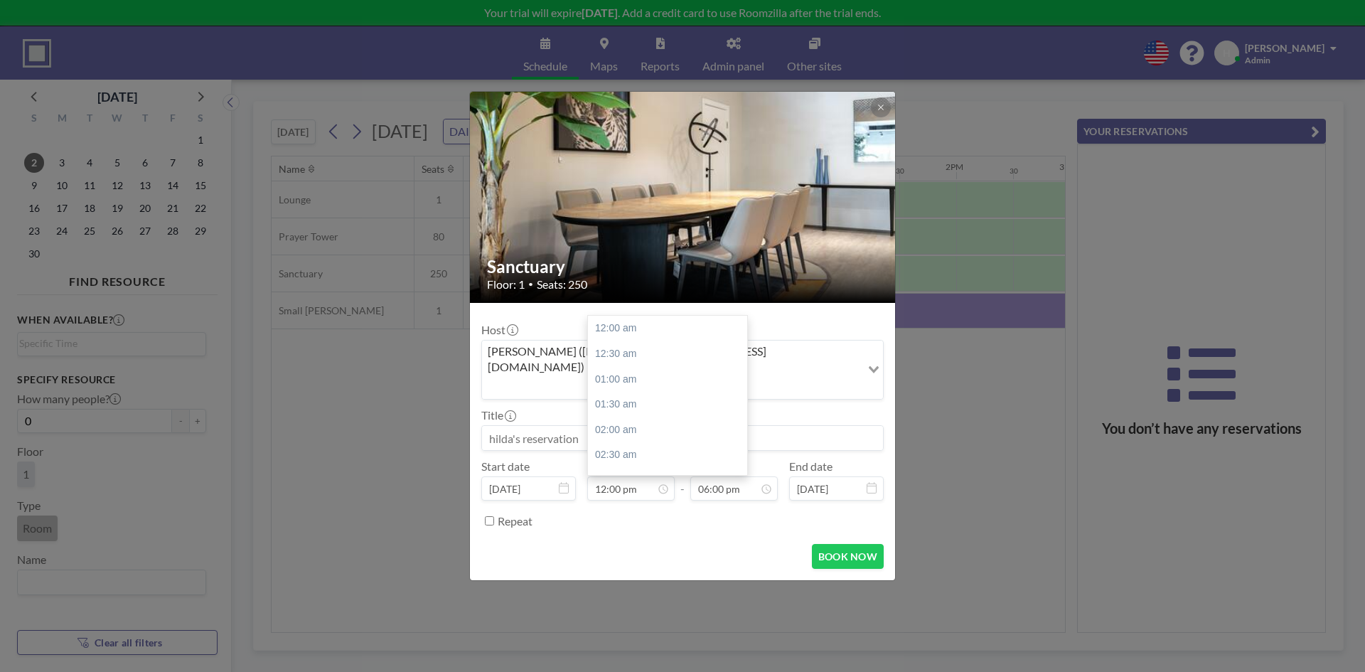
scroll to position [607, 0]
click at [548, 426] on input at bounding box center [682, 438] width 401 height 24
type input "TKISS Service"
click at [499, 509] on div "Repeat" at bounding box center [691, 520] width 386 height 23
click at [500, 514] on label "Repeat" at bounding box center [515, 521] width 35 height 14
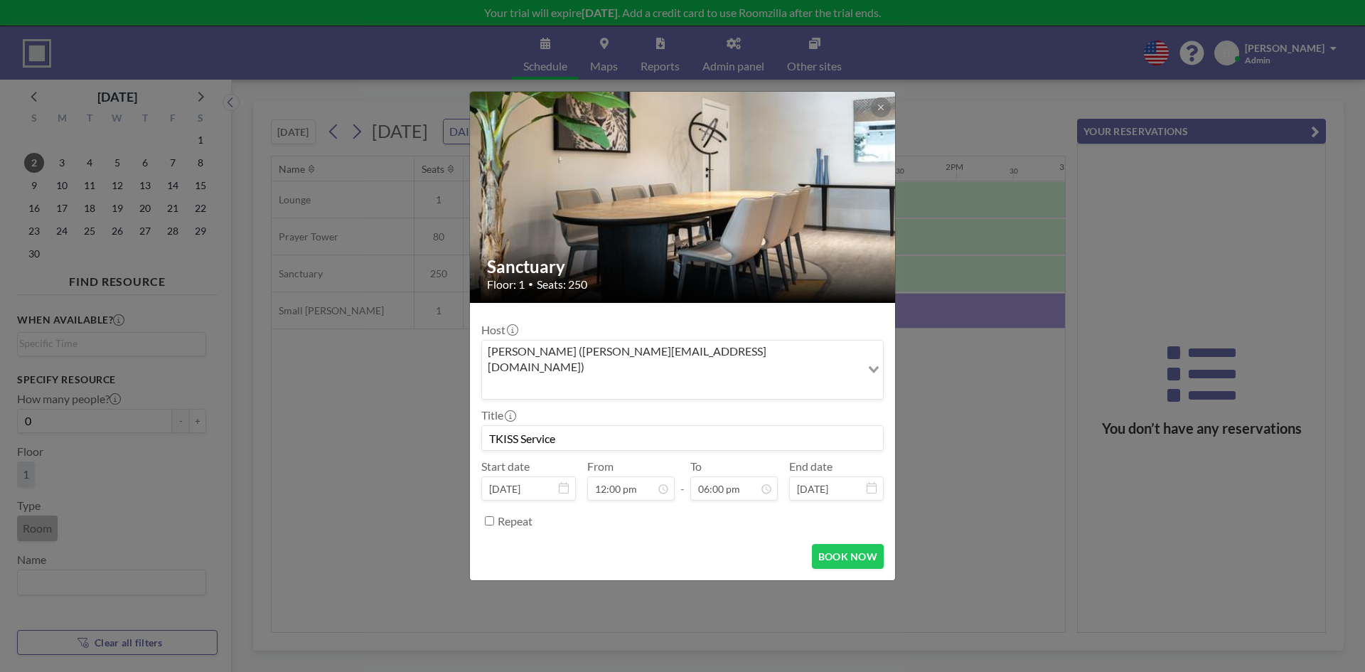
click at [494, 516] on input "Repeat" at bounding box center [489, 520] width 9 height 9
checkbox input "true"
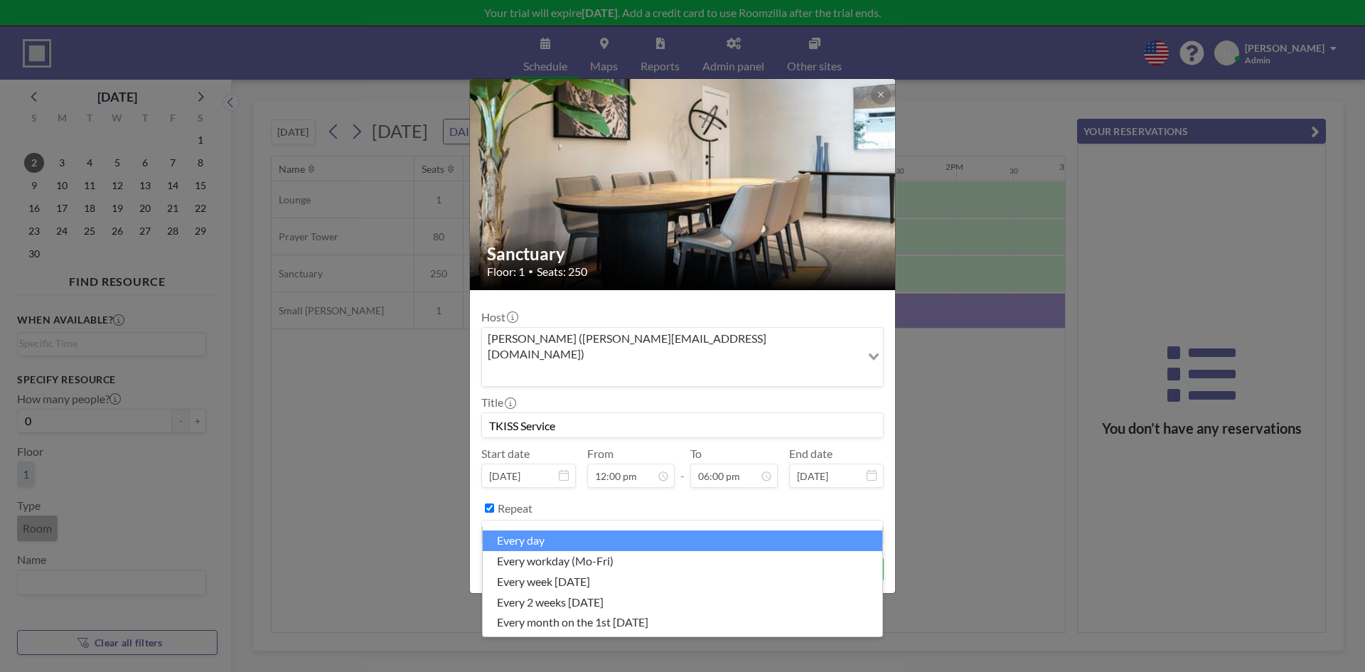
click at [516, 521] on div "every day" at bounding box center [674, 531] width 385 height 21
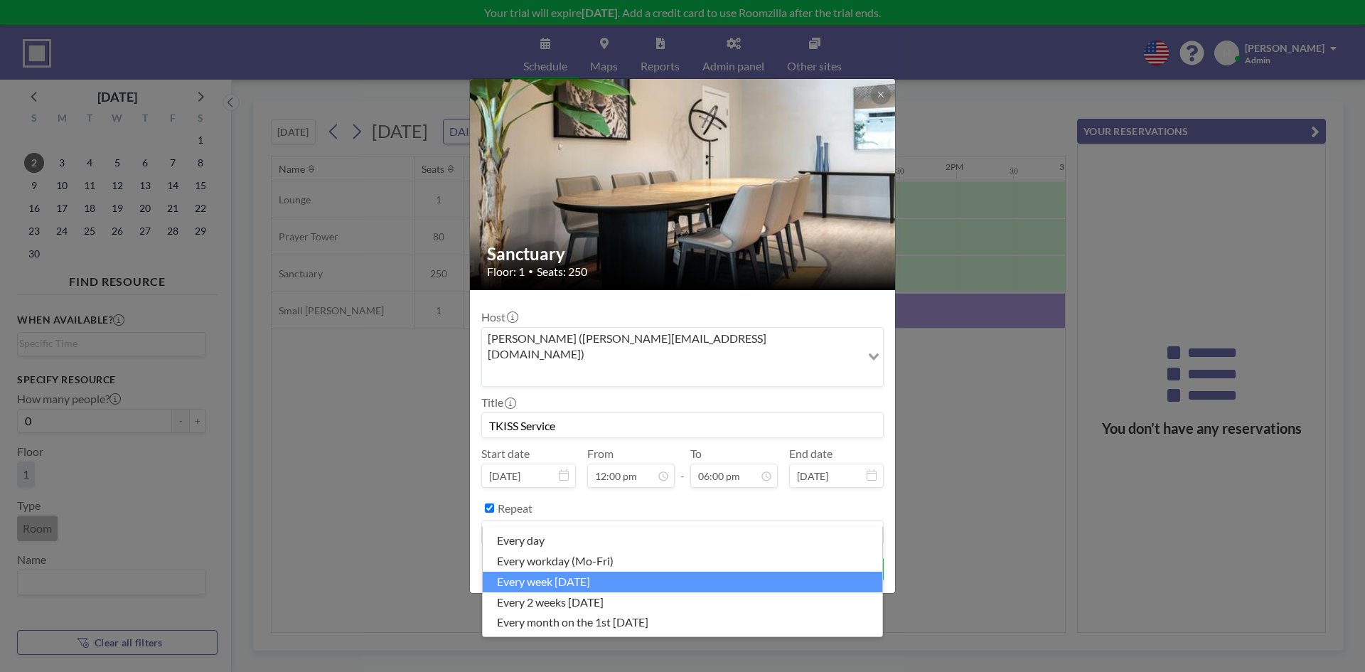
click at [542, 580] on li "every week on Sunday" at bounding box center [683, 582] width 400 height 21
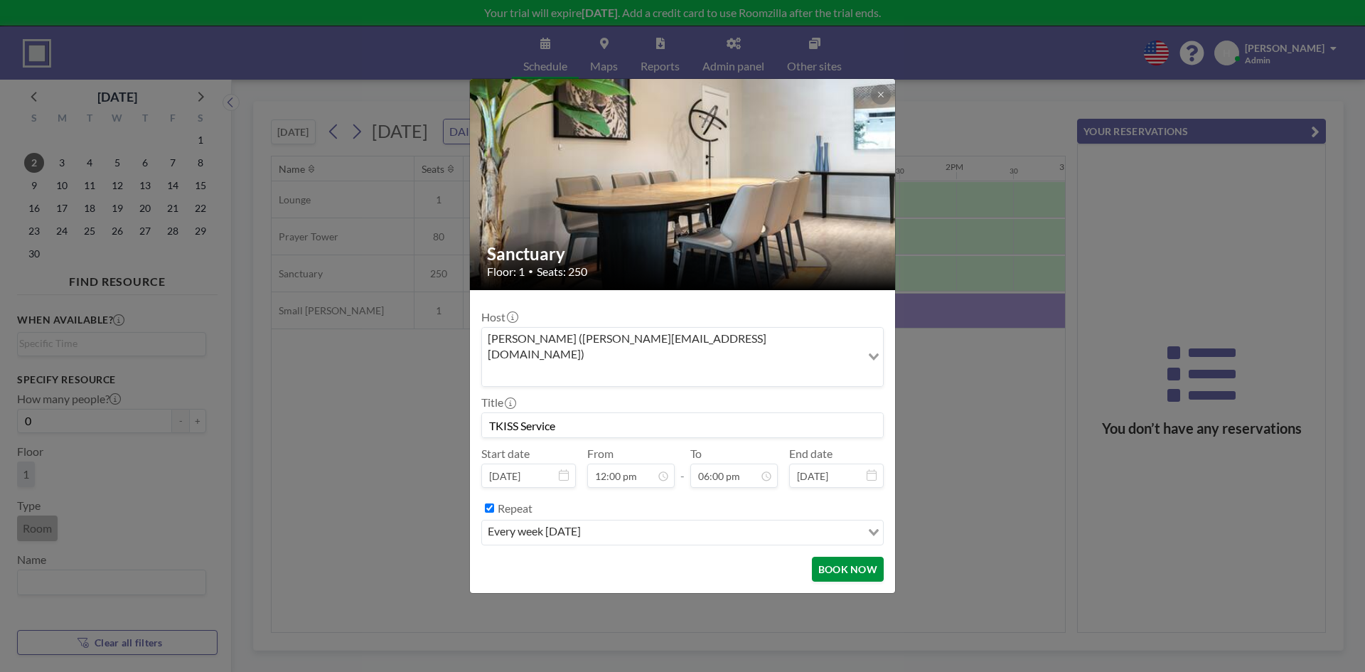
click at [826, 557] on button "BOOK NOW" at bounding box center [848, 569] width 72 height 25
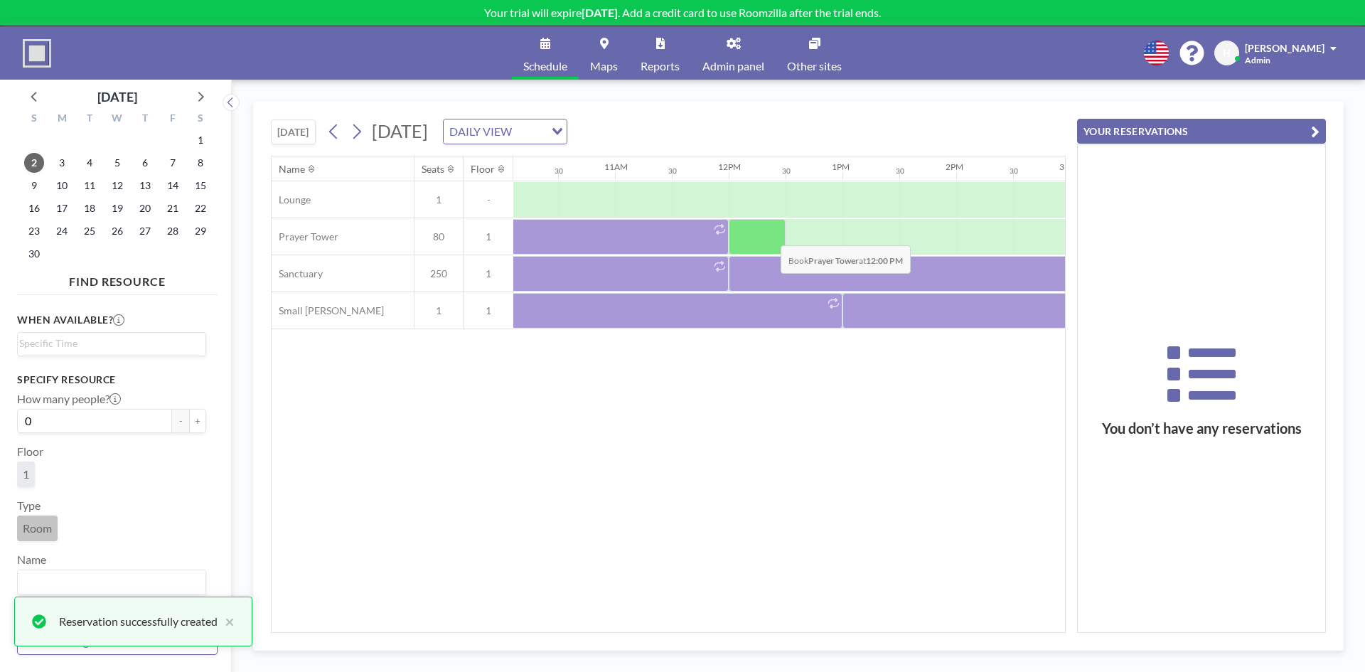
click at [769, 235] on div at bounding box center [757, 237] width 57 height 36
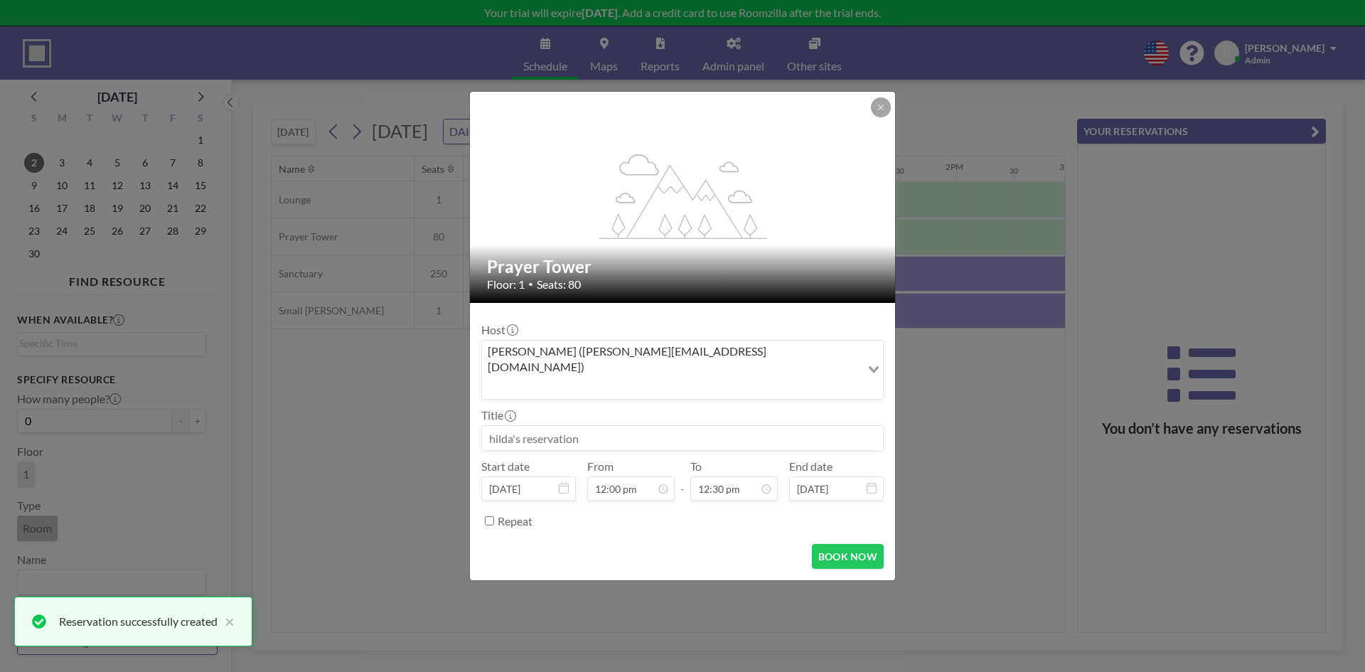
click at [560, 426] on input at bounding box center [682, 438] width 401 height 24
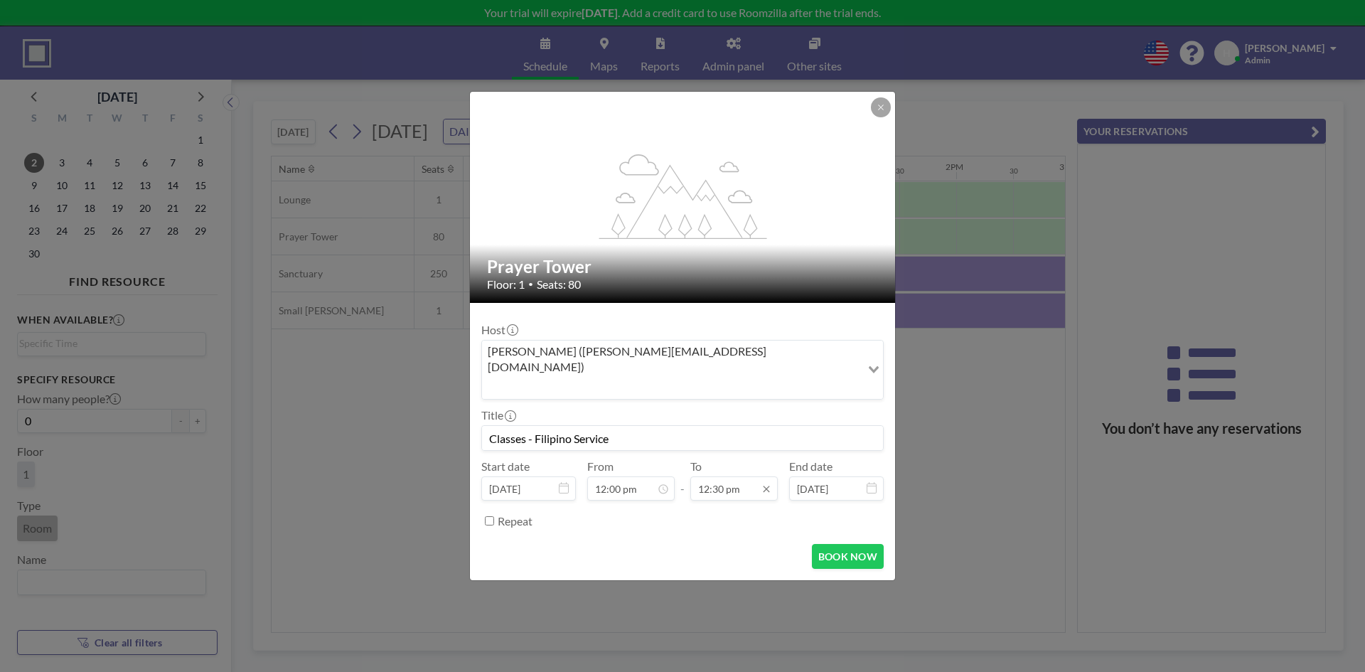
scroll to position [633, 0]
type input "Classes - Filipino Service"
click at [704, 476] on input "12:30 pm" at bounding box center [734, 488] width 87 height 24
click at [672, 402] on div "05:00 pm" at bounding box center [701, 415] width 166 height 26
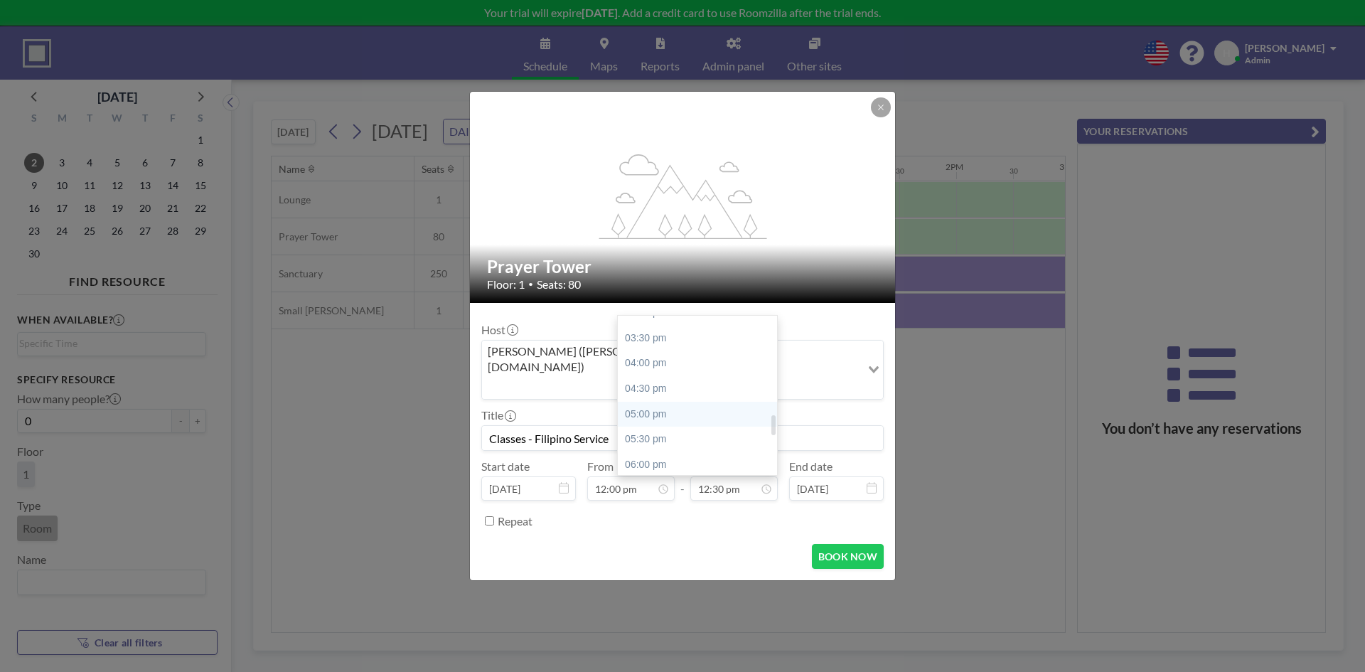
type input "05:00 pm"
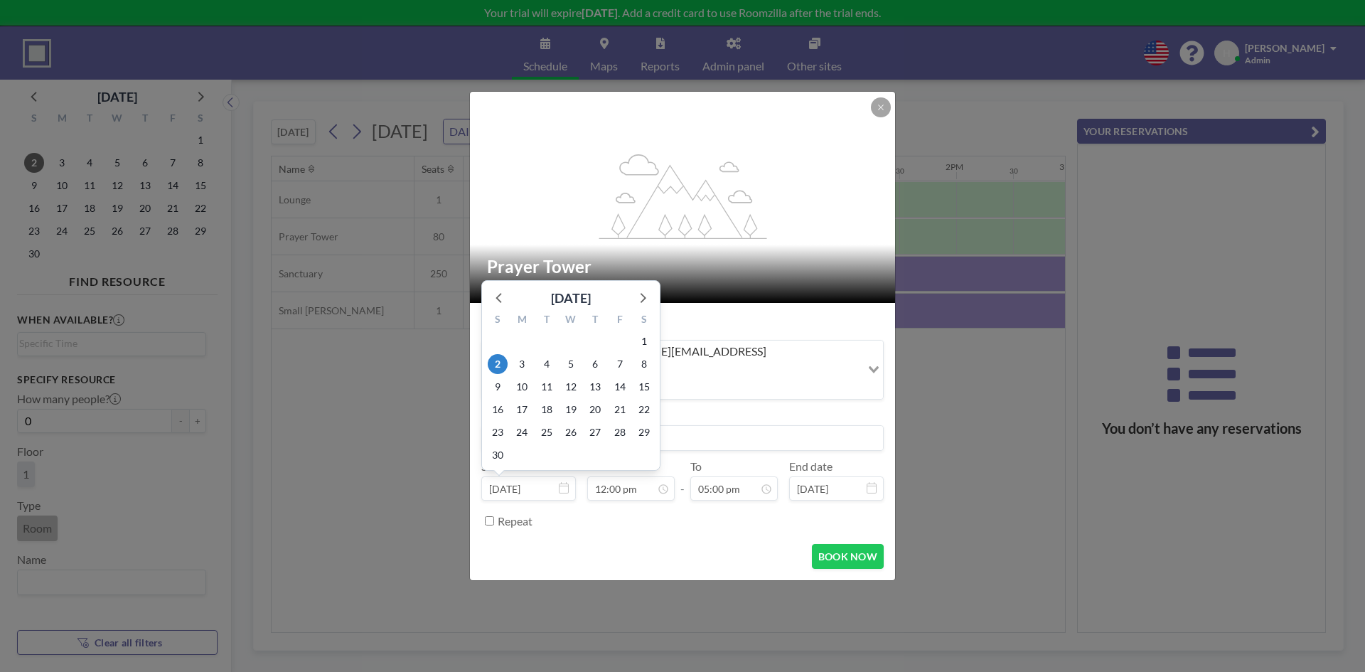
scroll to position [607, 0]
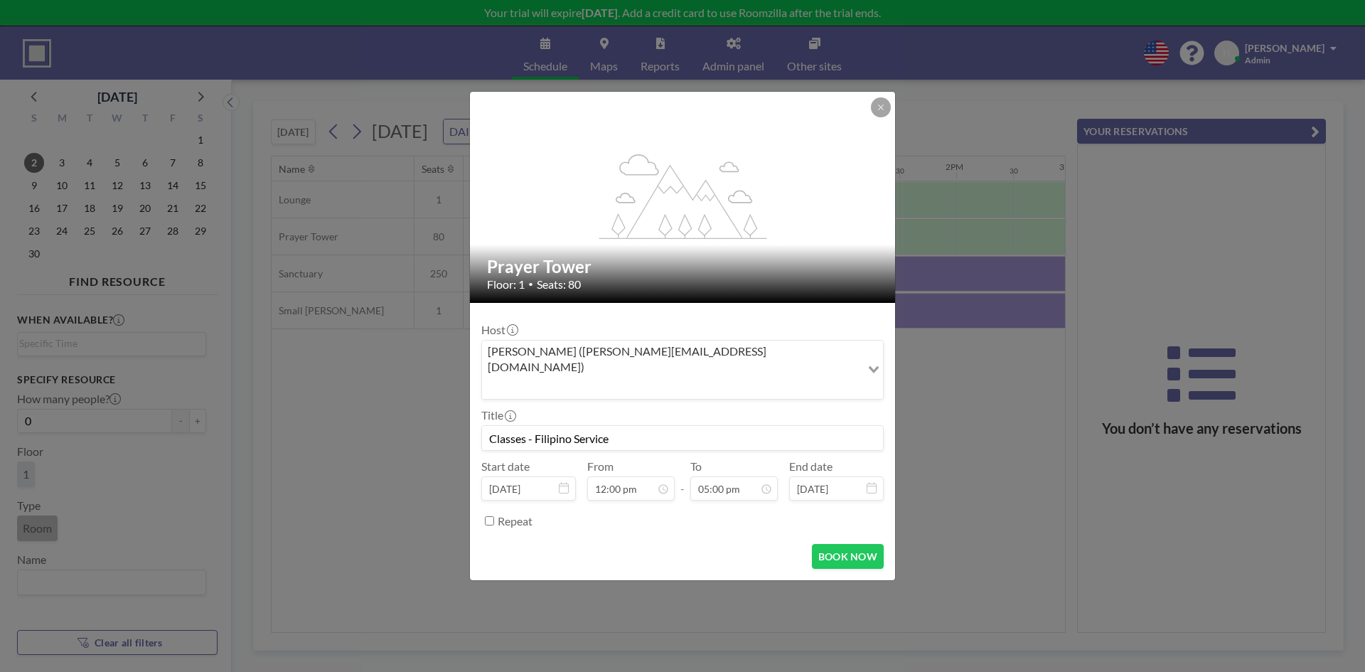
click at [499, 514] on label "Repeat" at bounding box center [515, 521] width 35 height 14
click at [494, 516] on input "Repeat" at bounding box center [489, 520] width 9 height 9
checkbox input "true"
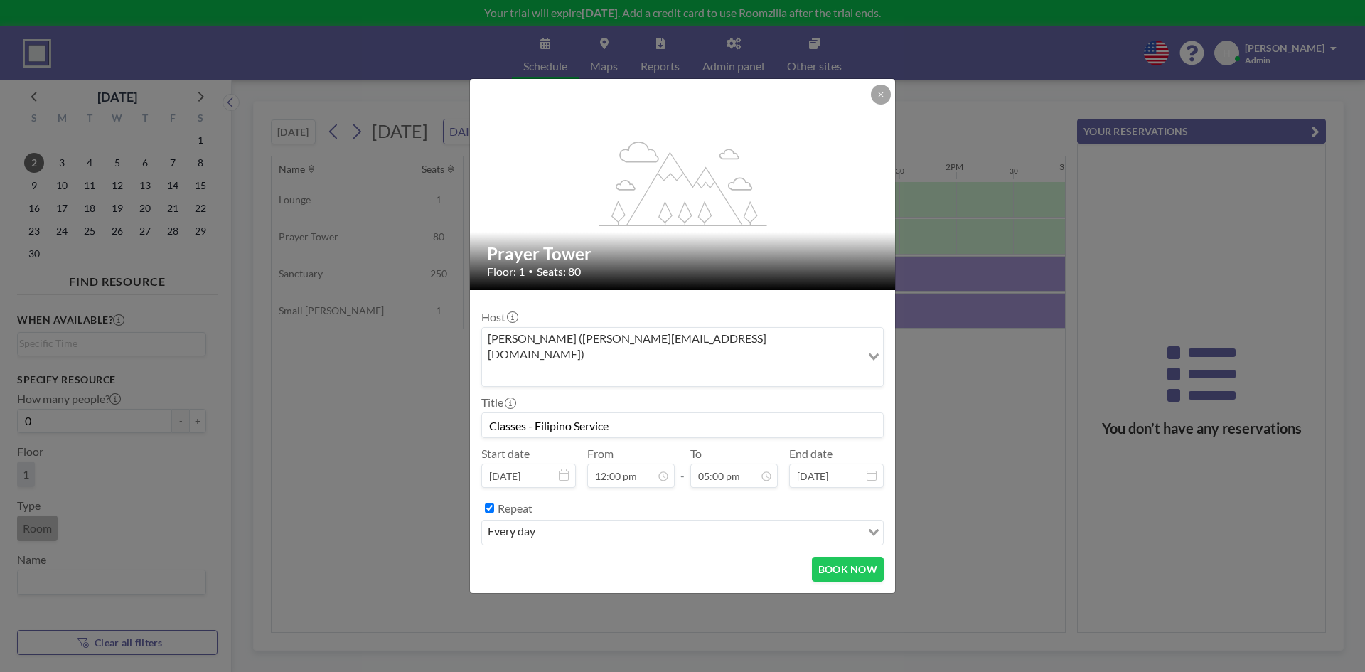
click at [503, 521] on div "every day" at bounding box center [671, 531] width 379 height 21
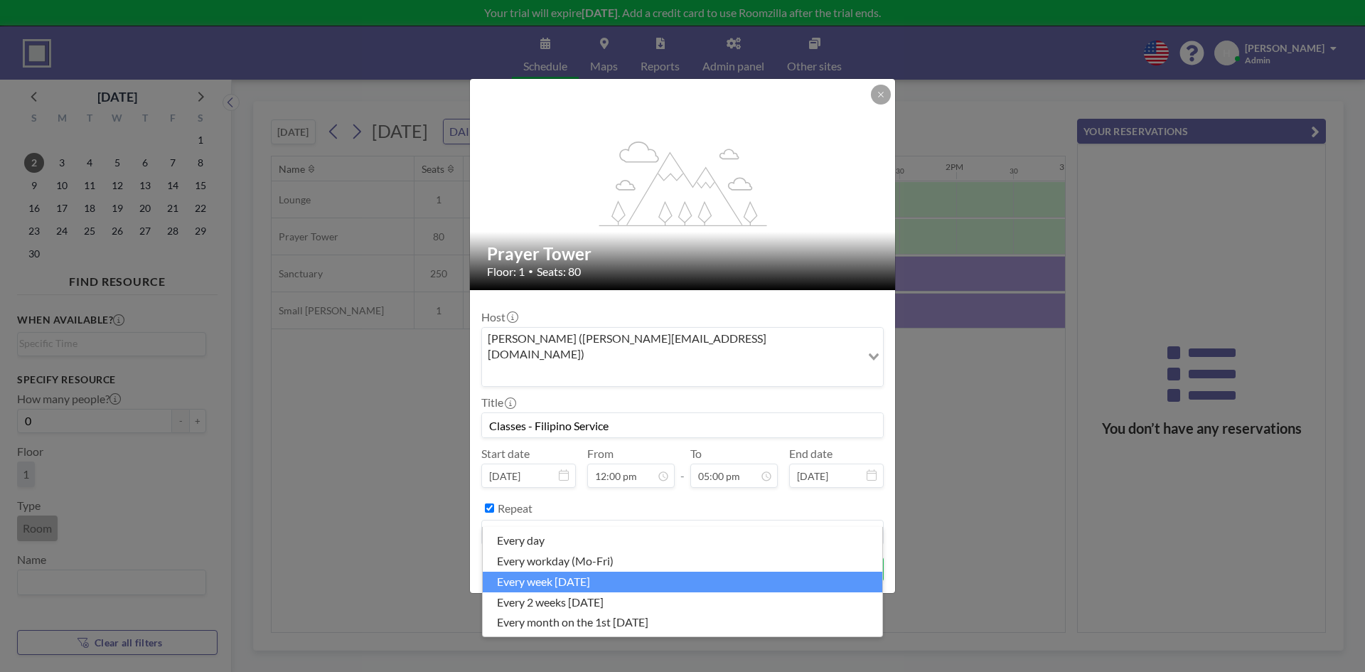
click at [535, 583] on li "every week on Sunday" at bounding box center [683, 582] width 400 height 21
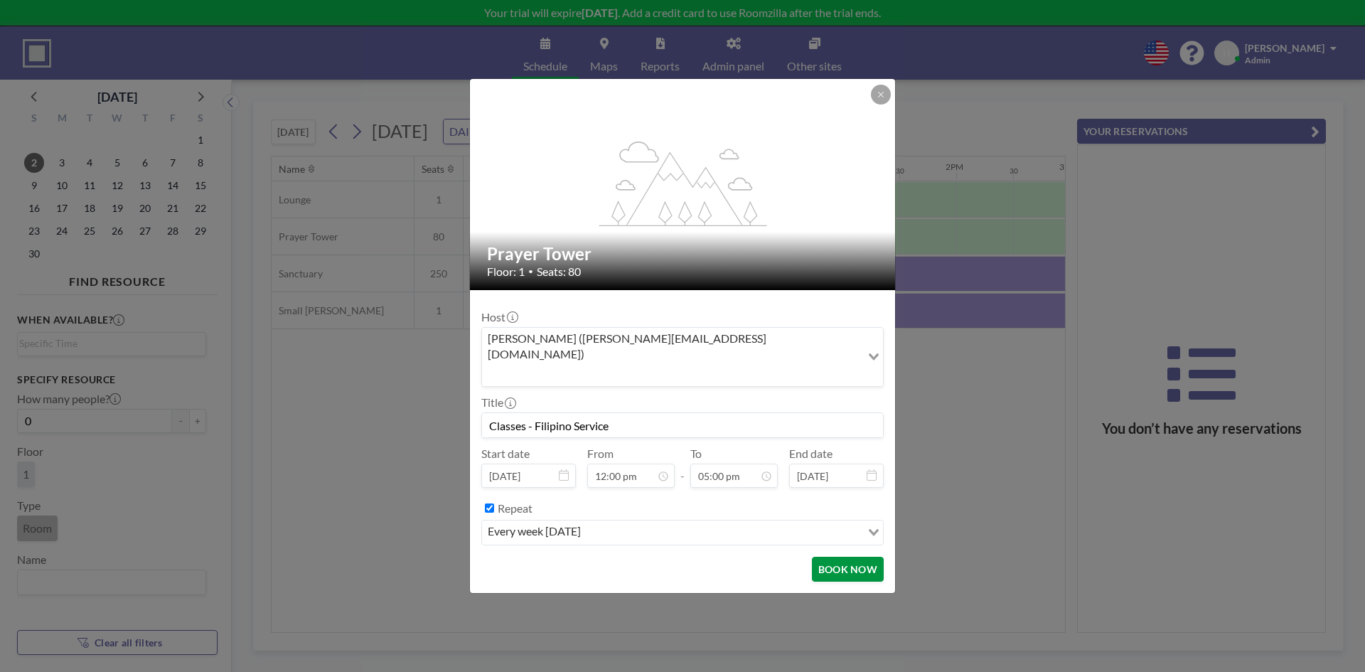
click at [837, 557] on button "BOOK NOW" at bounding box center [848, 569] width 72 height 25
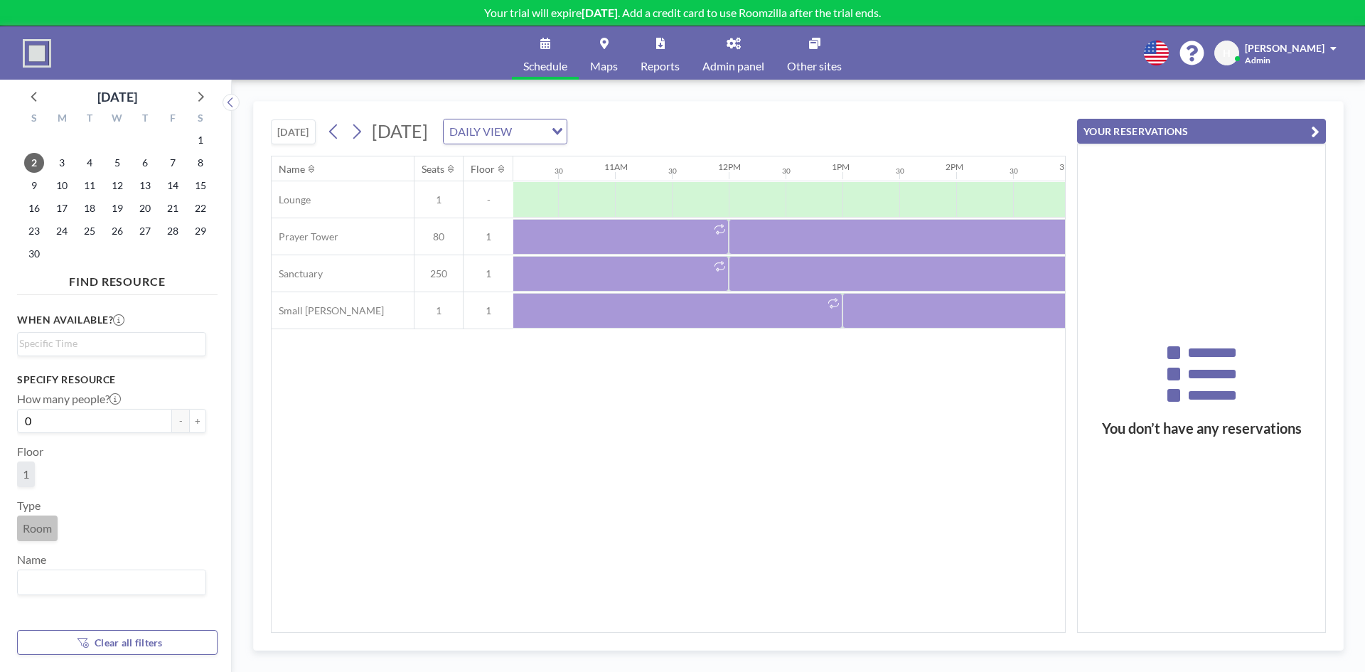
click at [730, 60] on span "Admin panel" at bounding box center [734, 65] width 62 height 11
